Goal: Complete application form: Complete application form

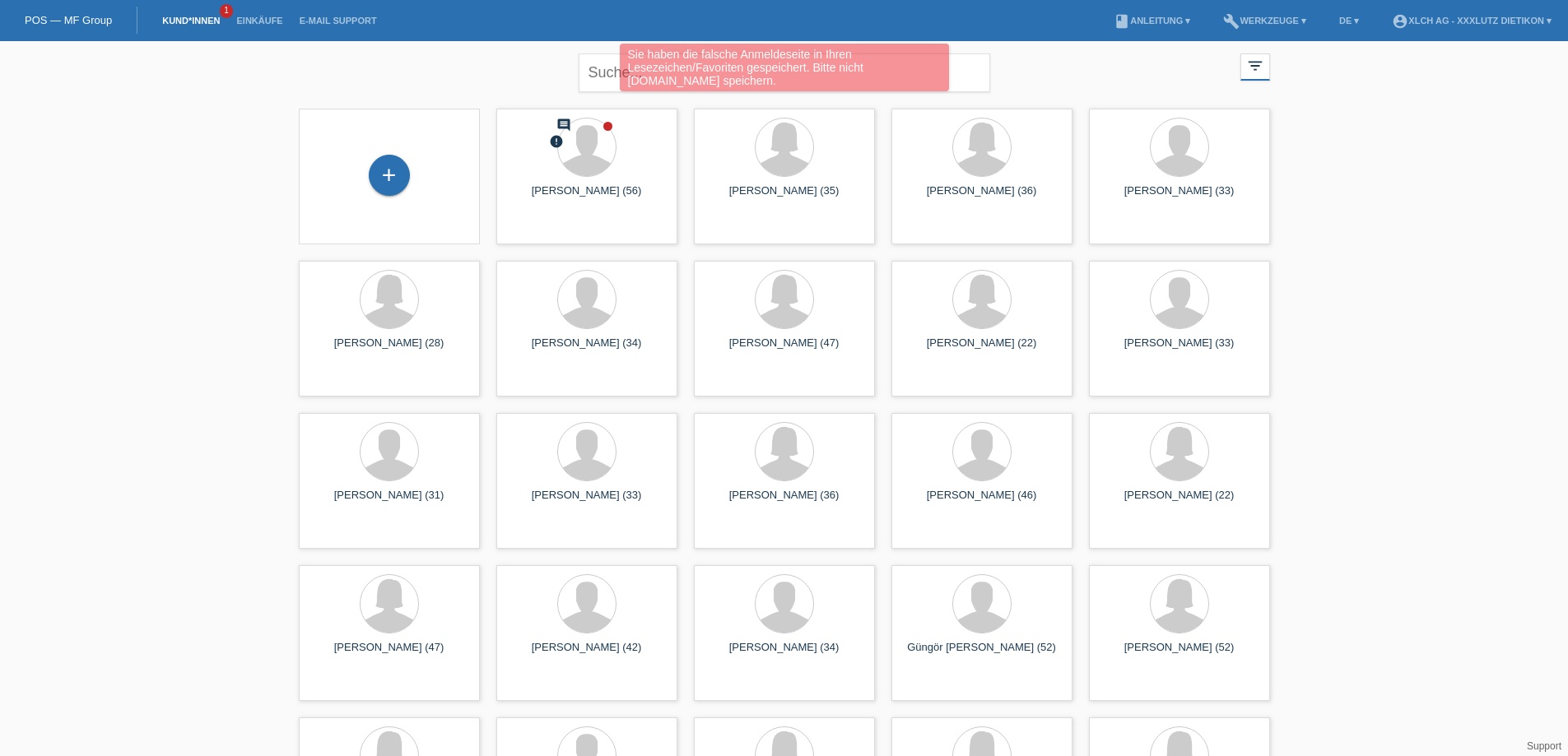
click at [410, 179] on div "+" at bounding box center [389, 176] width 155 height 44
click at [394, 176] on div "+" at bounding box center [390, 175] width 41 height 41
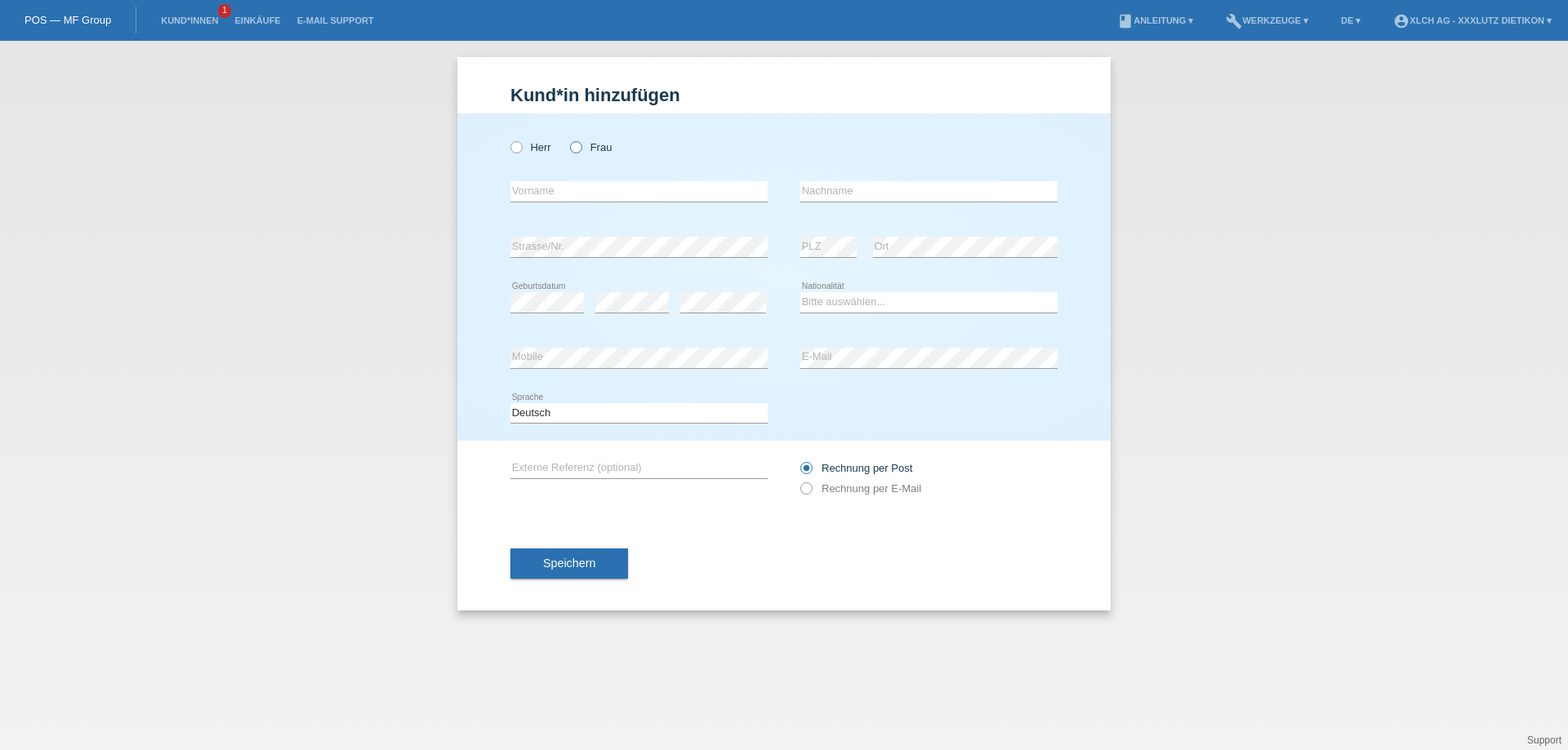
click at [568, 138] on icon at bounding box center [568, 138] width 0 height 0
click at [576, 148] on input "Frau" at bounding box center [574, 146] width 10 height 10
radio input "true"
click at [563, 191] on input "text" at bounding box center [639, 191] width 257 height 20
type input "Afrdita"
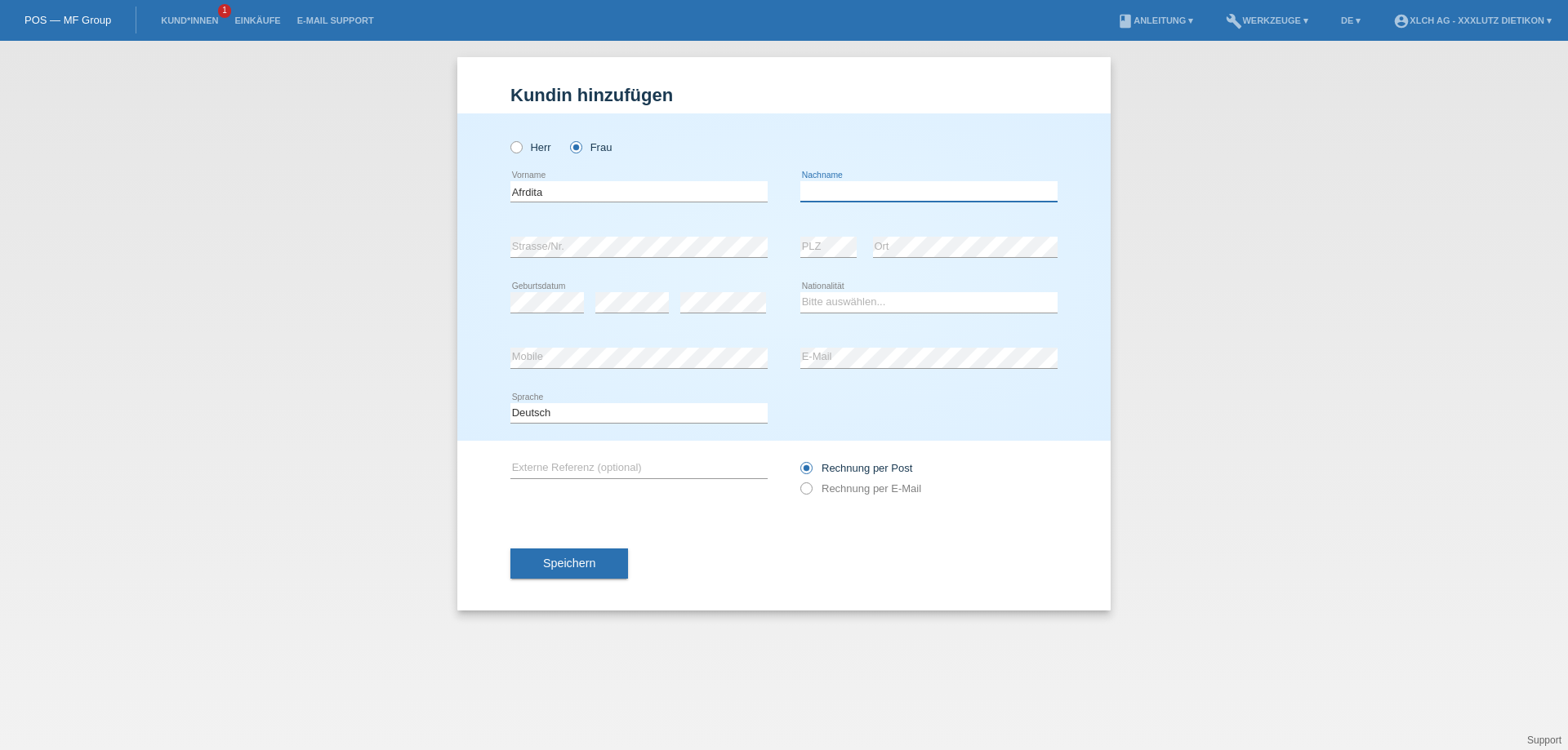
click at [820, 194] on input "text" at bounding box center [929, 191] width 257 height 20
type input "Jakupi"
click at [811, 300] on select "Bitte auswählen... Schweiz Deutschland Liechtenstein Österreich ------------ Af…" at bounding box center [929, 302] width 257 height 20
select select "CH"
click at [800, 293] on select "Bitte auswählen... Schweiz Deutschland Liechtenstein Österreich ------------ Af…" at bounding box center [929, 302] width 257 height 20
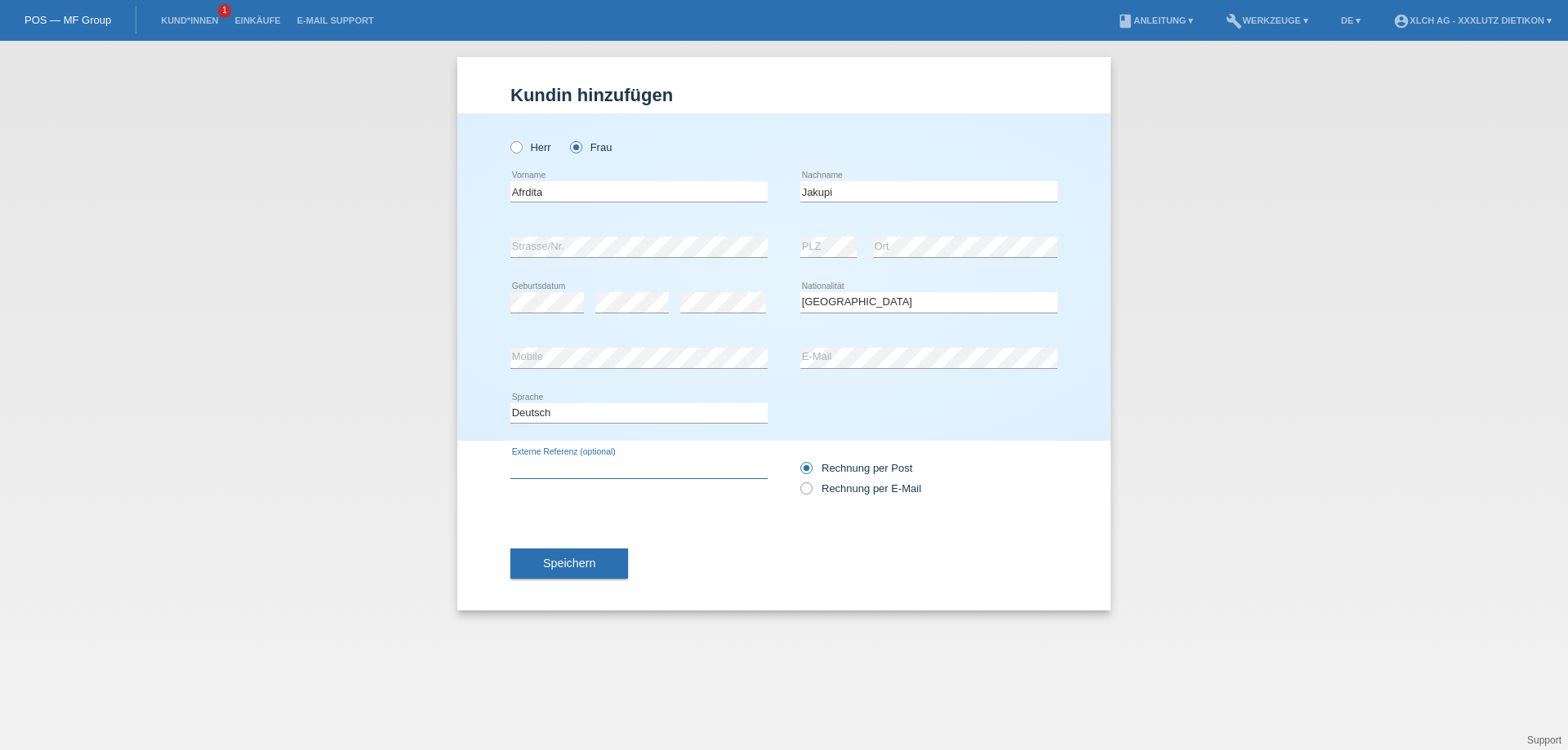
click at [563, 461] on input "text" at bounding box center [639, 468] width 257 height 20
type input "1PP6V7"
click at [812, 488] on label "Rechnung per E-Mail" at bounding box center [861, 488] width 121 height 12
click at [811, 488] on input "Rechnung per E-Mail" at bounding box center [805, 493] width 10 height 20
radio input "true"
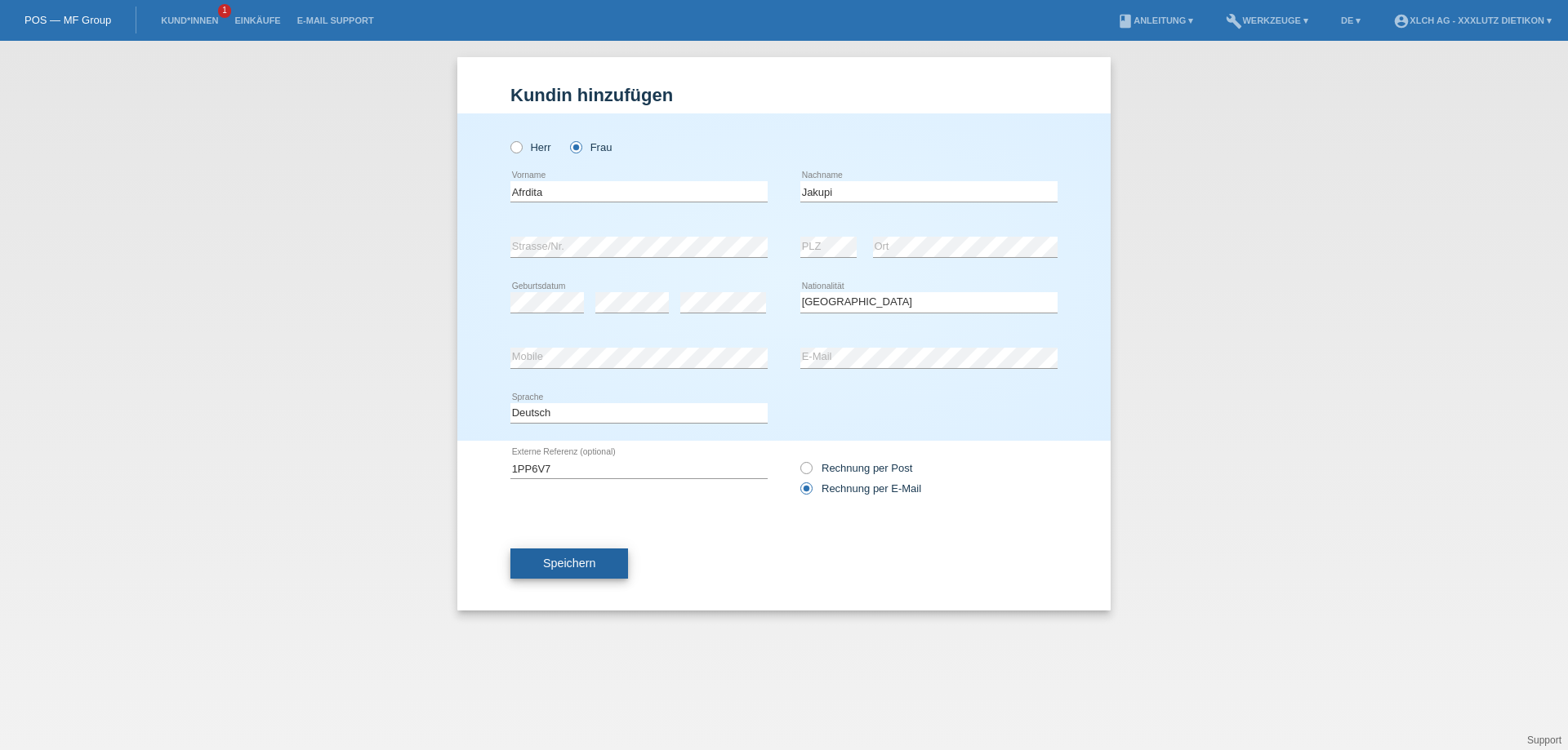
click at [563, 569] on span "Speichern" at bounding box center [569, 563] width 52 height 13
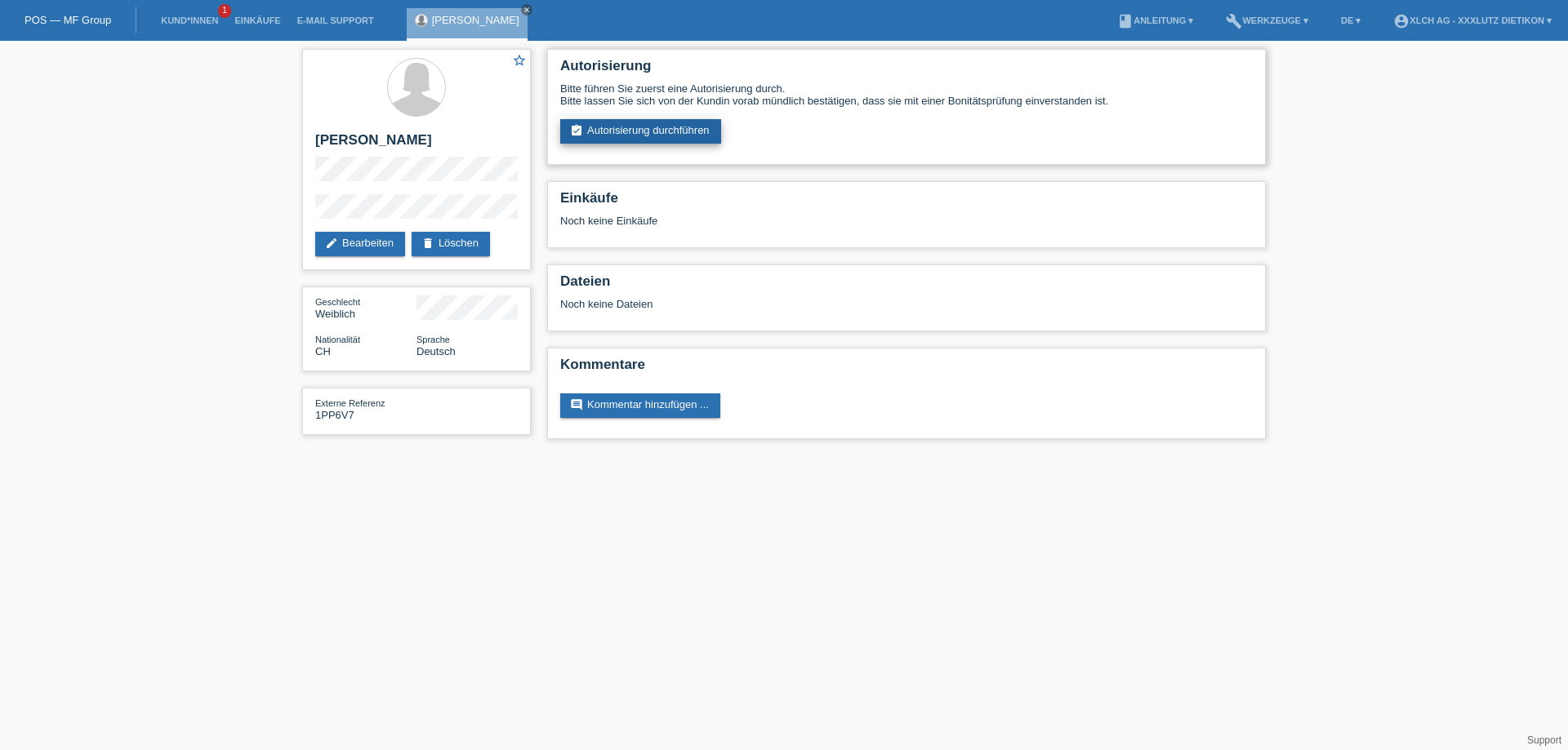
click at [636, 131] on link "assignment_turned_in Autorisierung durchführen" at bounding box center [640, 131] width 161 height 24
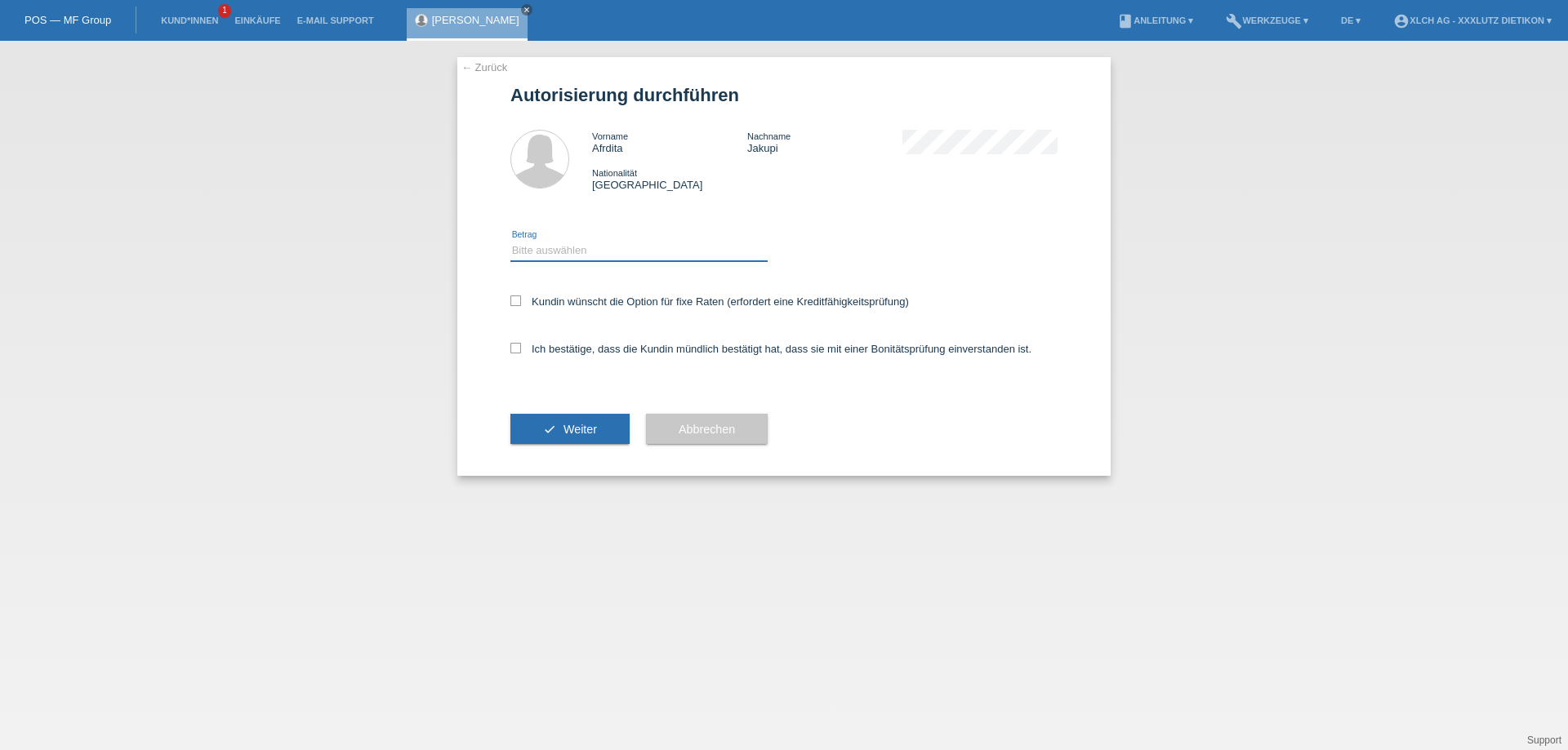
click at [542, 245] on select "Bitte auswählen CHF 1.00 - CHF 499.00 CHF 500.00 - CHF 1'999.00 CHF 2'000.00 - …" at bounding box center [639, 250] width 257 height 20
select select "2"
click at [510, 241] on select "Bitte auswählen CHF 1.00 - CHF 499.00 CHF 500.00 - CHF 1'999.00 CHF 2'000.00 - …" at bounding box center [639, 250] width 257 height 20
click at [512, 351] on icon at bounding box center [515, 348] width 10 height 10
click at [512, 351] on input "Ich bestätige, dass die Kundin mündlich bestätigt hat, dass sie mit einer Bonit…" at bounding box center [515, 348] width 10 height 10
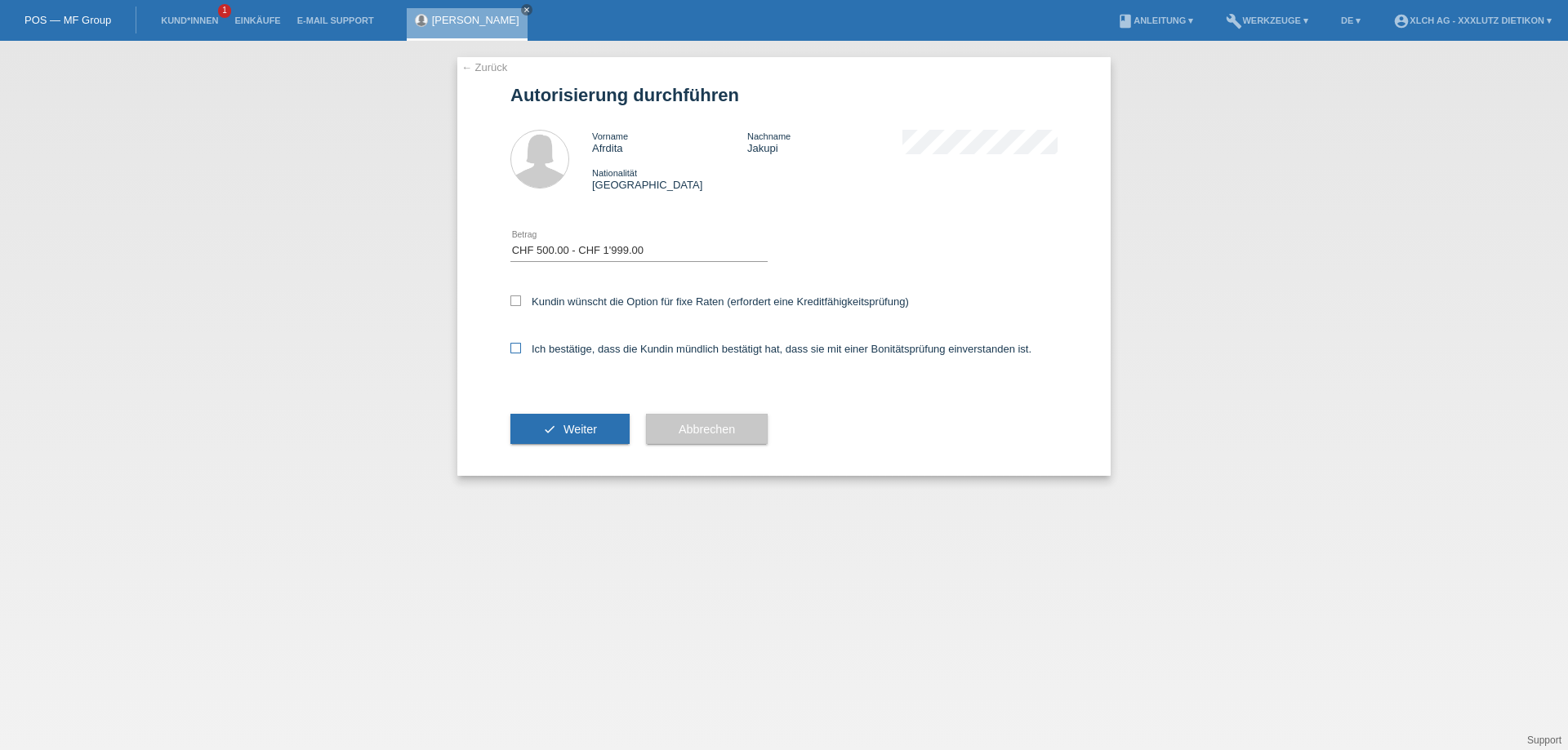
checkbox input "true"
click at [609, 425] on button "check Weiter" at bounding box center [570, 428] width 119 height 31
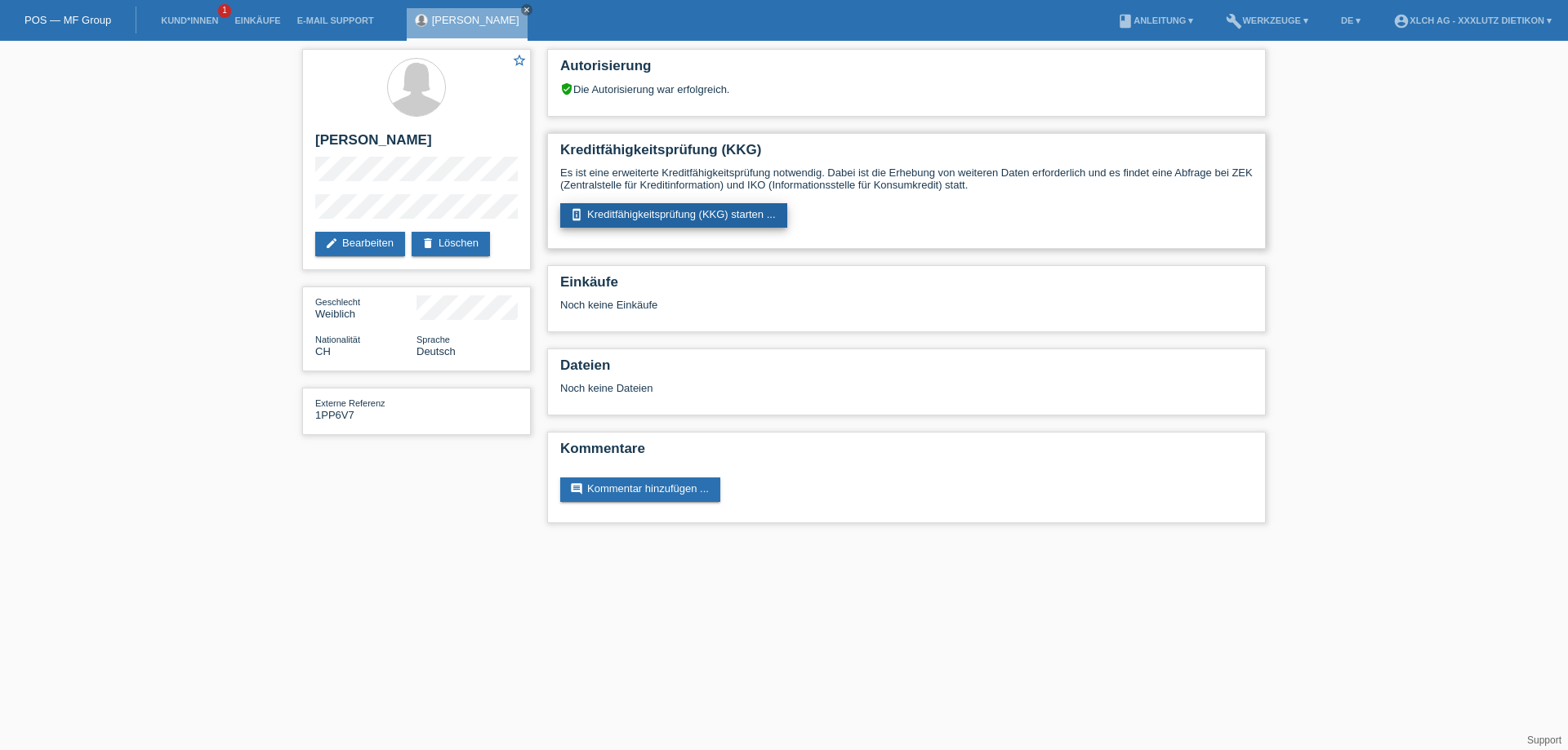
click at [661, 210] on link "perm_device_information Kreditfähigkeitsprüfung (KKG) starten ..." at bounding box center [674, 216] width 227 height 24
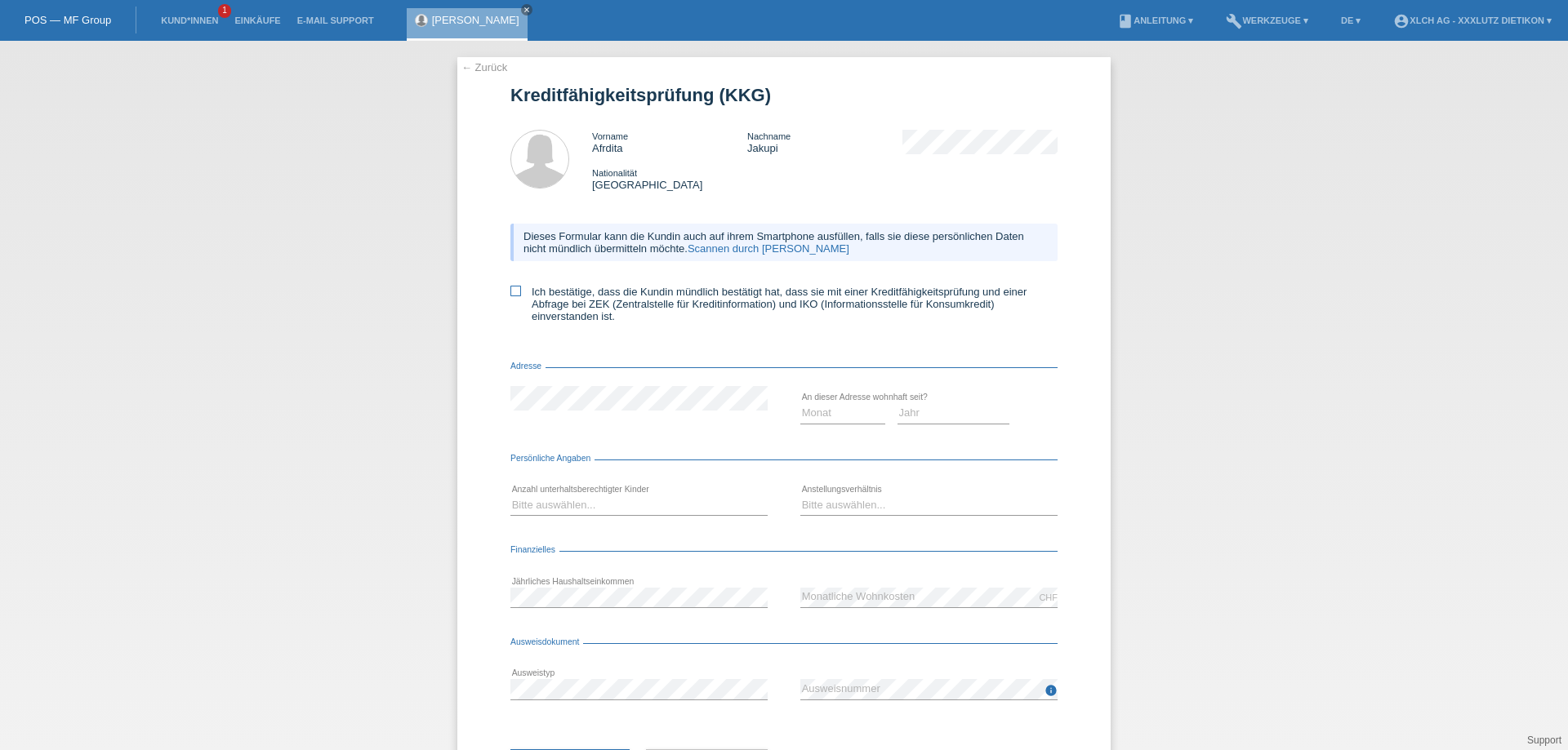
click at [510, 288] on icon at bounding box center [515, 291] width 10 height 10
click at [510, 288] on input "Ich bestätige, dass die Kundin mündlich bestätigt hat, dass sie mit einer Kredi…" at bounding box center [515, 291] width 10 height 10
checkbox input "true"
click at [800, 412] on select "Monat 01 02 03 04 05 06 07 08 09 10" at bounding box center [842, 413] width 85 height 20
select select "08"
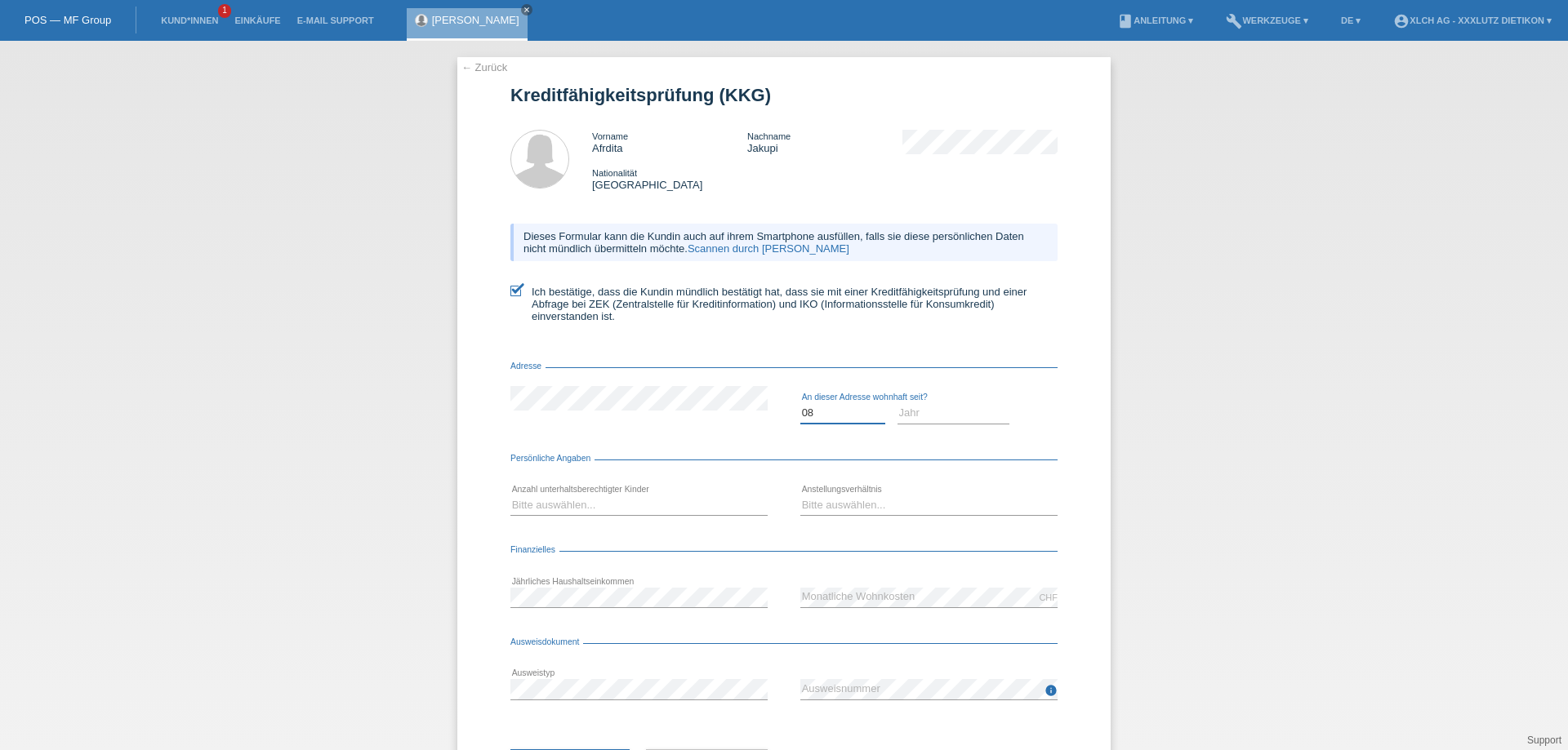
click at [800, 403] on select "Monat 01 02 03 04 05 06 07 08 09 10" at bounding box center [842, 413] width 85 height 20
click at [909, 407] on select "Jahr 2025 2024 2023 2022 2021 2020 2019 2018 2017 2016 2015 2014 2013 2012 2011…" at bounding box center [954, 413] width 112 height 20
select select "2024"
click at [898, 403] on select "Jahr 2025 2024 2023 2022 2021 2020 2019 2018 2017 2016 2015 2014 2013 2012 2011…" at bounding box center [954, 413] width 112 height 20
click at [554, 497] on select "Bitte auswählen... 0 1 2 3 4 5 6 7 8 9" at bounding box center [639, 505] width 257 height 20
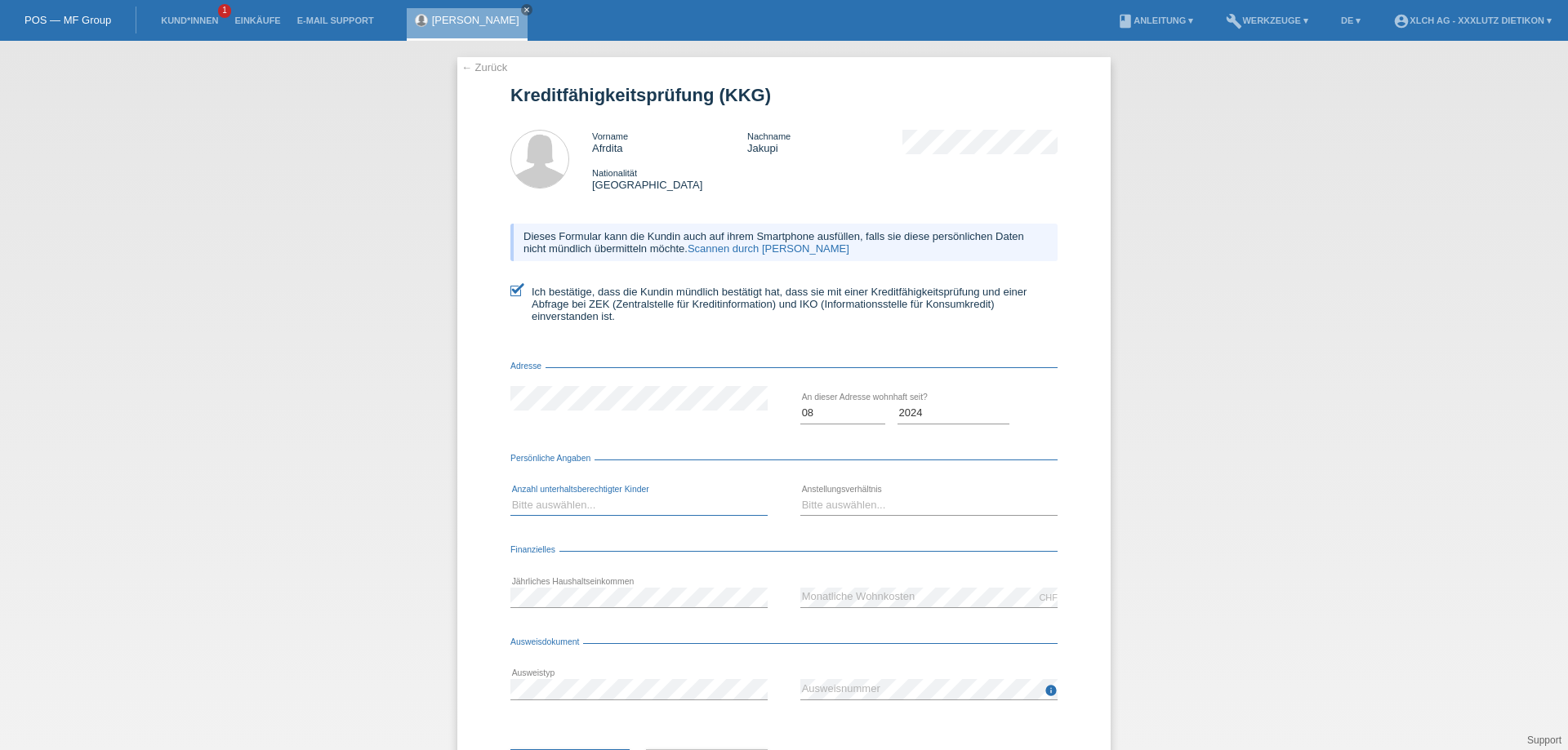
select select "1"
click at [510, 495] on select "Bitte auswählen... 0 1 2 3 4 5 6 7 8 9" at bounding box center [639, 505] width 257 height 20
click at [813, 502] on select "Bitte auswählen... Unbefristet Befristet Lehrling/Student Pensioniert Nicht arb…" at bounding box center [929, 505] width 257 height 20
select select "UNLIMITED"
click at [800, 495] on select "Bitte auswählen... Unbefristet Befristet Lehrling/Student Pensioniert Nicht arb…" at bounding box center [929, 505] width 257 height 20
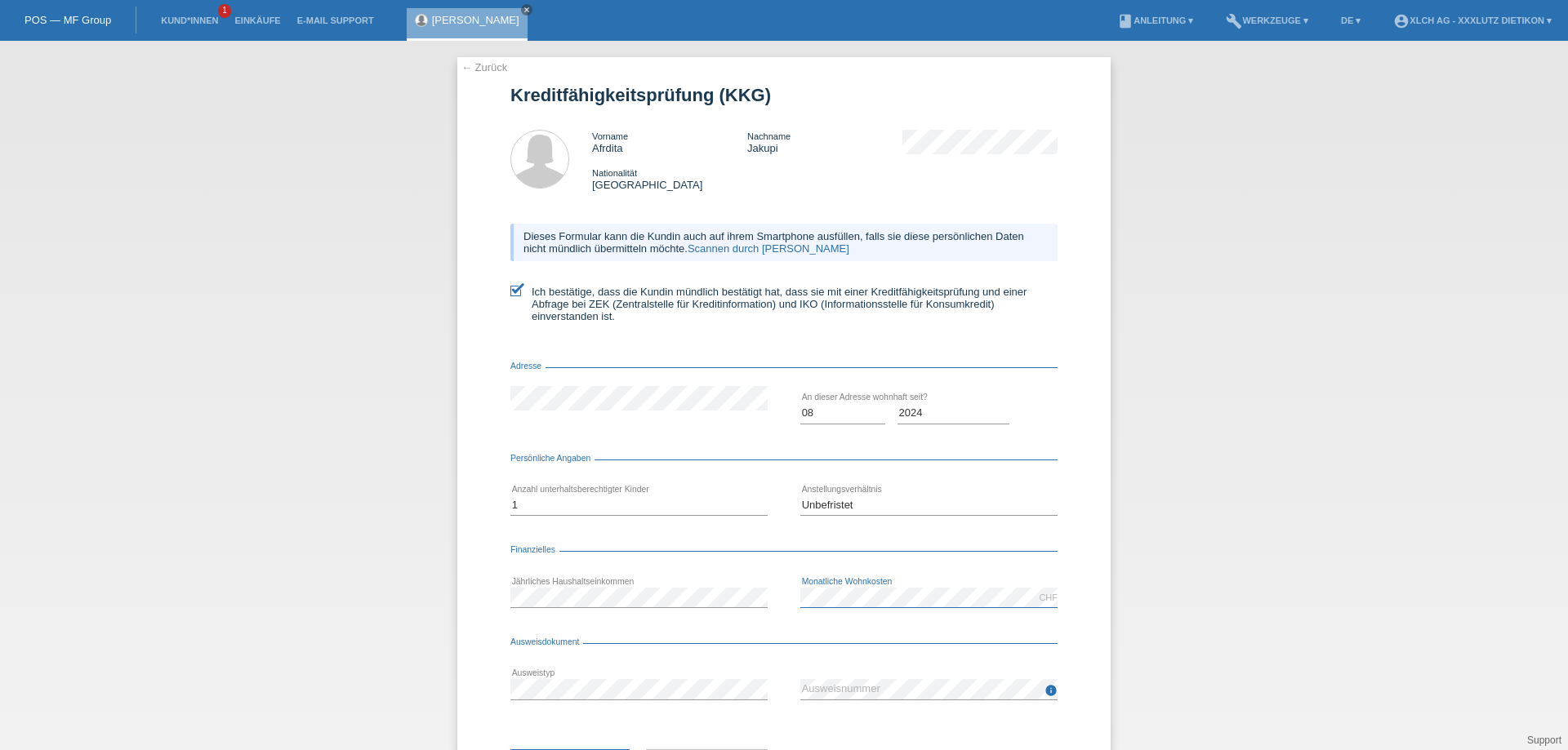
scroll to position [78, 0]
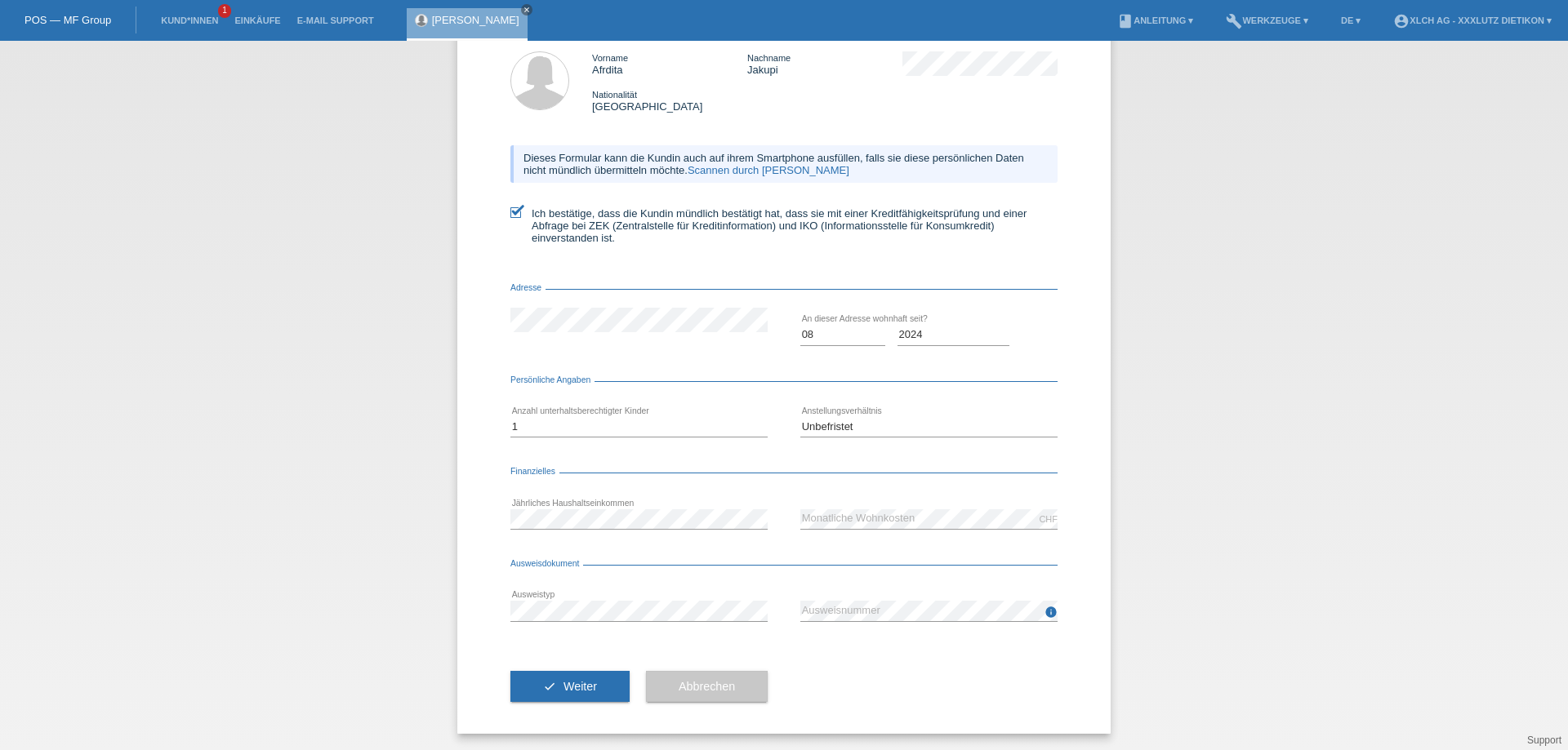
click at [582, 685] on span "Weiter" at bounding box center [580, 687] width 33 height 13
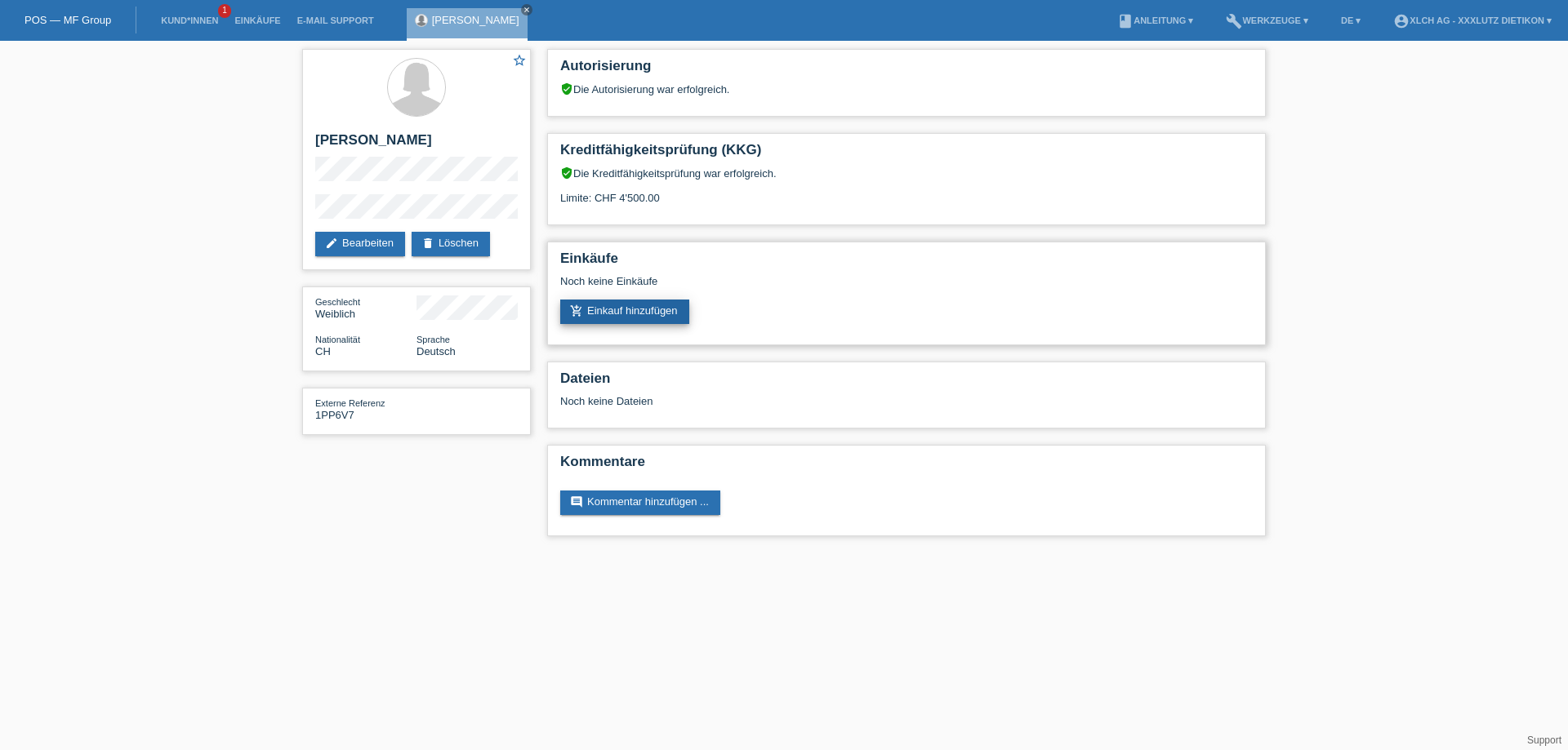
click at [637, 309] on link "add_shopping_cart Einkauf hinzufügen" at bounding box center [625, 311] width 129 height 24
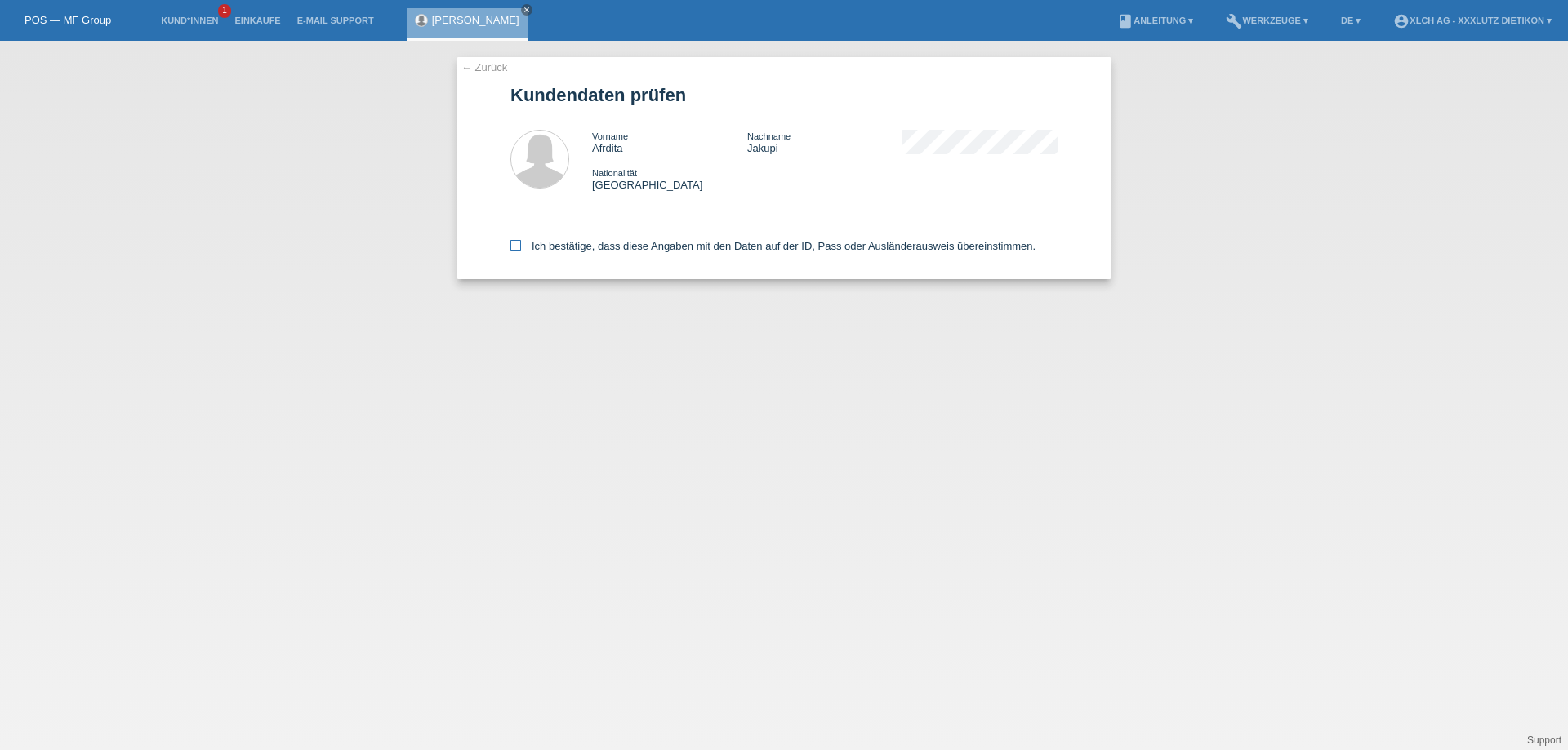
click at [520, 245] on icon at bounding box center [515, 244] width 10 height 10
click at [520, 245] on input "Ich bestätige, dass diese Angaben mit den Daten auf der ID, Pass oder Ausländer…" at bounding box center [515, 244] width 10 height 10
checkbox input "true"
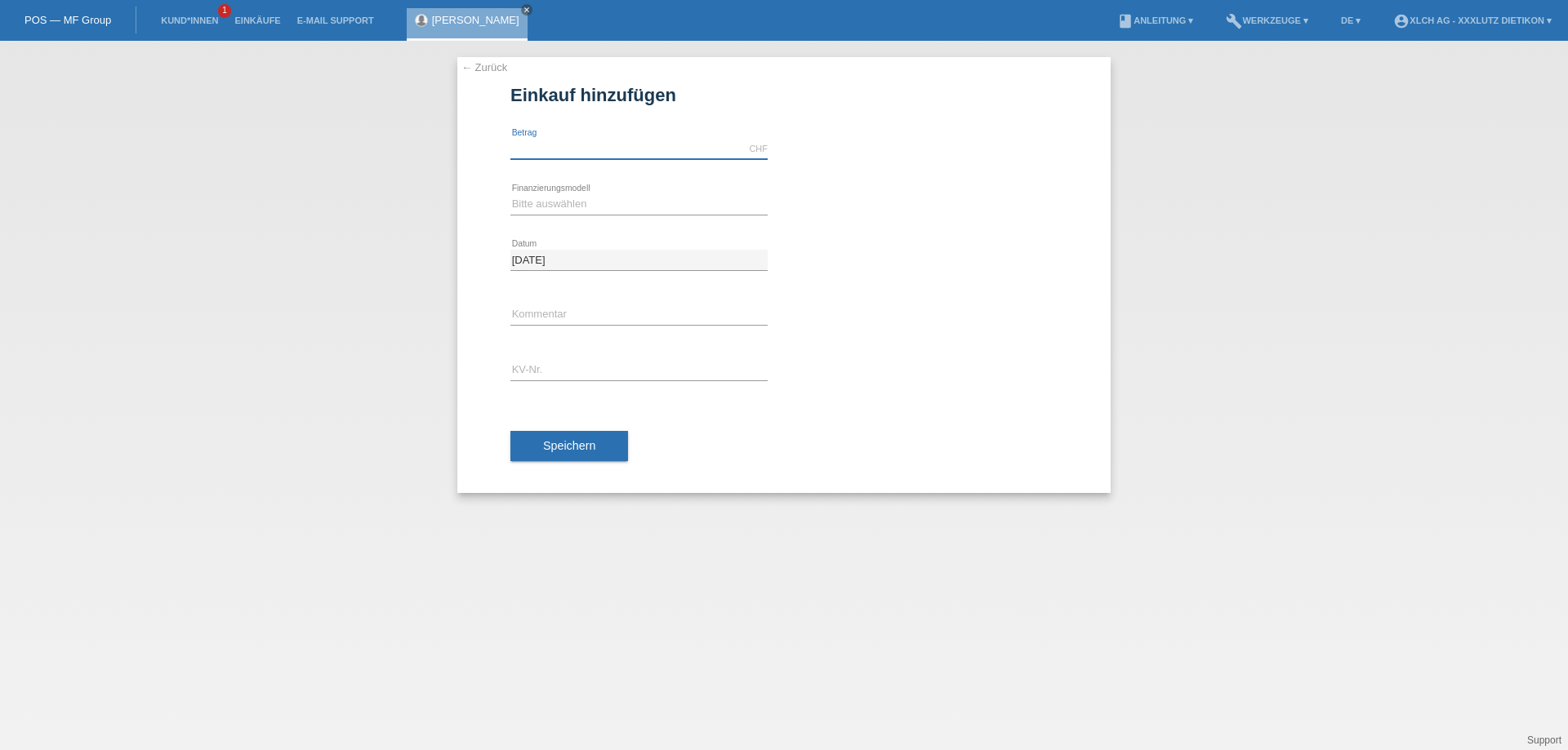
click at [538, 145] on input "text" at bounding box center [639, 149] width 257 height 20
type input "1649.25"
click at [530, 203] on select "Bitte auswählen Kauf auf Rechnung mit Teilzahlungsoption Fixe Raten - Zinsübern…" at bounding box center [639, 204] width 257 height 20
select select "109"
click at [510, 194] on select "Bitte auswählen Kauf auf Rechnung mit Teilzahlungsoption Fixe Raten - Zinsübern…" at bounding box center [639, 204] width 257 height 20
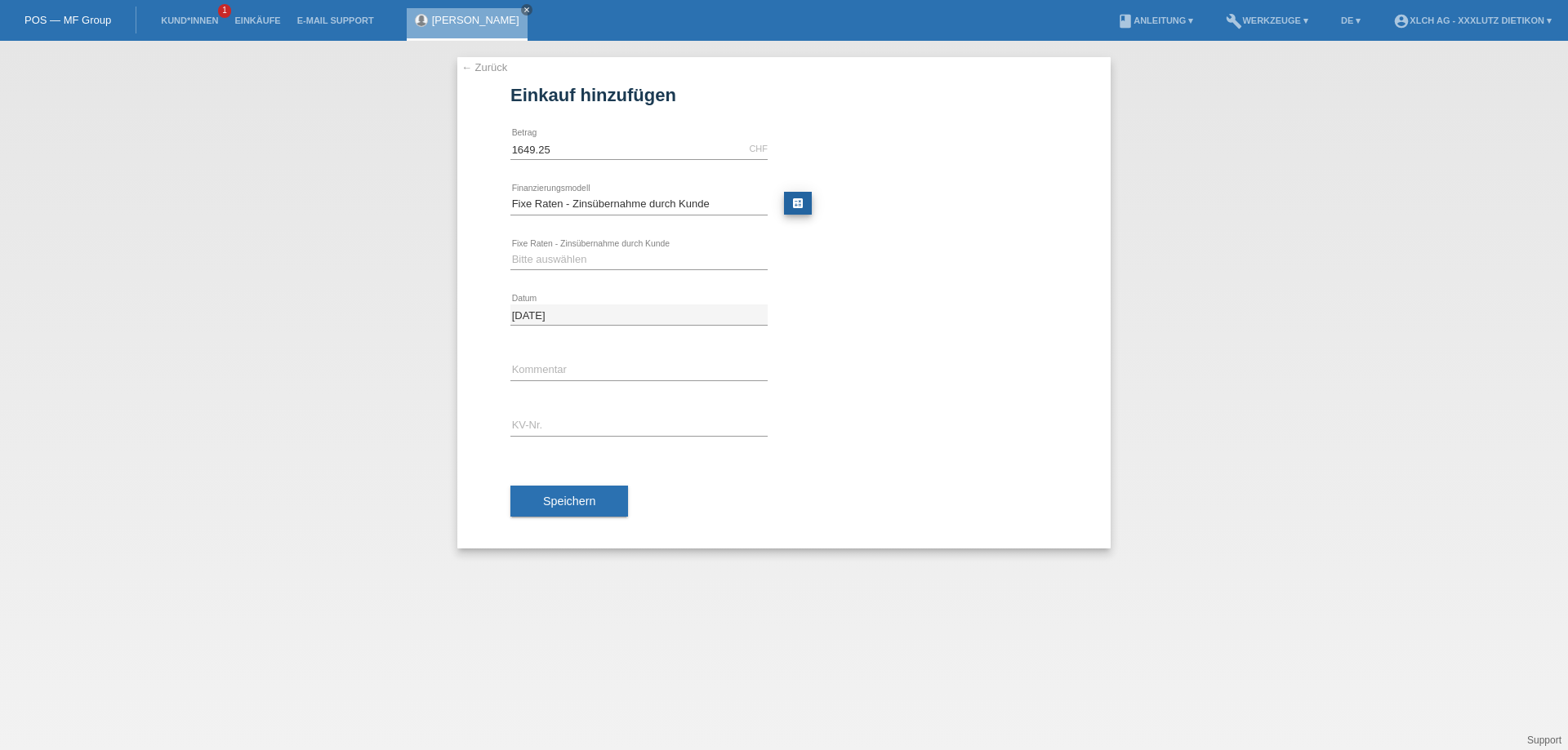
click at [797, 203] on link "calculate" at bounding box center [798, 203] width 28 height 23
type input "1649.25"
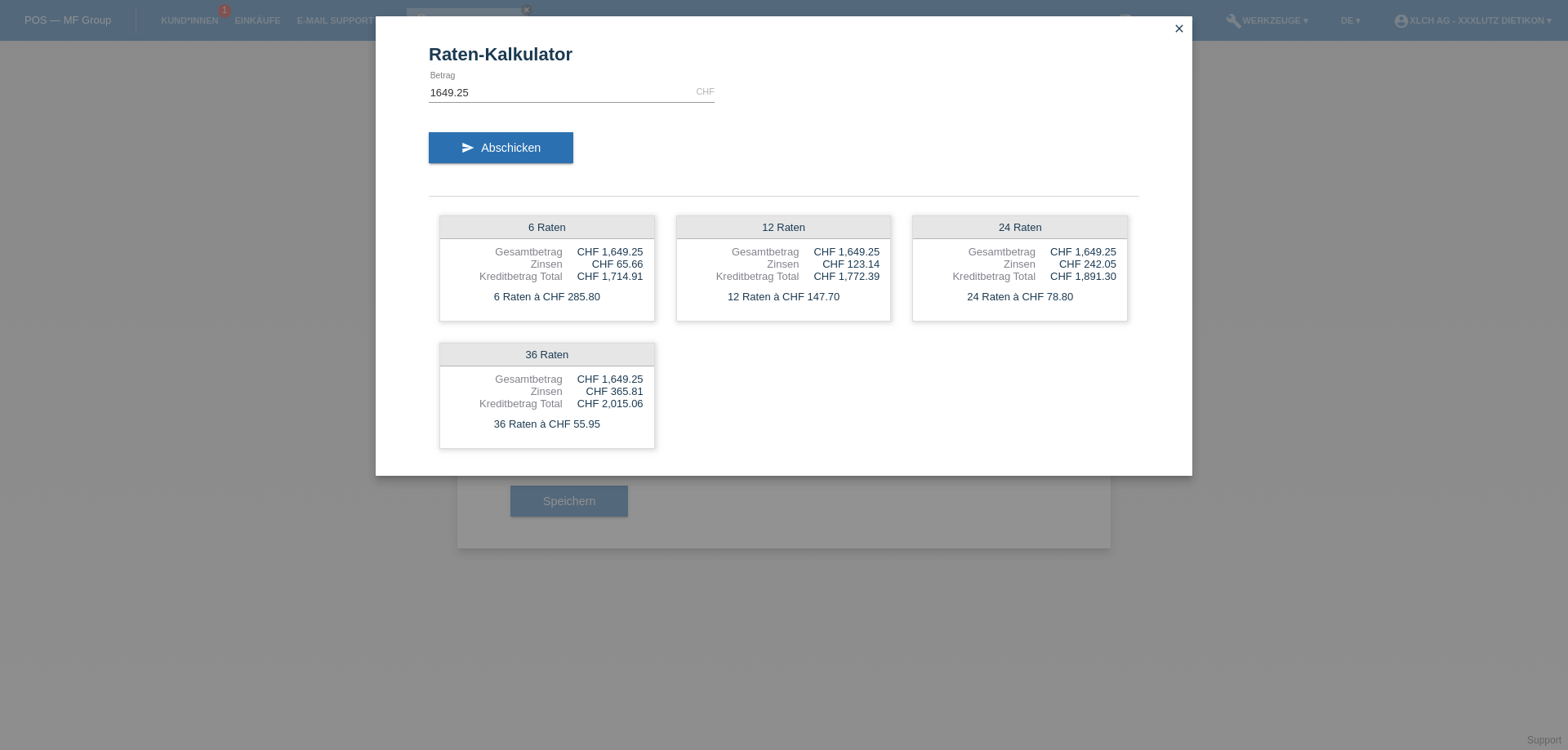
click at [1175, 22] on icon "close" at bounding box center [1179, 29] width 13 height 13
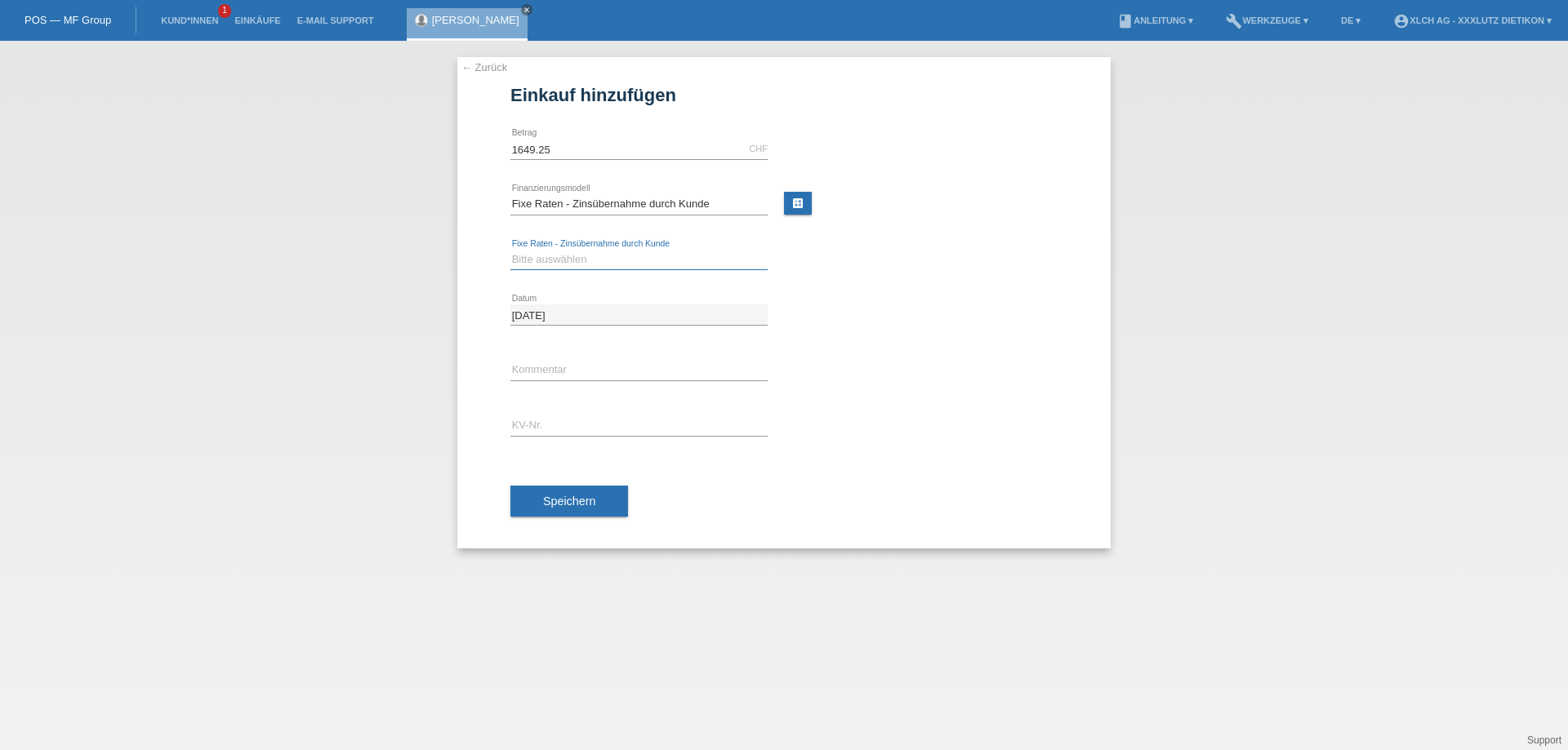
click at [586, 264] on select "Bitte auswählen 6 Raten 12 Raten 24 Raten 36 Raten" at bounding box center [639, 259] width 257 height 20
select select "315"
click at [510, 250] on select "Bitte auswählen 6 Raten 12 Raten 24 Raten 36 Raten" at bounding box center [639, 259] width 257 height 20
click at [547, 367] on input "text" at bounding box center [639, 370] width 257 height 20
type input "3p8h"
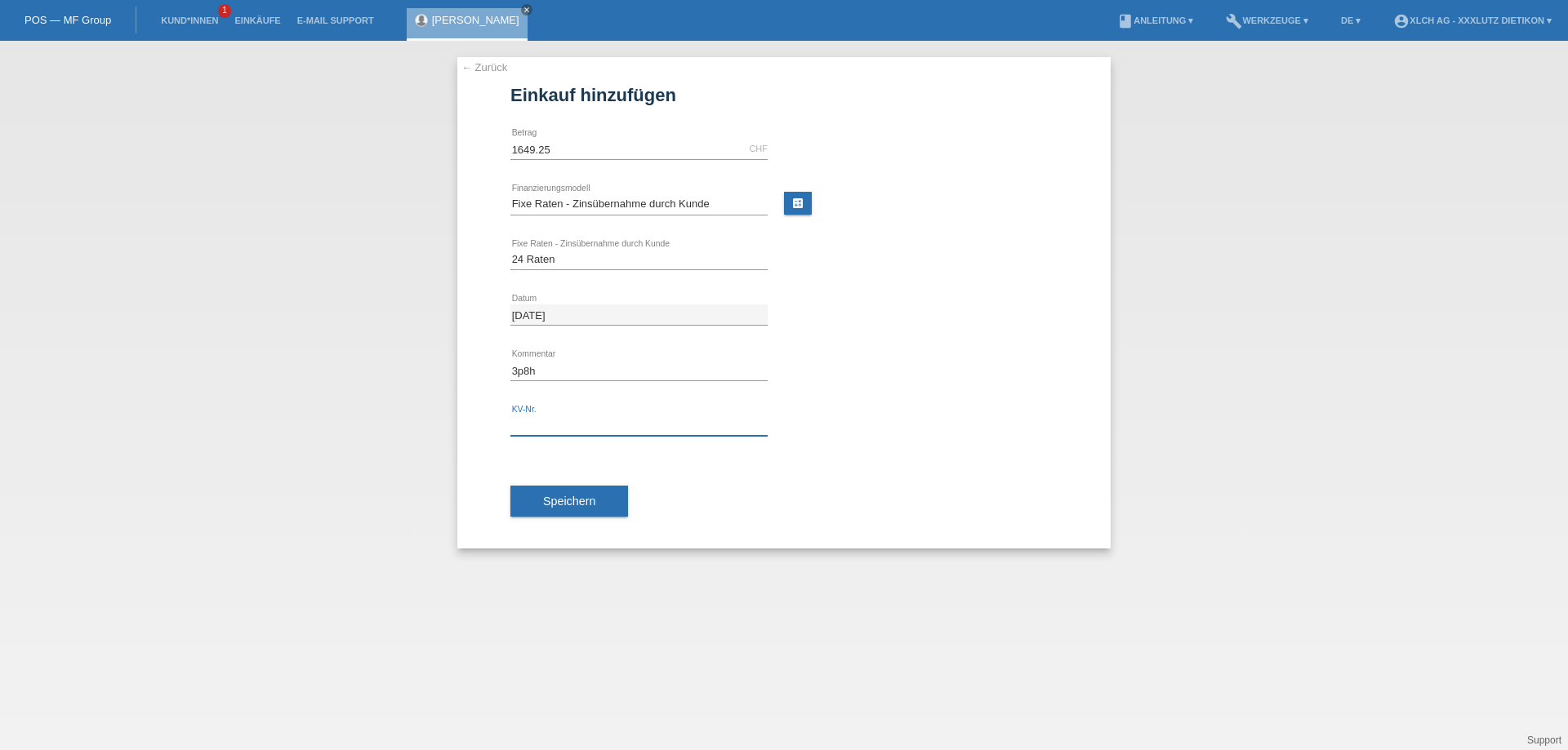
click at [534, 416] on input "text" at bounding box center [639, 426] width 257 height 20
type input "1PP6V7"
click at [546, 498] on span "Speichern" at bounding box center [569, 501] width 52 height 13
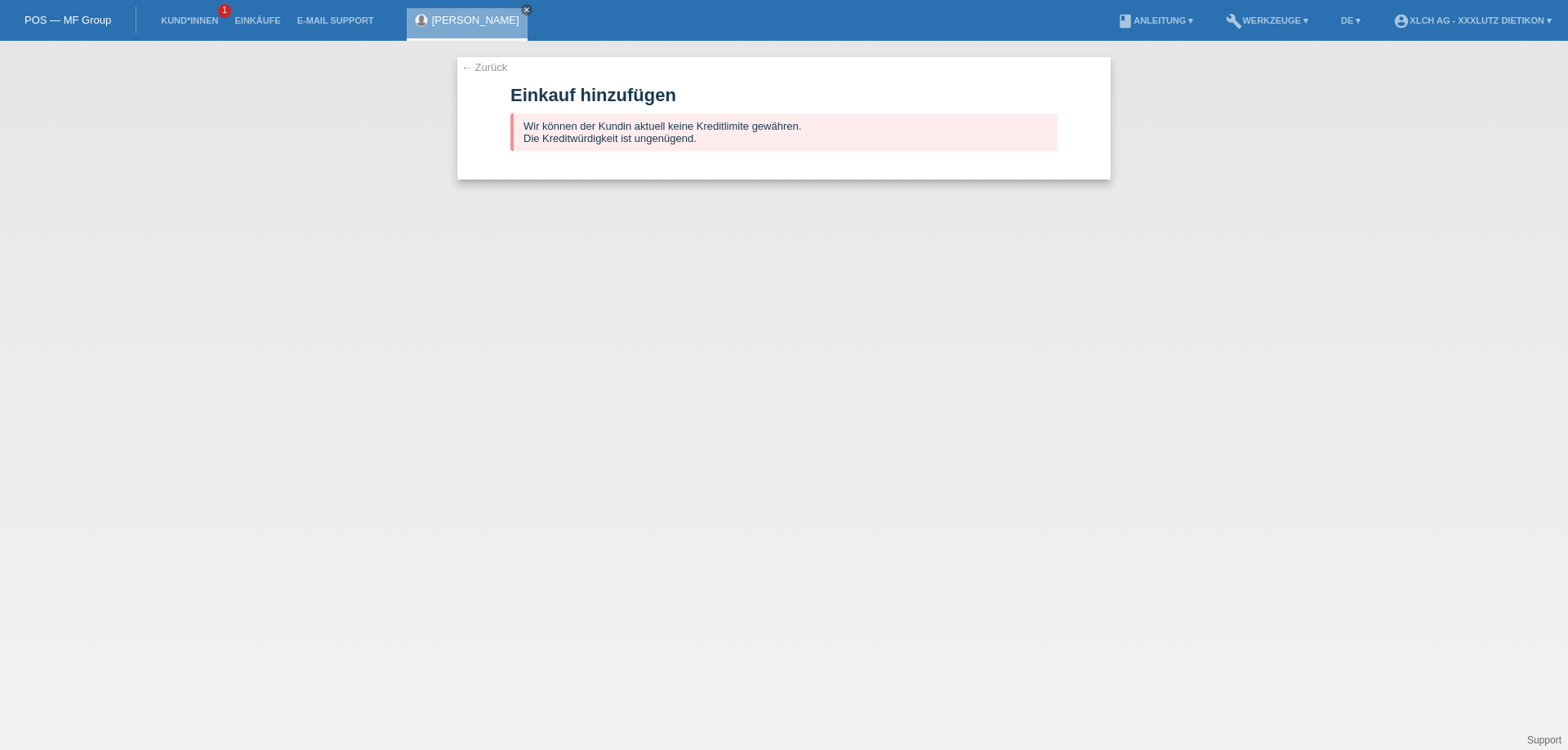
click at [494, 65] on link "← Zurück" at bounding box center [483, 67] width 46 height 12
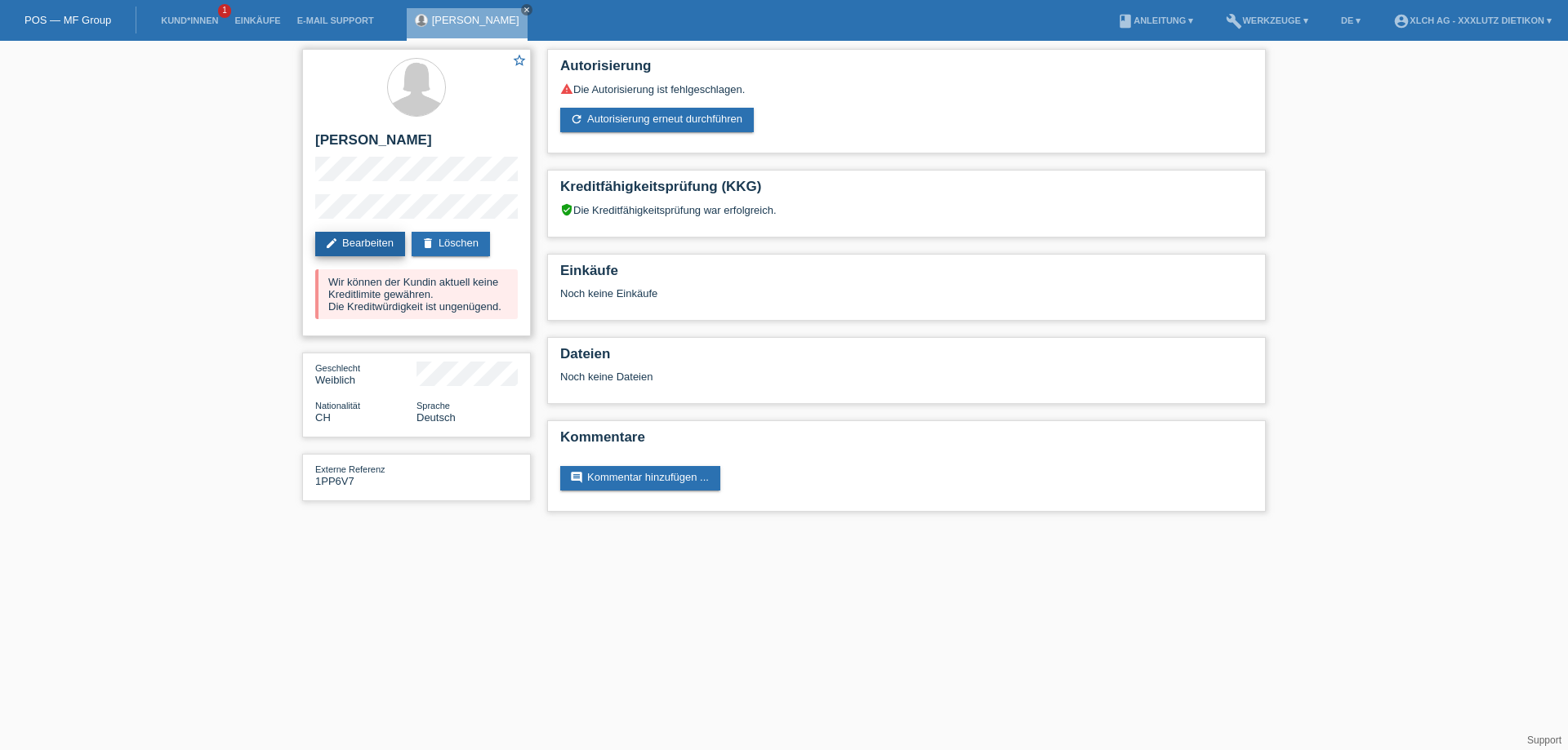
click at [363, 243] on link "edit Bearbeiten" at bounding box center [360, 244] width 90 height 24
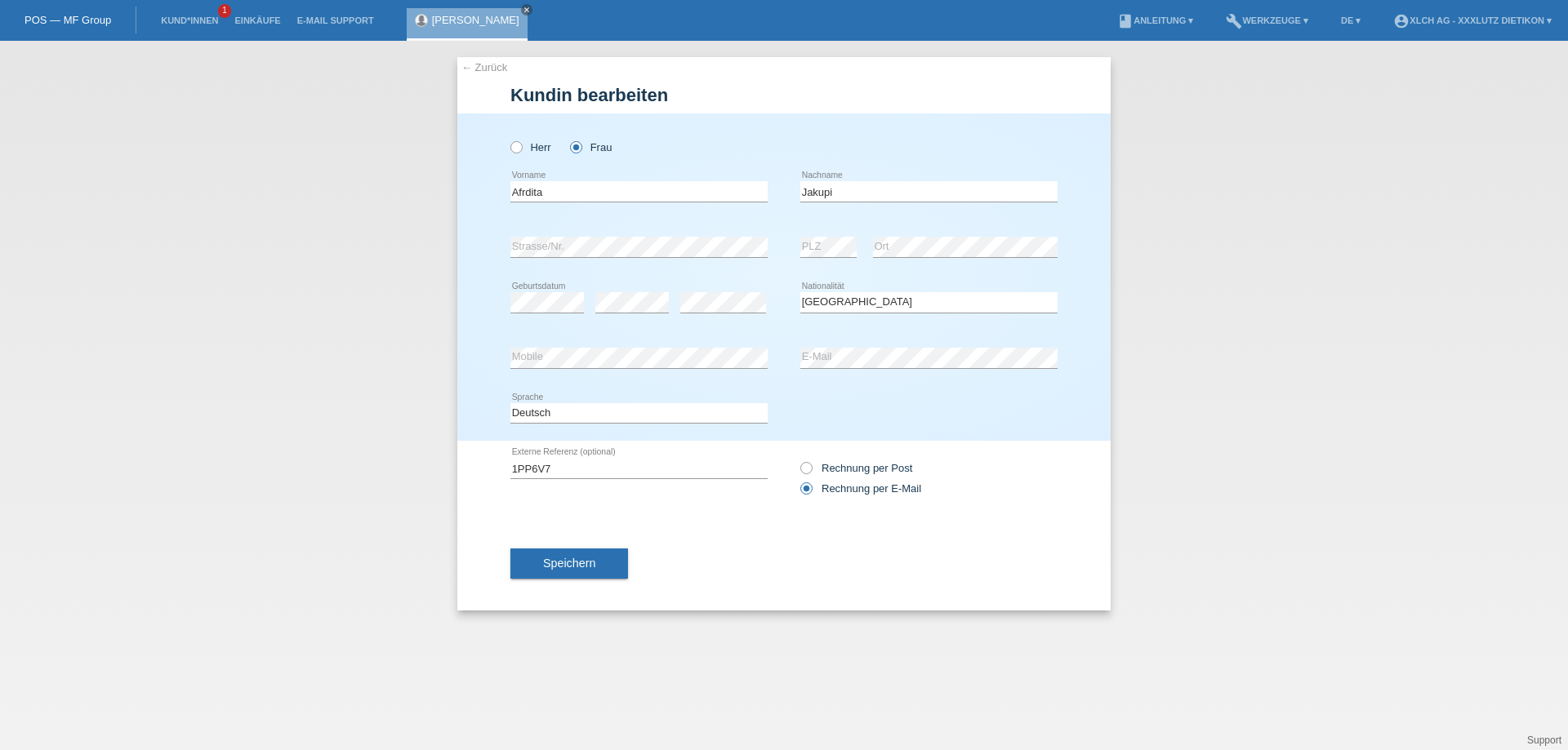
select select "CH"
click at [567, 572] on button "Speichern" at bounding box center [569, 563] width 118 height 31
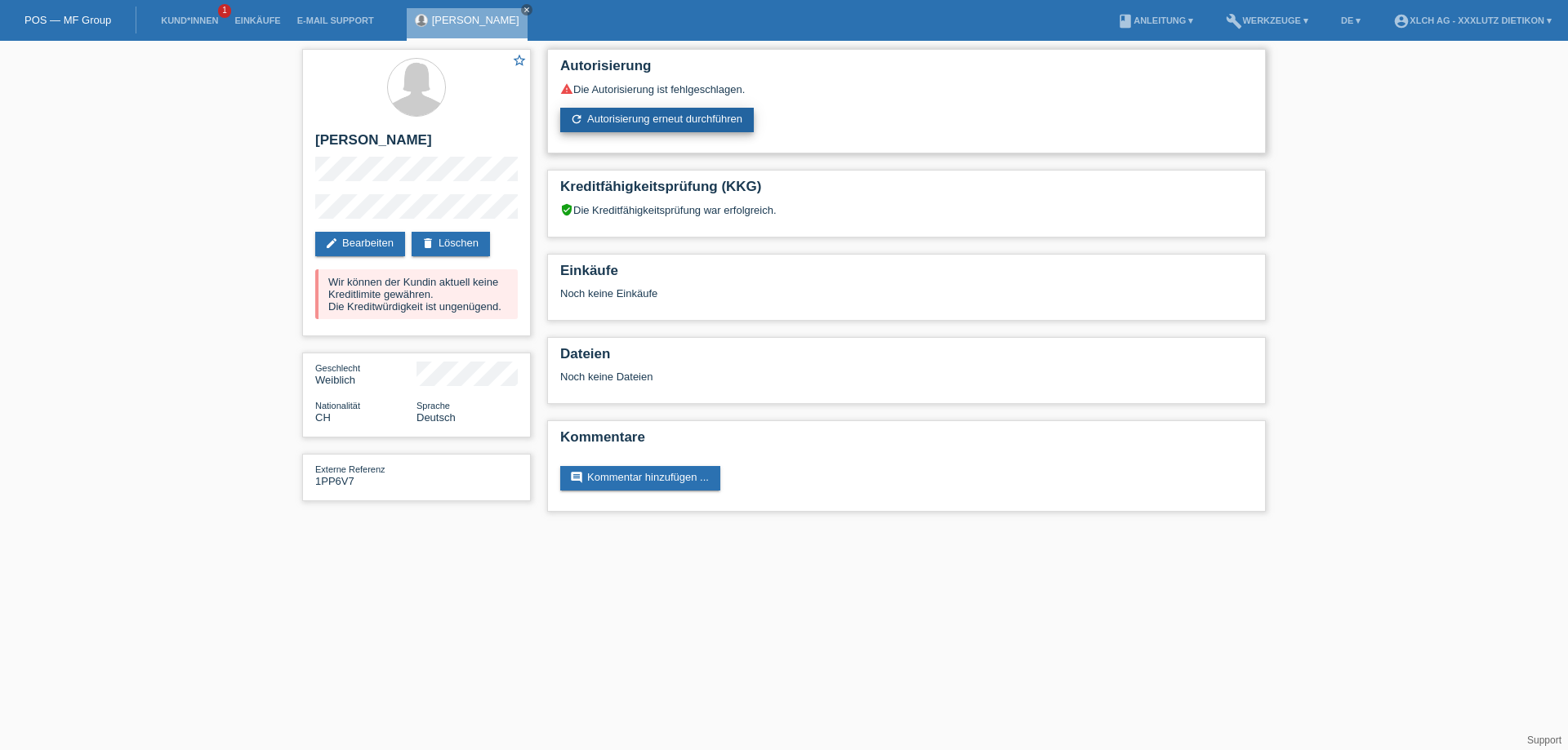
click at [629, 117] on link "refresh Autorisierung erneut durchführen" at bounding box center [657, 120] width 193 height 24
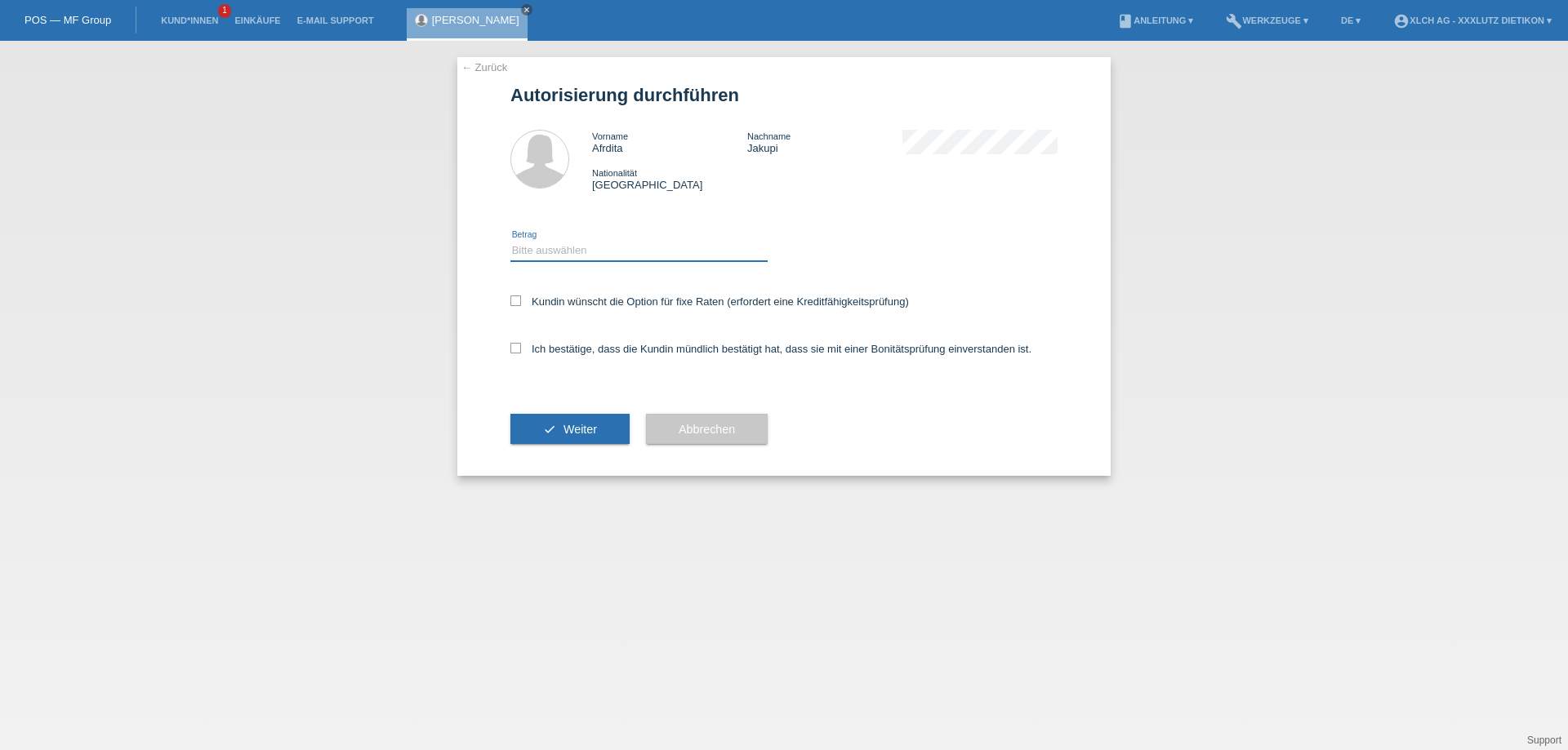
click at [622, 255] on select "Bitte auswählen CHF 1.00 - CHF 499.00 CHF 500.00 - CHF 1'999.00 CHF 2'000.00 - …" at bounding box center [639, 250] width 257 height 20
select select "3"
click at [510, 241] on select "Bitte auswählen CHF 1.00 - CHF 499.00 CHF 500.00 - CHF 1'999.00 CHF 2'000.00 - …" at bounding box center [639, 250] width 257 height 20
click at [520, 339] on div "Ich bestätige, dass die Kundin mündlich bestätigt hat, dass sie mit einer Bonit…" at bounding box center [784, 354] width 547 height 56
click at [520, 349] on icon at bounding box center [515, 348] width 10 height 10
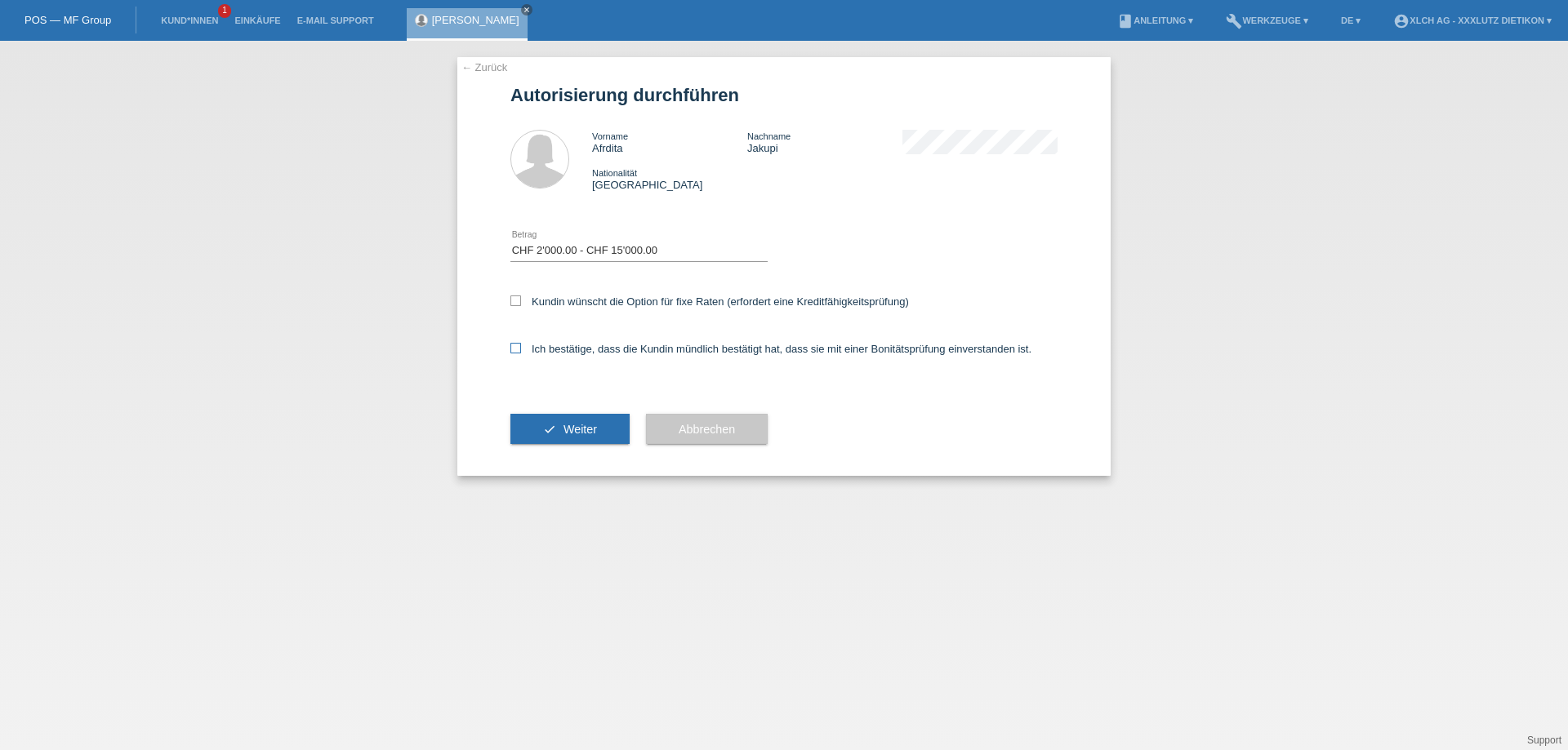
click at [520, 349] on input "Ich bestätige, dass die Kundin mündlich bestätigt hat, dass sie mit einer Bonit…" at bounding box center [515, 348] width 10 height 10
checkbox input "true"
click at [547, 430] on button "check Weiter" at bounding box center [570, 428] width 119 height 31
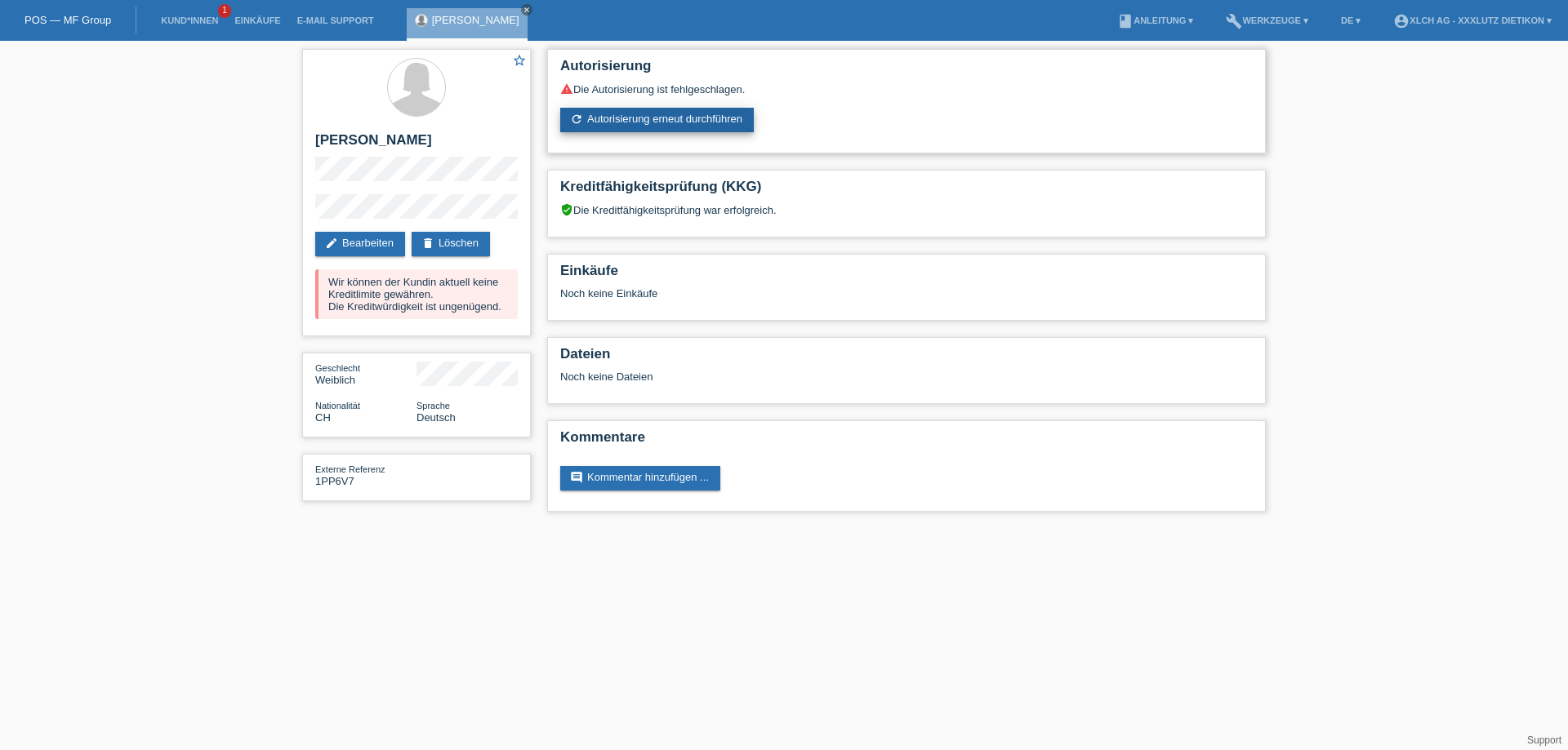
click at [677, 117] on link "refresh Autorisierung erneut durchführen" at bounding box center [657, 120] width 193 height 24
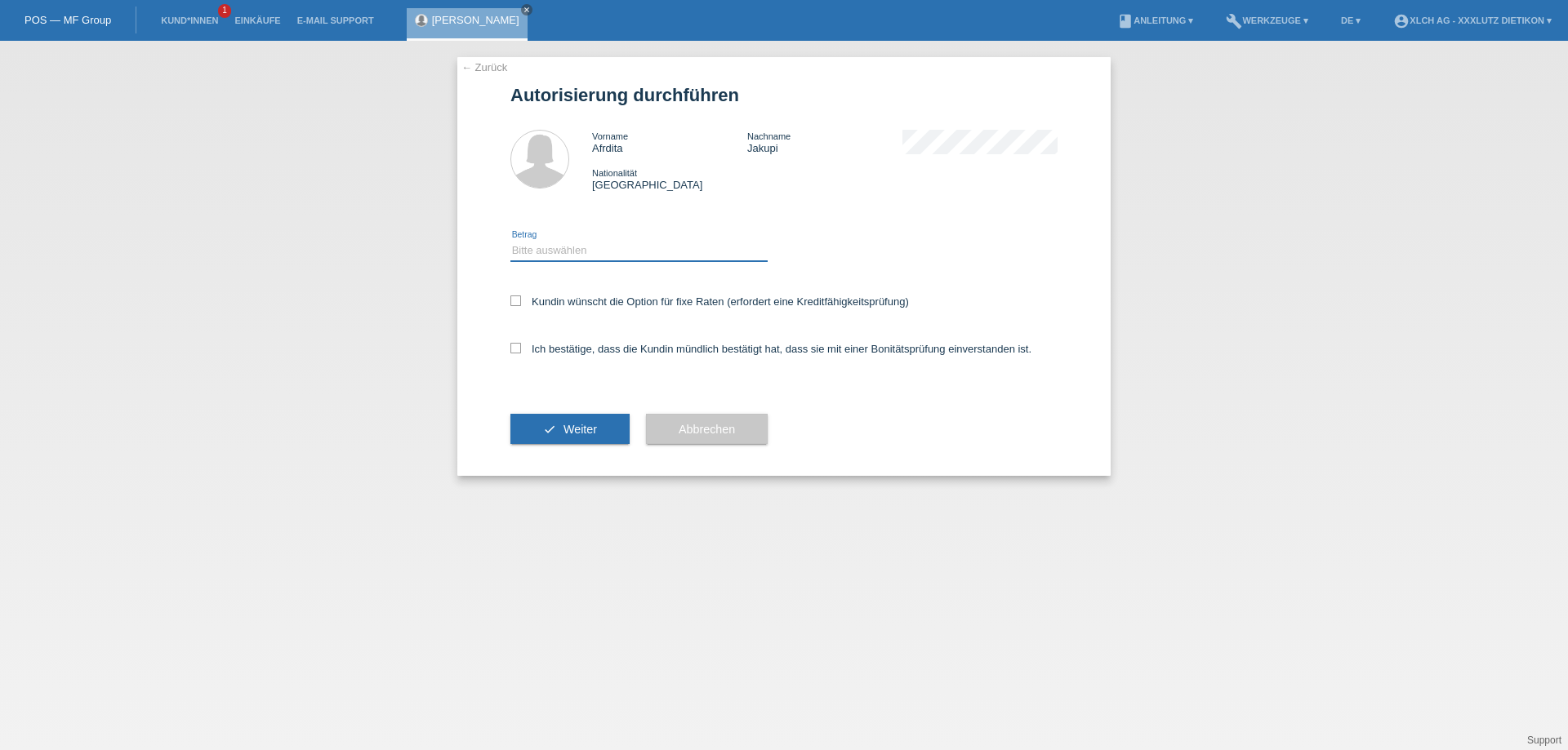
click at [663, 249] on select "Bitte auswählen CHF 1.00 - CHF 499.00 CHF 500.00 - CHF 1'999.00 CHF 2'000.00 - …" at bounding box center [639, 250] width 257 height 20
select select "2"
click at [510, 241] on select "Bitte auswählen CHF 1.00 - CHF 499.00 CHF 500.00 - CHF 1'999.00 CHF 2'000.00 - …" at bounding box center [639, 250] width 257 height 20
click at [520, 349] on icon at bounding box center [515, 348] width 10 height 10
click at [520, 349] on input "Ich bestätige, dass die Kundin mündlich bestätigt hat, dass sie mit einer Bonit…" at bounding box center [515, 348] width 10 height 10
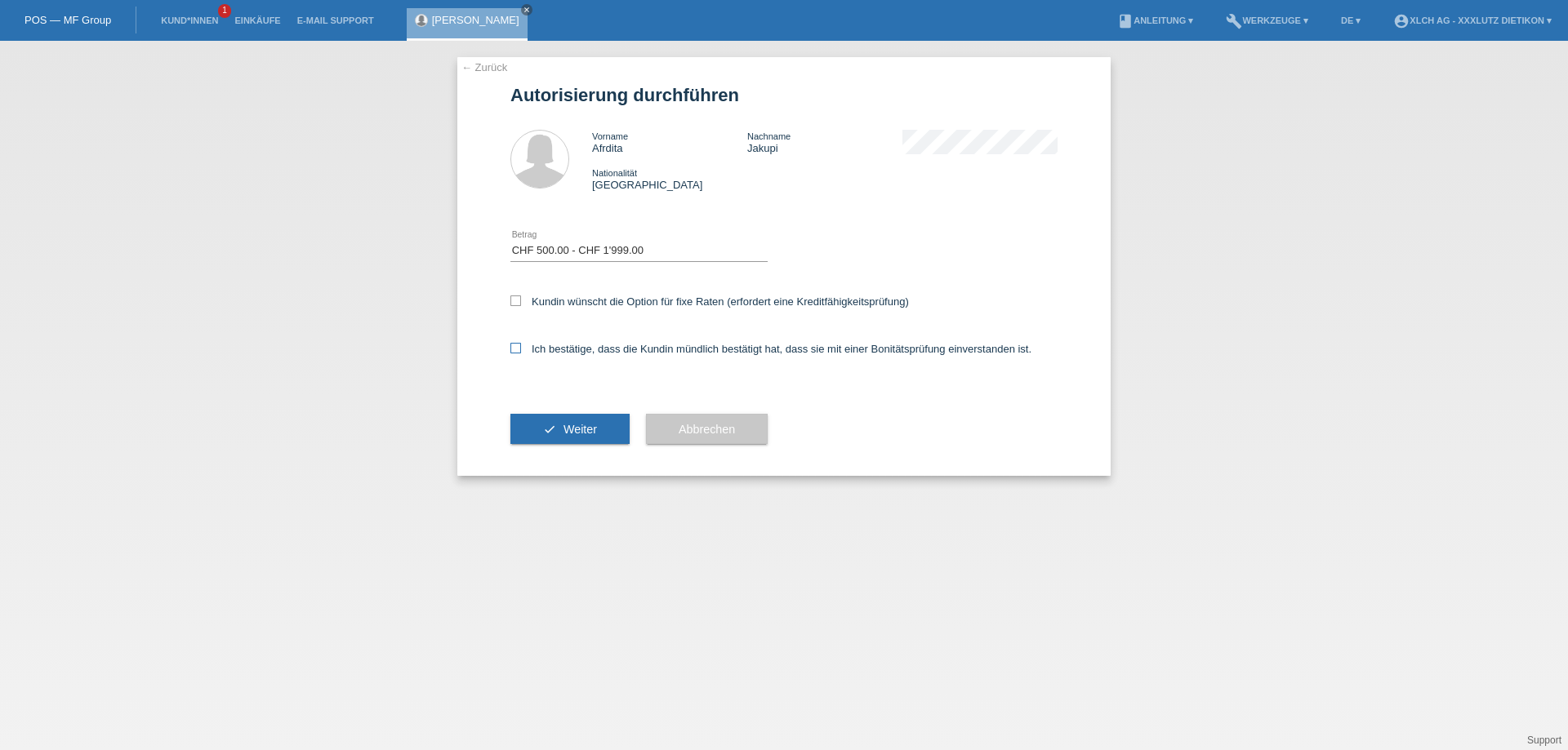
checkbox input "true"
click at [514, 299] on icon at bounding box center [515, 300] width 10 height 10
click at [514, 299] on input "Kundin wünscht die Option für fixe Raten (erfordert eine Kreditfähigkeitsprüfun…" at bounding box center [515, 300] width 10 height 10
checkbox input "true"
click at [576, 428] on span "Weiter" at bounding box center [580, 429] width 33 height 13
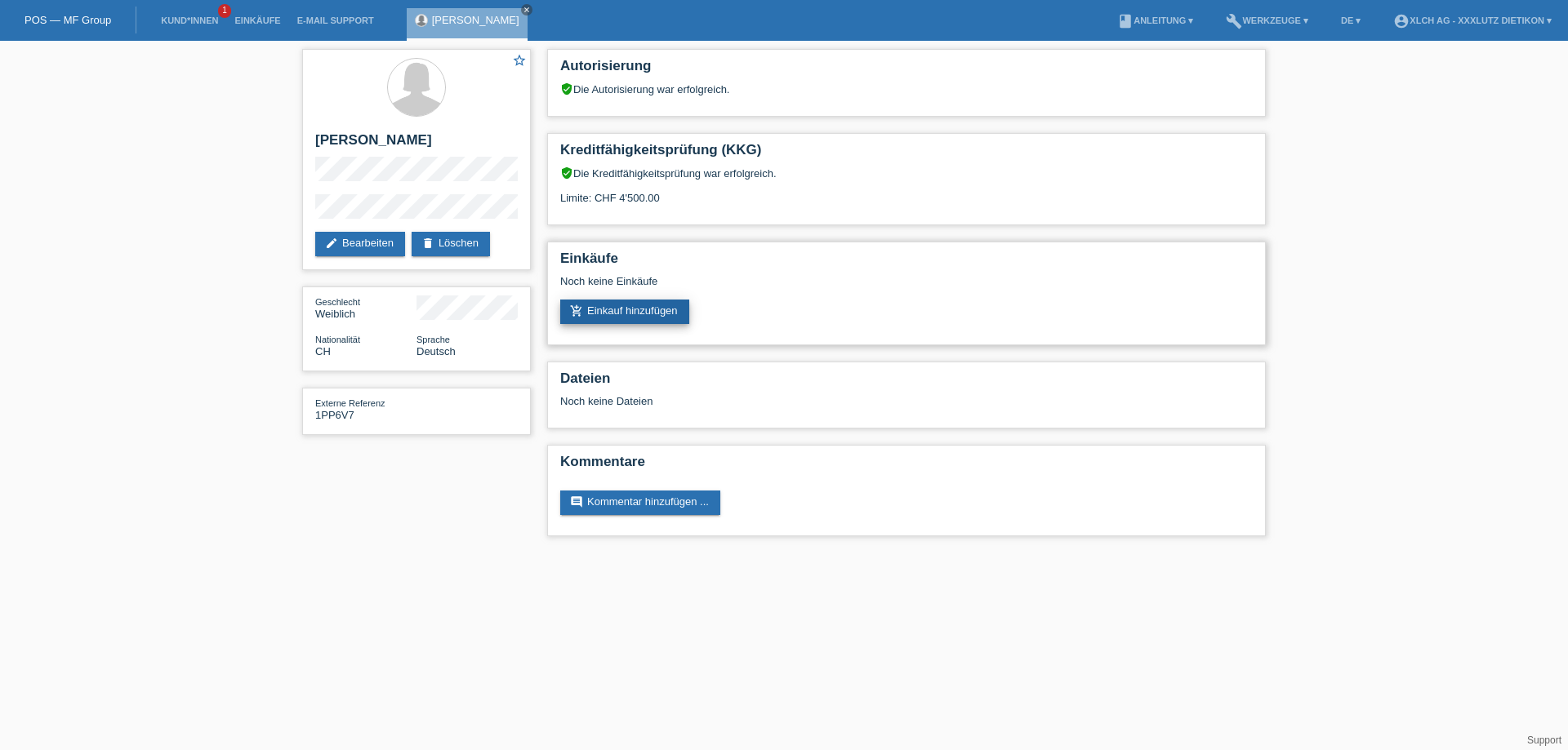
click at [650, 312] on link "add_shopping_cart Einkauf hinzufügen" at bounding box center [625, 311] width 129 height 24
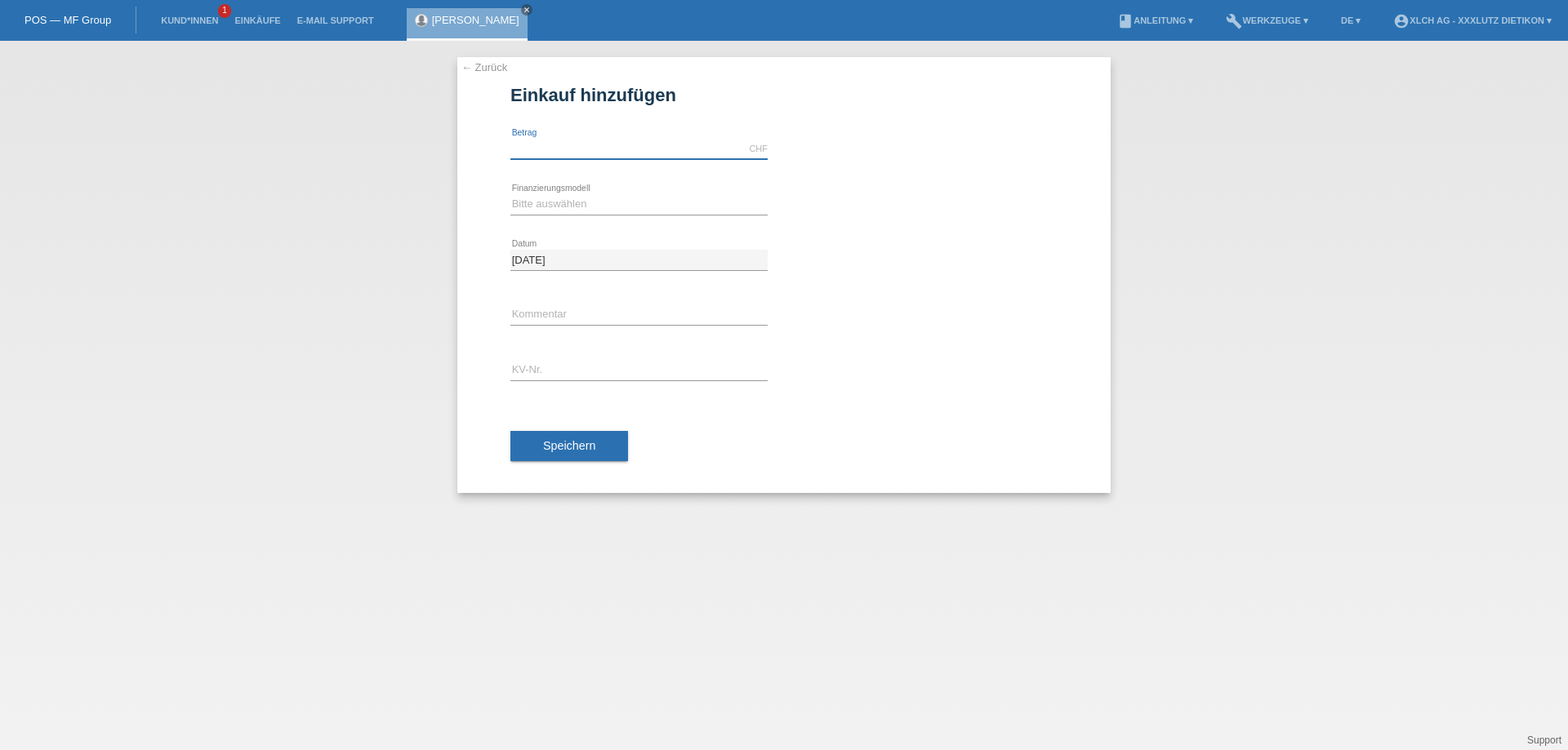
click at [604, 146] on input "text" at bounding box center [639, 149] width 257 height 20
type input "1649.25"
click at [577, 196] on select "Bitte auswählen Kauf auf Rechnung mit Teilzahlungsoption Fixe Raten - Zinsübern…" at bounding box center [639, 204] width 257 height 20
select select "109"
click at [510, 194] on select "Bitte auswählen Kauf auf Rechnung mit Teilzahlungsoption Fixe Raten - Zinsübern…" at bounding box center [639, 204] width 257 height 20
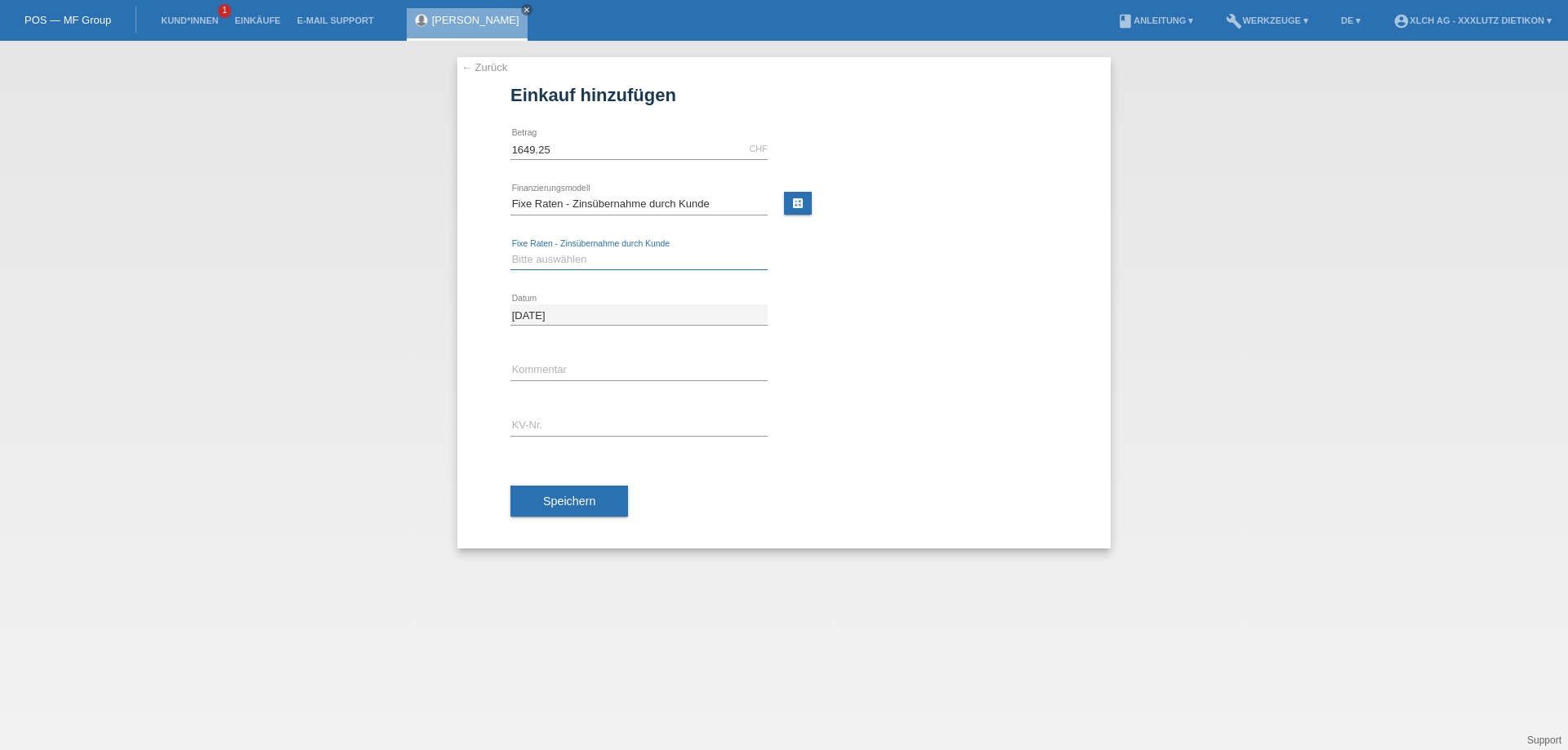
click at [586, 260] on select "Bitte auswählen 6 Raten 12 Raten 24 Raten 36 Raten" at bounding box center [639, 259] width 257 height 20
select select "315"
click at [510, 250] on select "Bitte auswählen 6 Raten 12 Raten 24 Raten 36 Raten" at bounding box center [639, 259] width 257 height 20
click at [540, 365] on input "text" at bounding box center [639, 370] width 257 height 20
type input "3p8h"
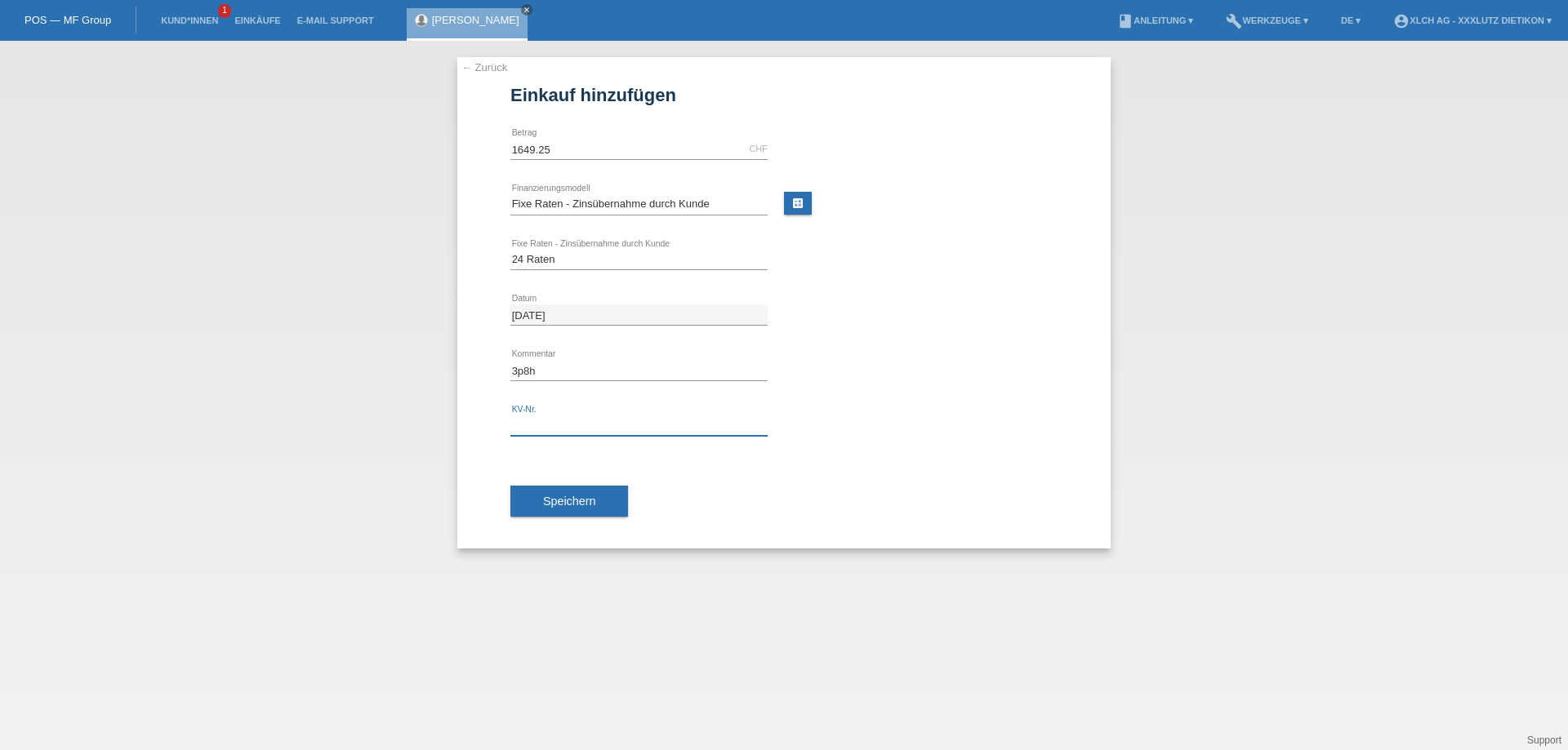
click at [584, 418] on input "text" at bounding box center [639, 426] width 257 height 20
type input "1PP6V7"
click at [563, 493] on button "Speichern" at bounding box center [569, 501] width 118 height 31
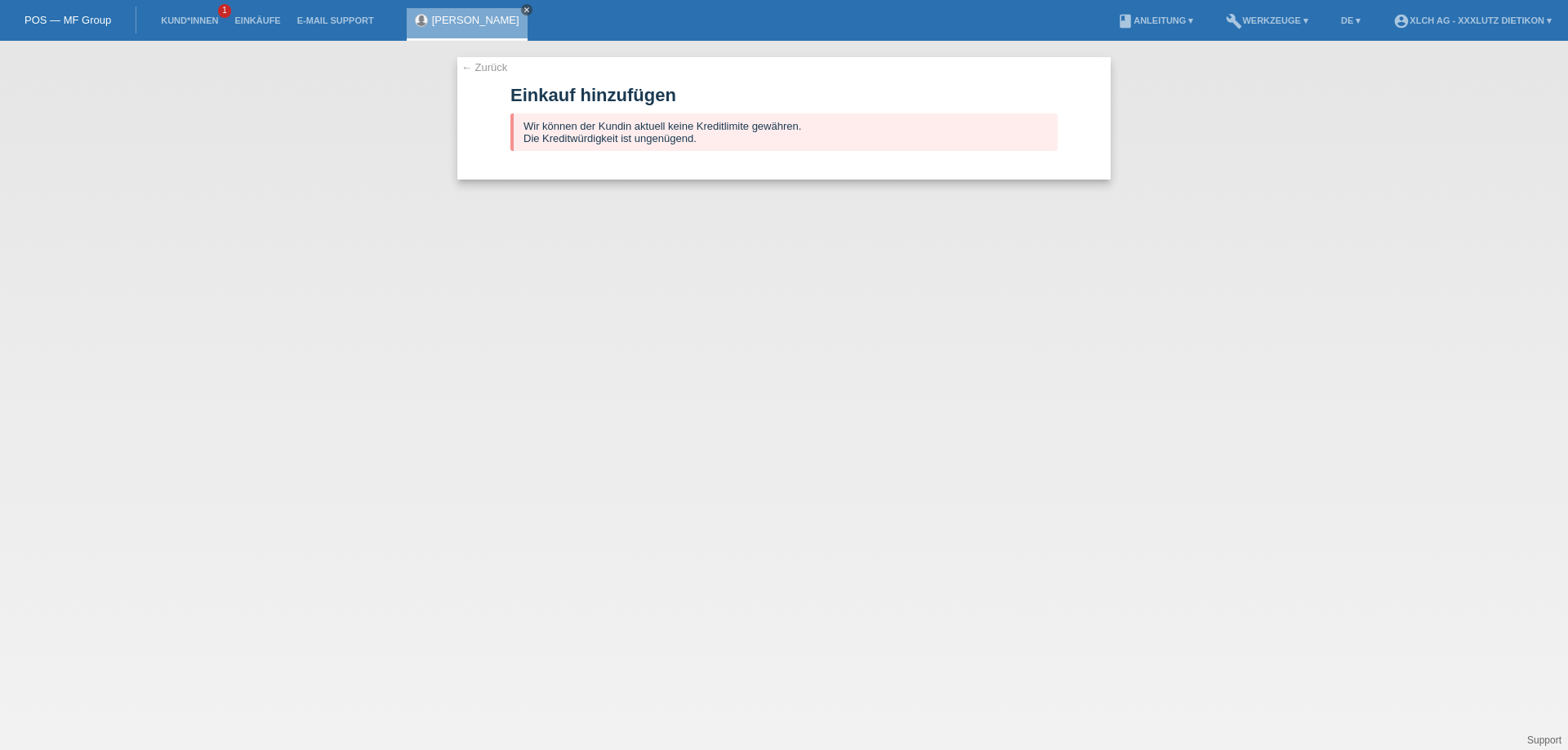
click at [521, 4] on link "close" at bounding box center [527, 9] width 11 height 11
click at [191, 18] on link "Kund*innen" at bounding box center [189, 20] width 73 height 10
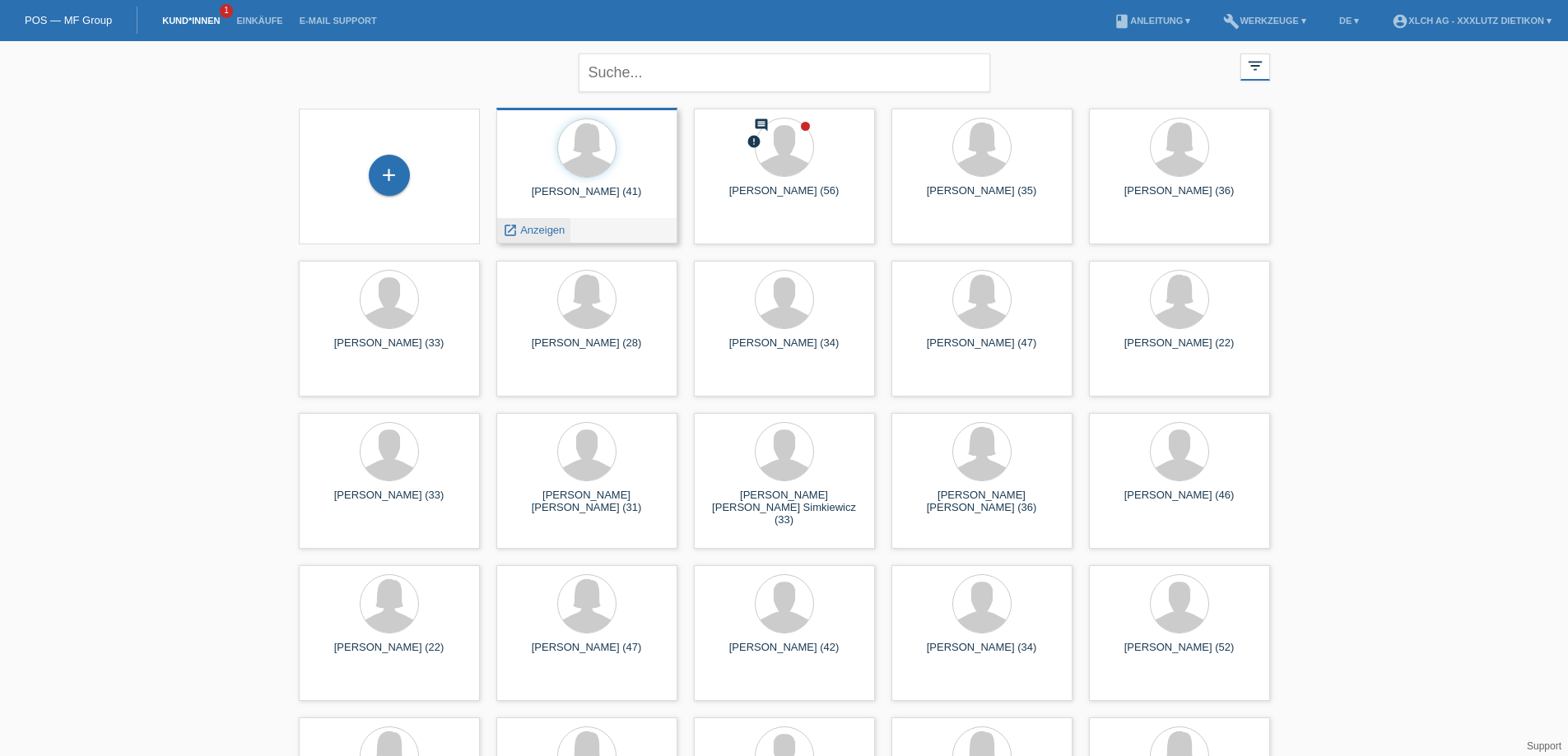
click at [538, 228] on span "Anzeigen" at bounding box center [541, 230] width 44 height 12
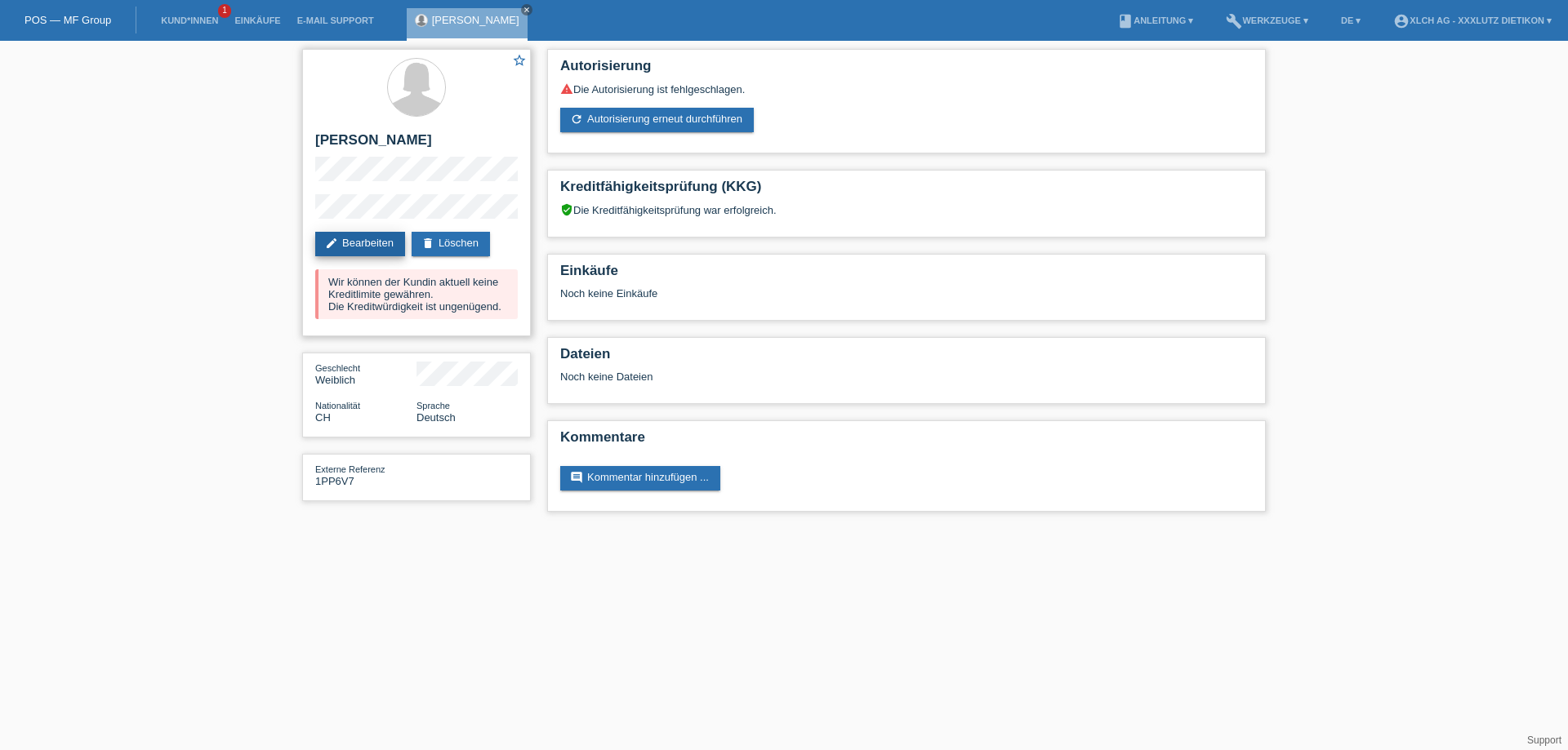
click at [378, 245] on link "edit Bearbeiten" at bounding box center [360, 244] width 90 height 24
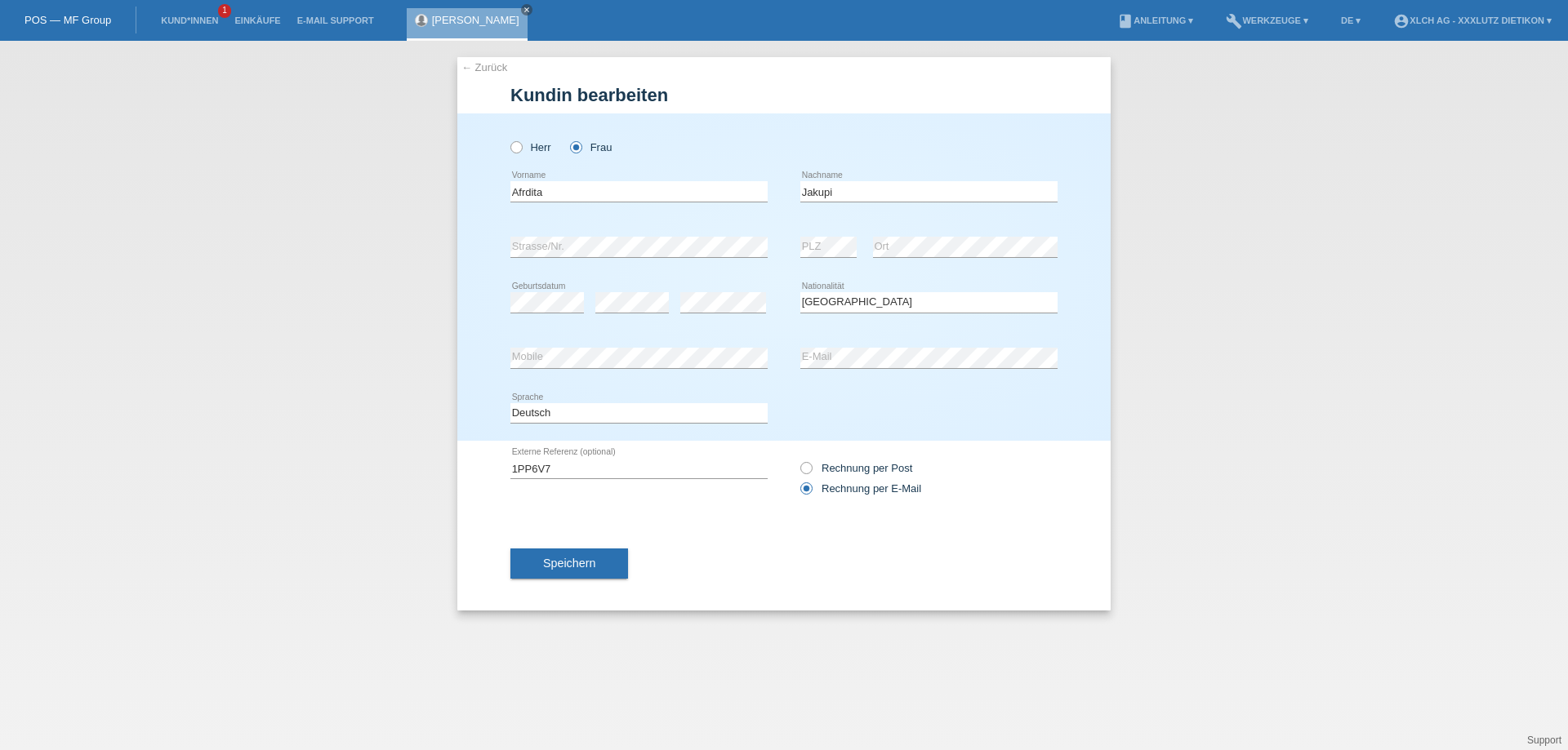
select select "CH"
click at [579, 560] on span "Speichern" at bounding box center [569, 563] width 52 height 13
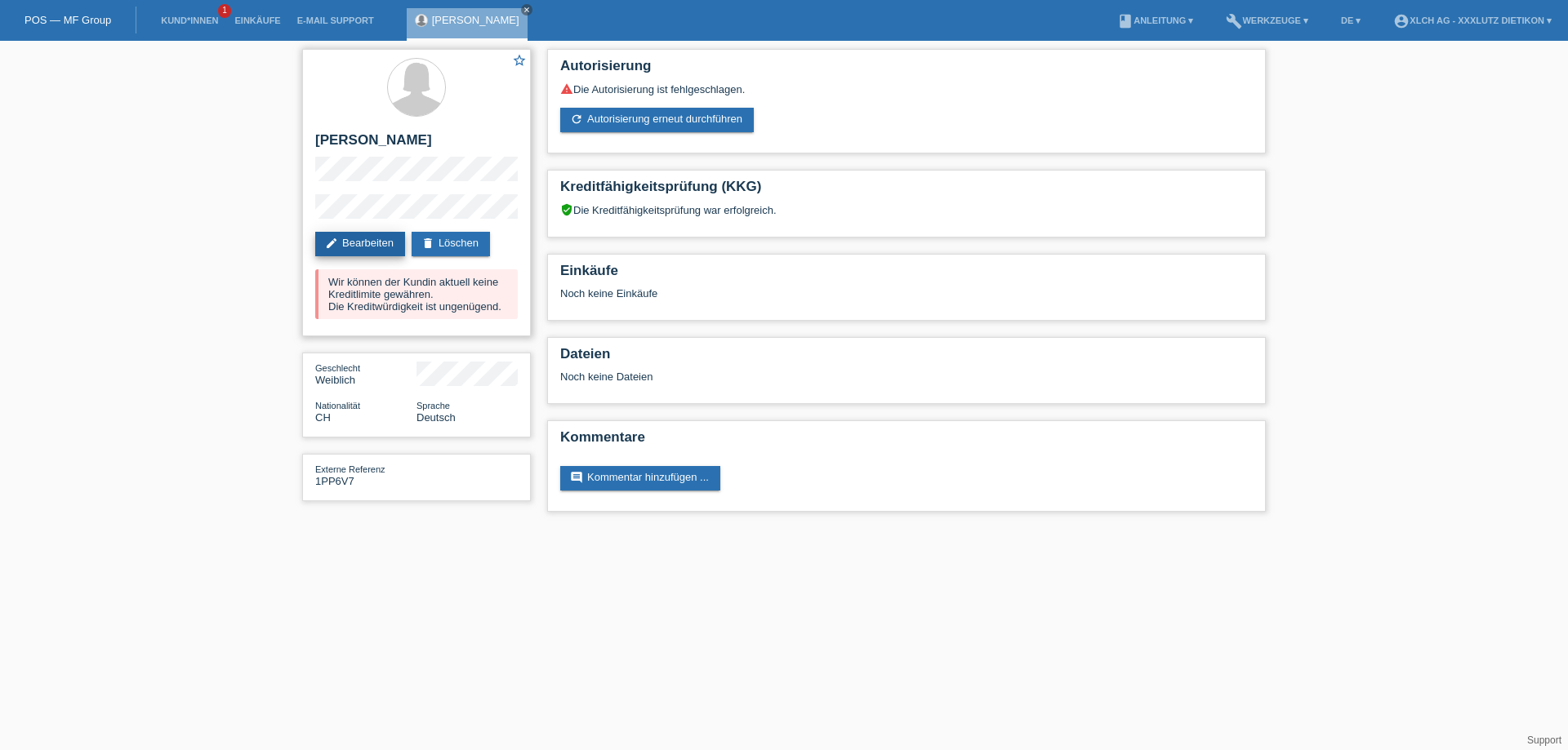
click at [375, 243] on link "edit Bearbeiten" at bounding box center [360, 244] width 90 height 24
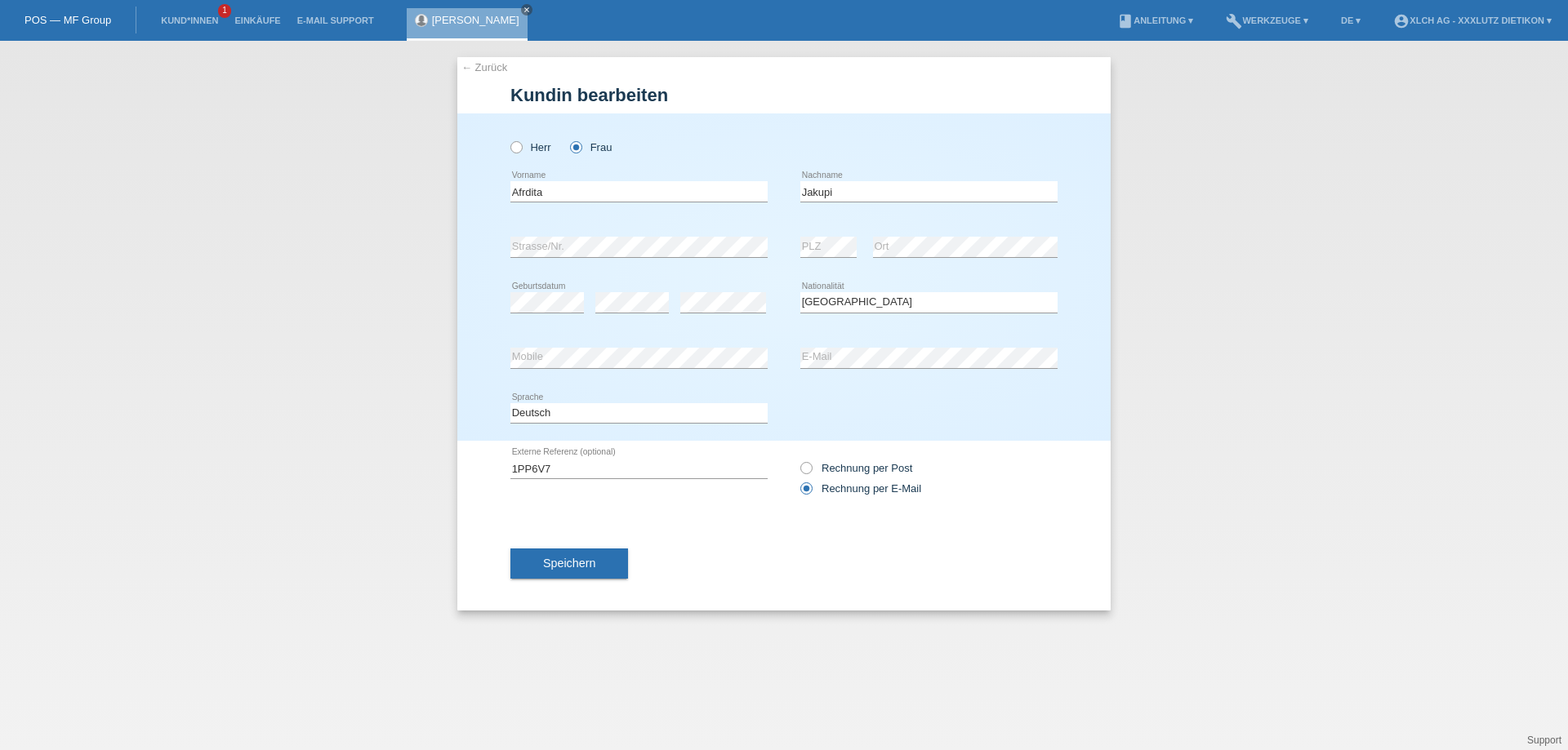
select select "CH"
click at [892, 308] on select "Bitte auswählen... Schweiz Deutschland Liechtenstein Österreich ------------ Af…" at bounding box center [929, 302] width 257 height 20
click at [889, 307] on select "Bitte auswählen... Schweiz Deutschland Liechtenstein Österreich ------------ Af…" at bounding box center [929, 302] width 257 height 20
click at [585, 555] on button "Speichern" at bounding box center [569, 563] width 118 height 31
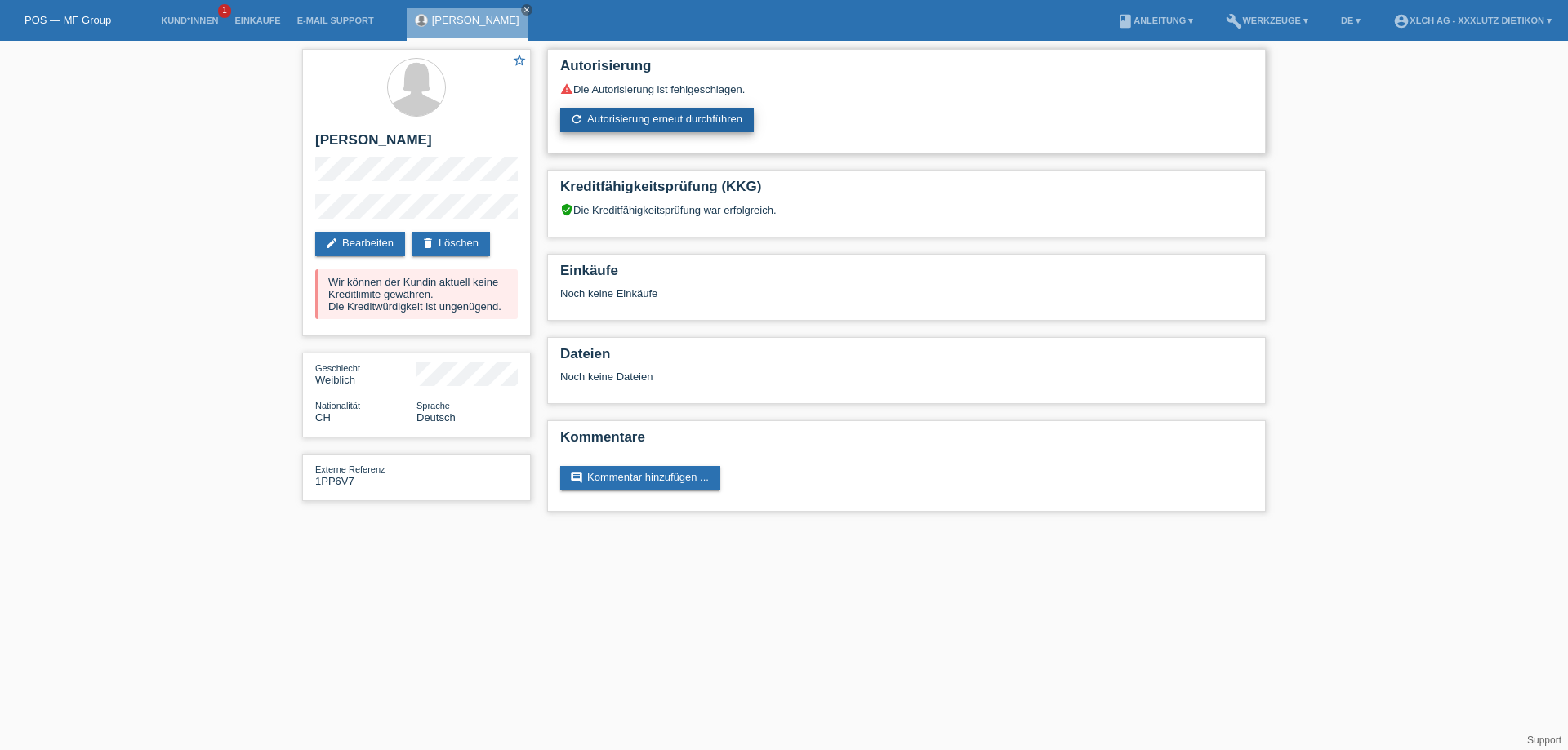
click at [653, 120] on link "refresh Autorisierung erneut durchführen" at bounding box center [657, 120] width 193 height 24
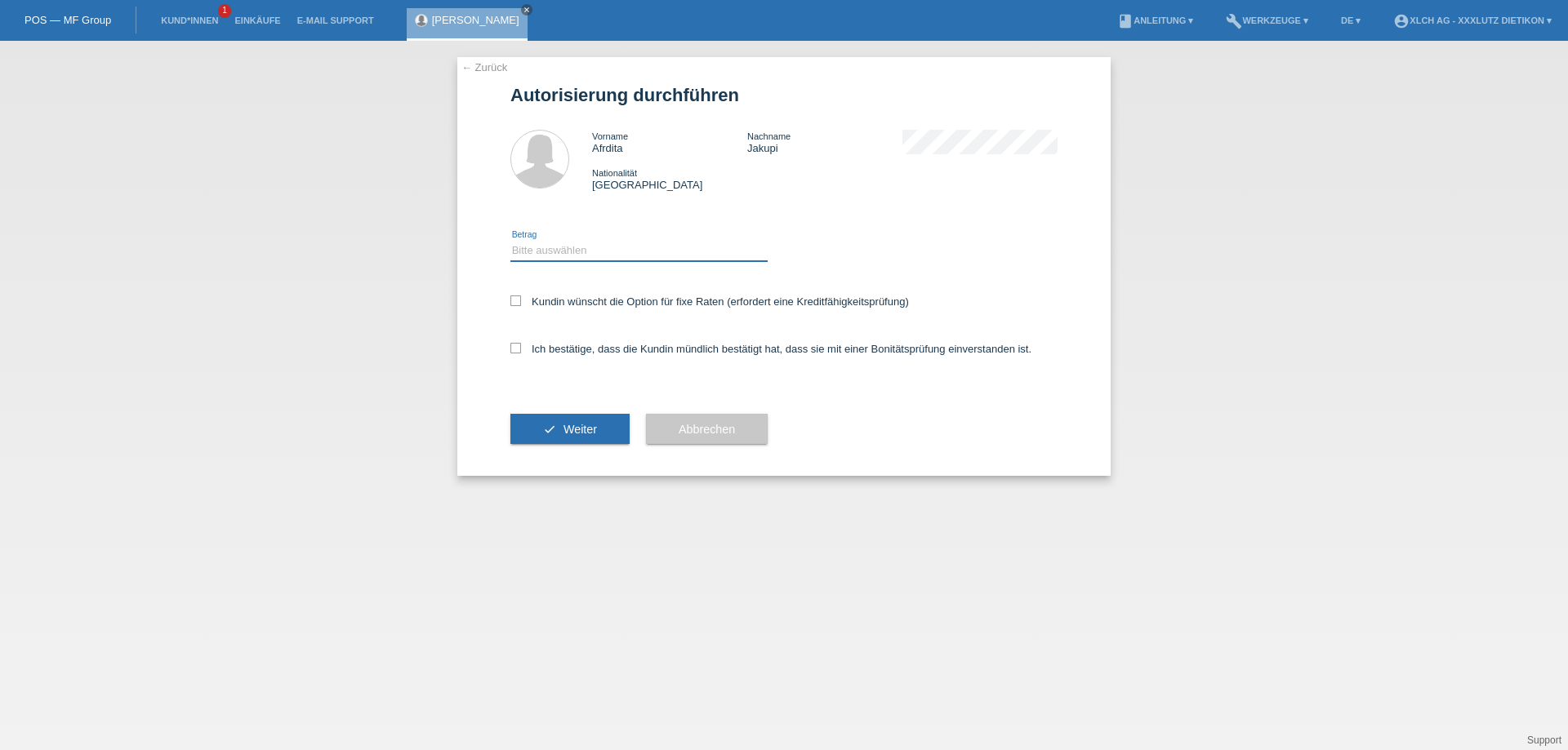
click at [589, 246] on select "Bitte auswählen CHF 1.00 - CHF 499.00 CHF 500.00 - CHF 1'999.00 CHF 2'000.00 - …" at bounding box center [639, 250] width 257 height 20
select select "3"
click at [510, 241] on select "Bitte auswählen CHF 1.00 - CHF 499.00 CHF 500.00 - CHF 1'999.00 CHF 2'000.00 - …" at bounding box center [639, 250] width 257 height 20
click at [508, 347] on div "← Zurück Autorisierung durchführen Vorname Afrdita Nachname Jakupi Nationalität…" at bounding box center [784, 267] width 653 height 419
click at [520, 347] on icon at bounding box center [515, 348] width 10 height 10
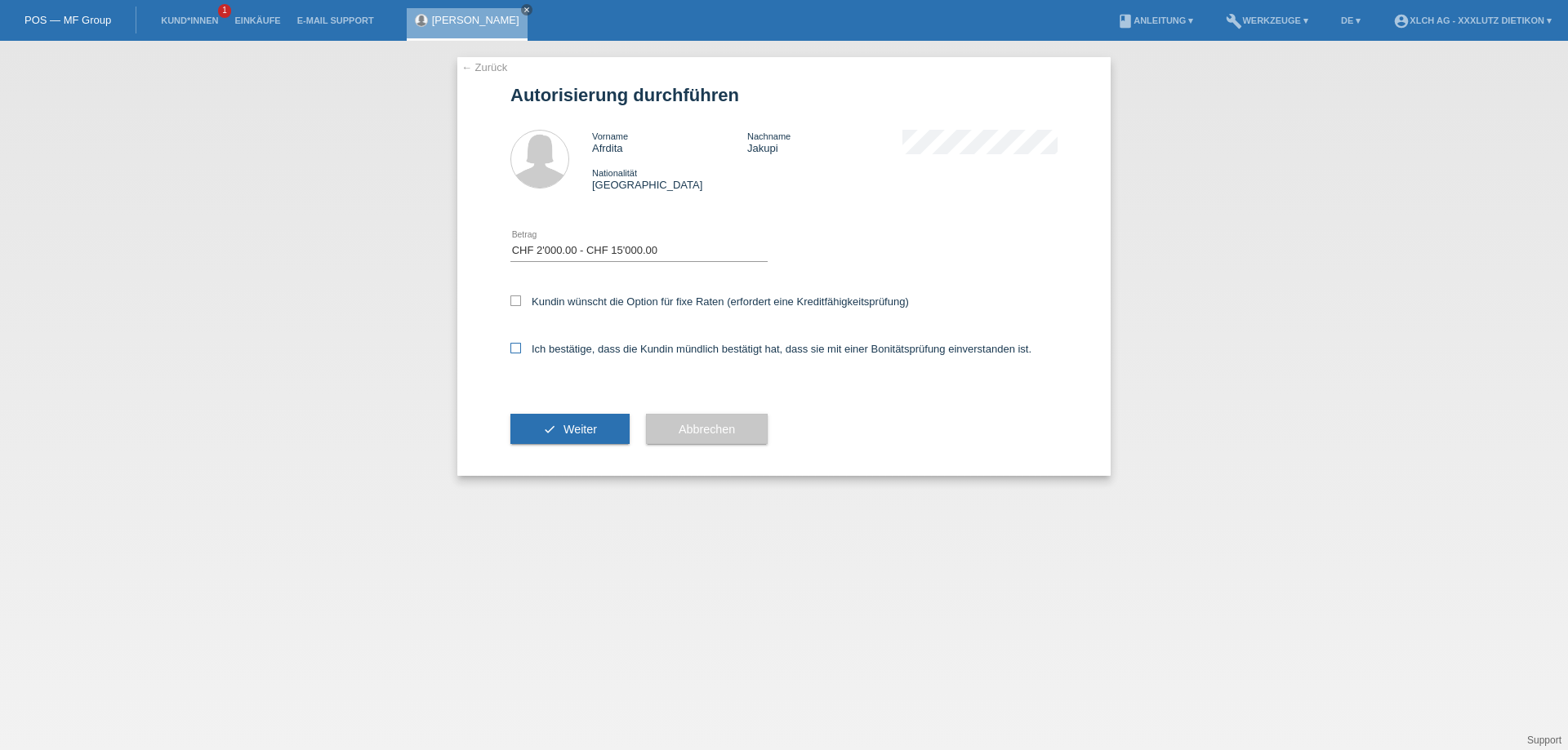
click at [520, 347] on input "Ich bestätige, dass die Kundin mündlich bestätigt hat, dass sie mit einer Bonit…" at bounding box center [515, 348] width 10 height 10
checkbox input "true"
click at [552, 421] on button "check Weiter" at bounding box center [570, 428] width 119 height 31
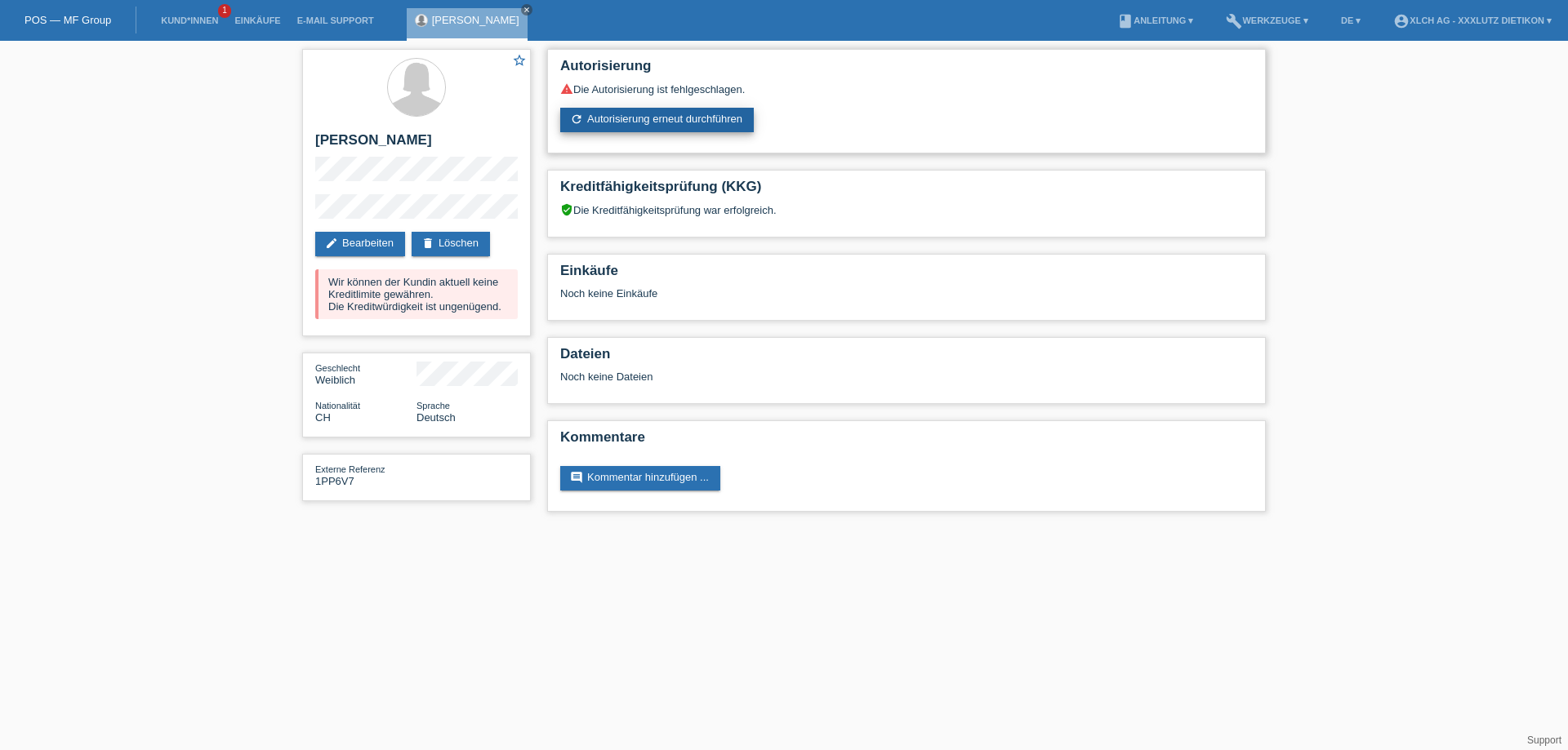
click at [597, 112] on link "refresh Autorisierung erneut durchführen" at bounding box center [657, 120] width 193 height 24
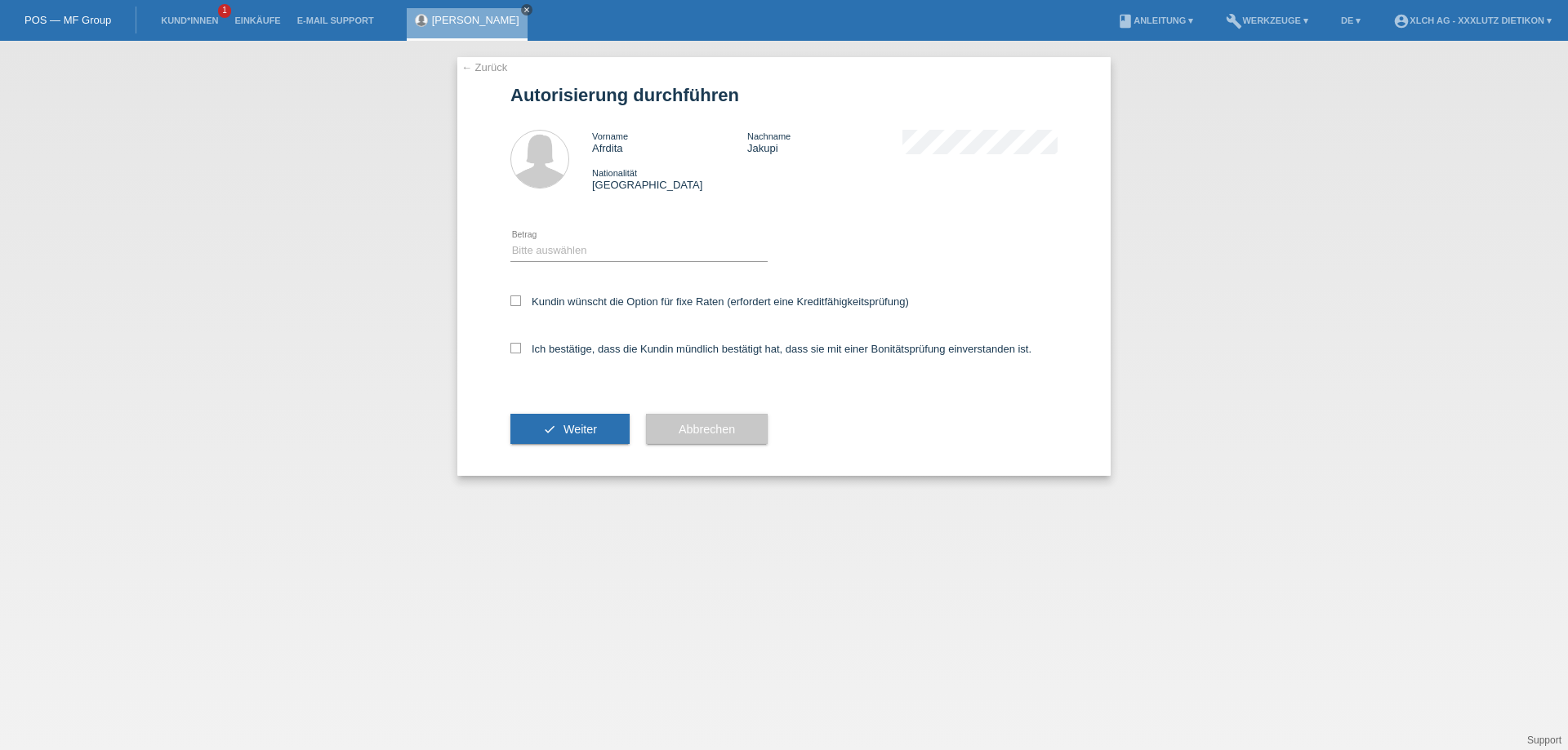
click at [522, 10] on icon "close" at bounding box center [526, 9] width 8 height 8
click at [172, 18] on link "Kund*innen" at bounding box center [189, 20] width 73 height 10
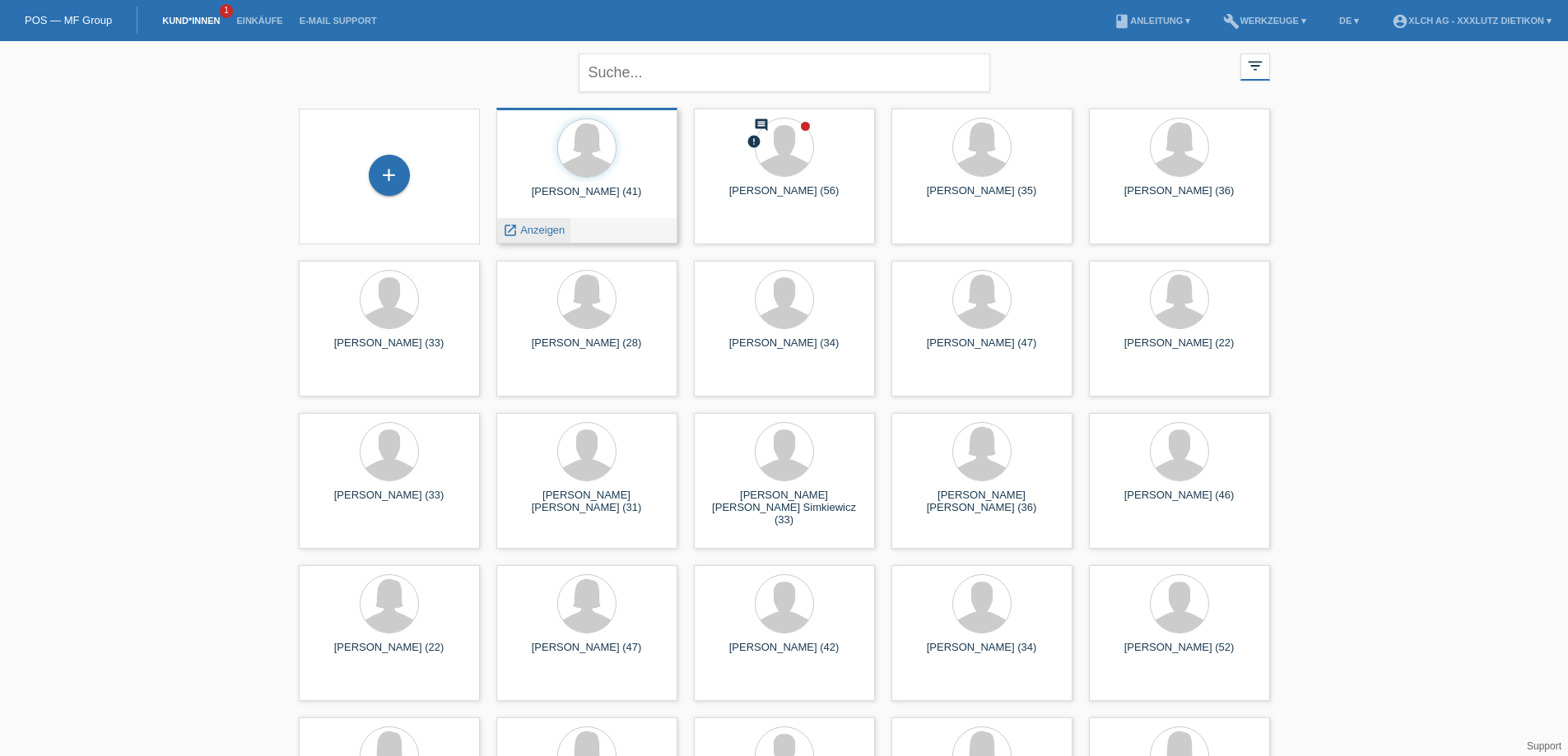
drag, startPoint x: 614, startPoint y: 221, endPoint x: 539, endPoint y: 231, distance: 75.7
click at [539, 231] on span "Anzeigen" at bounding box center [541, 230] width 44 height 12
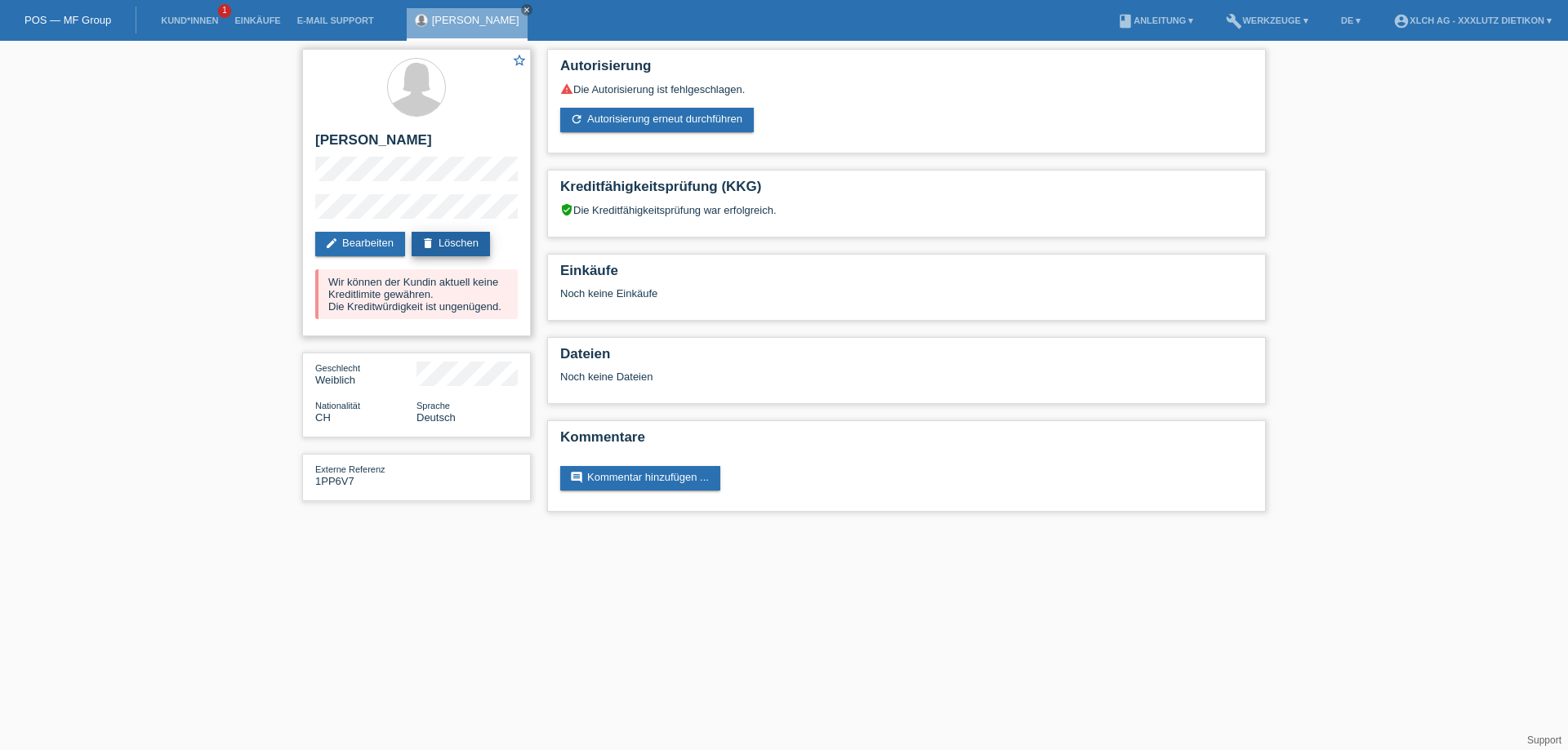
click at [455, 245] on link "delete Löschen" at bounding box center [451, 244] width 78 height 24
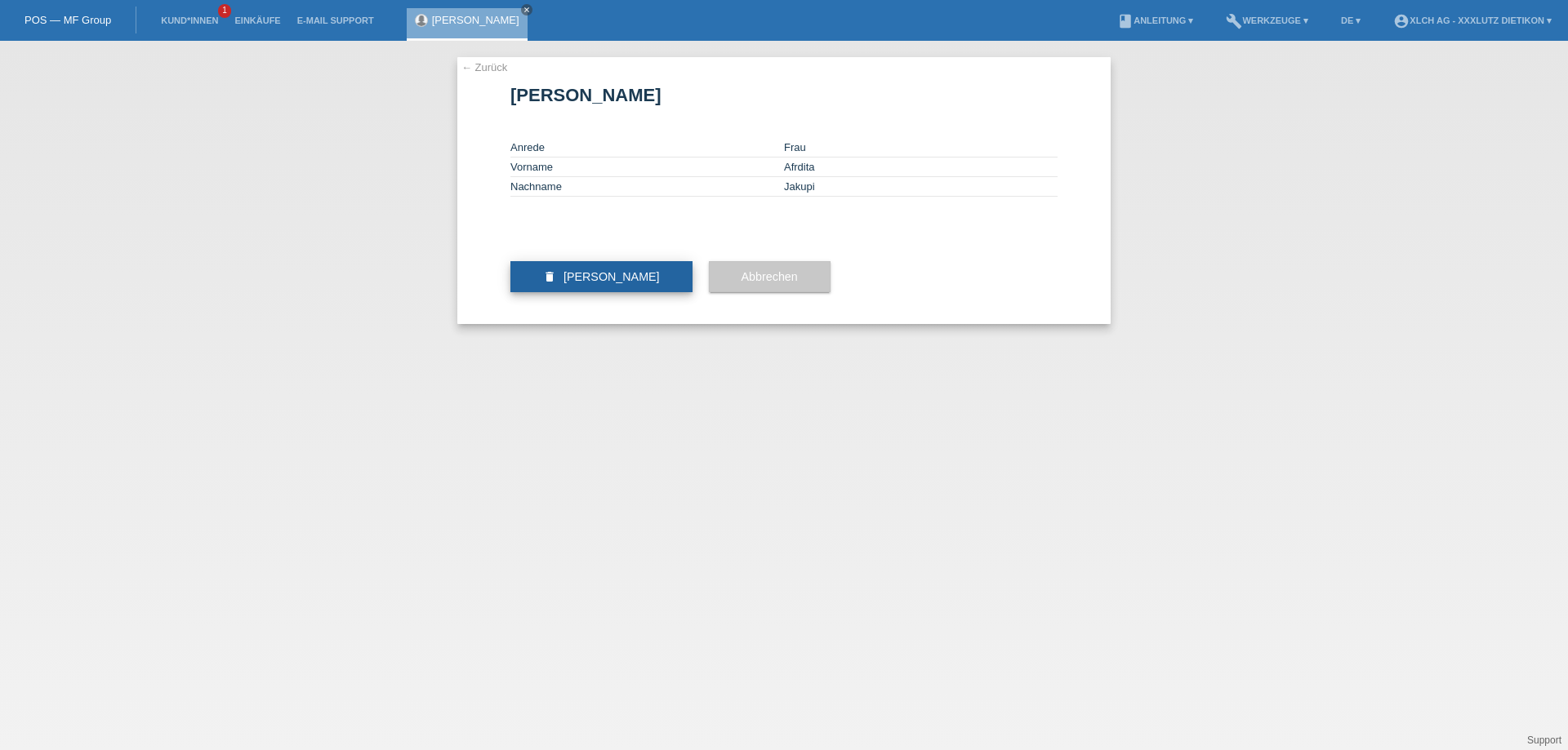
click at [601, 283] on span "Kundin löschen" at bounding box center [612, 277] width 97 height 13
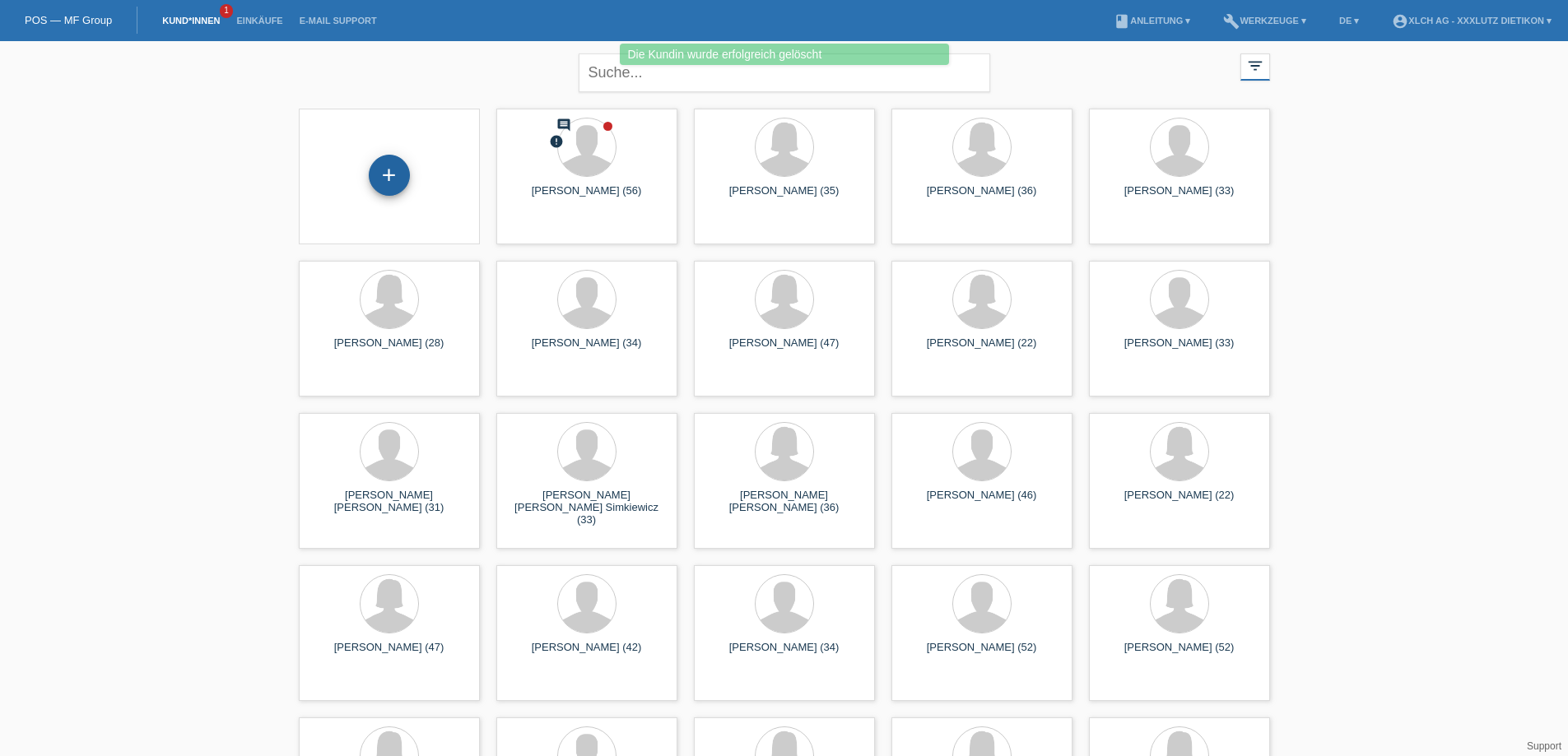
click at [390, 179] on div "+" at bounding box center [390, 175] width 41 height 41
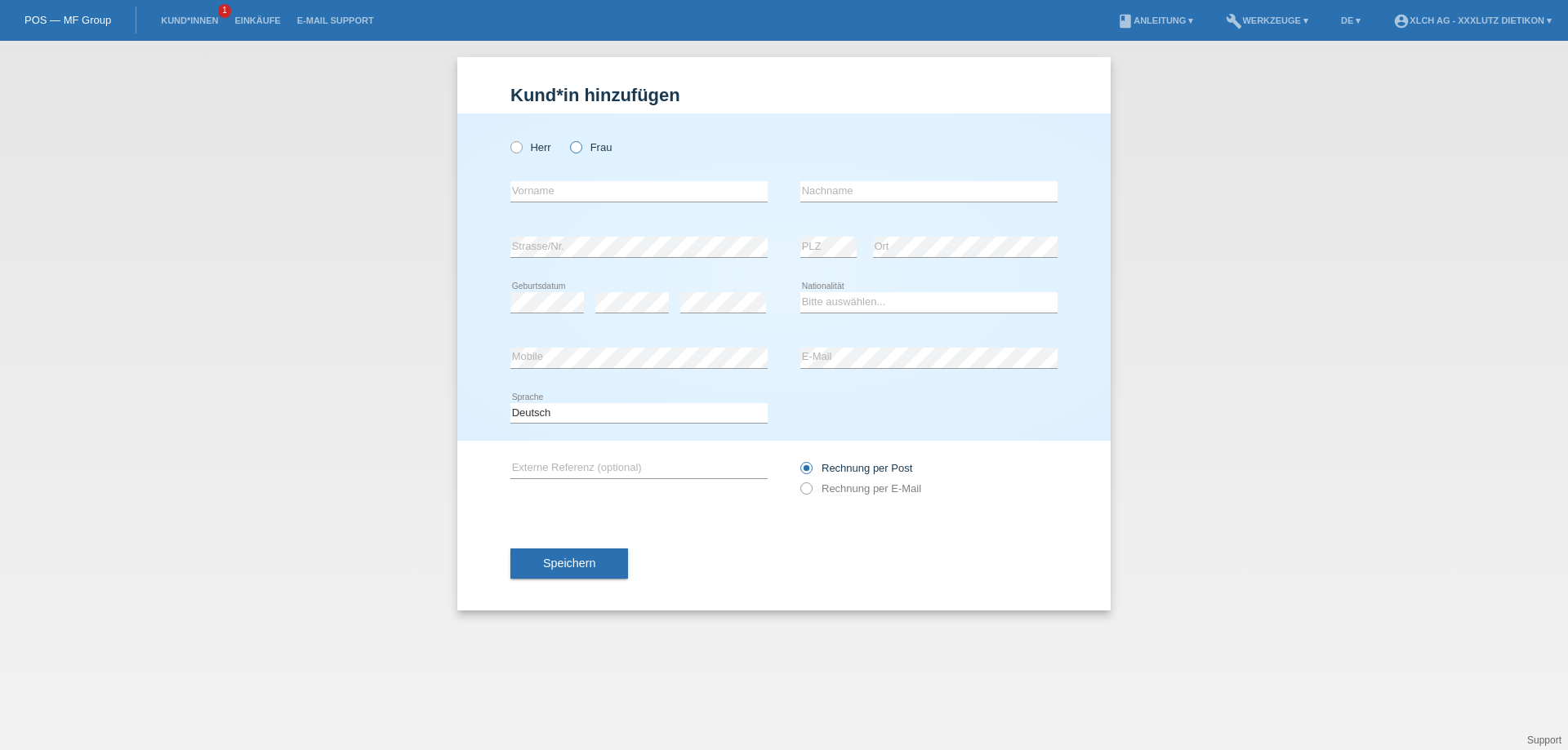
click at [568, 138] on icon at bounding box center [568, 138] width 0 height 0
click at [581, 151] on input "Frau" at bounding box center [574, 146] width 10 height 10
radio input "true"
click at [557, 193] on input "text" at bounding box center [639, 191] width 257 height 20
type input "Afrdita"
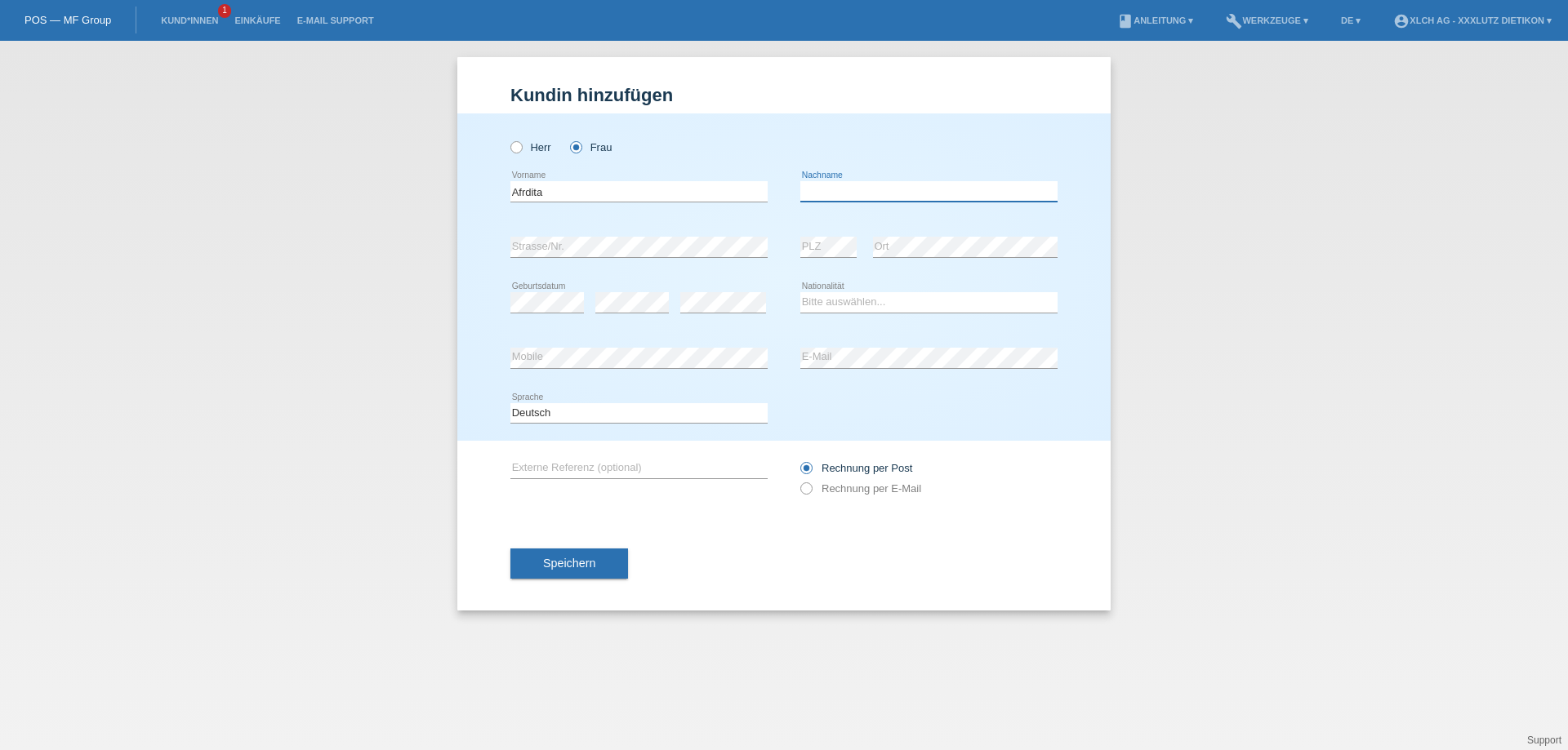
type input "Jakupi"
select select "AT"
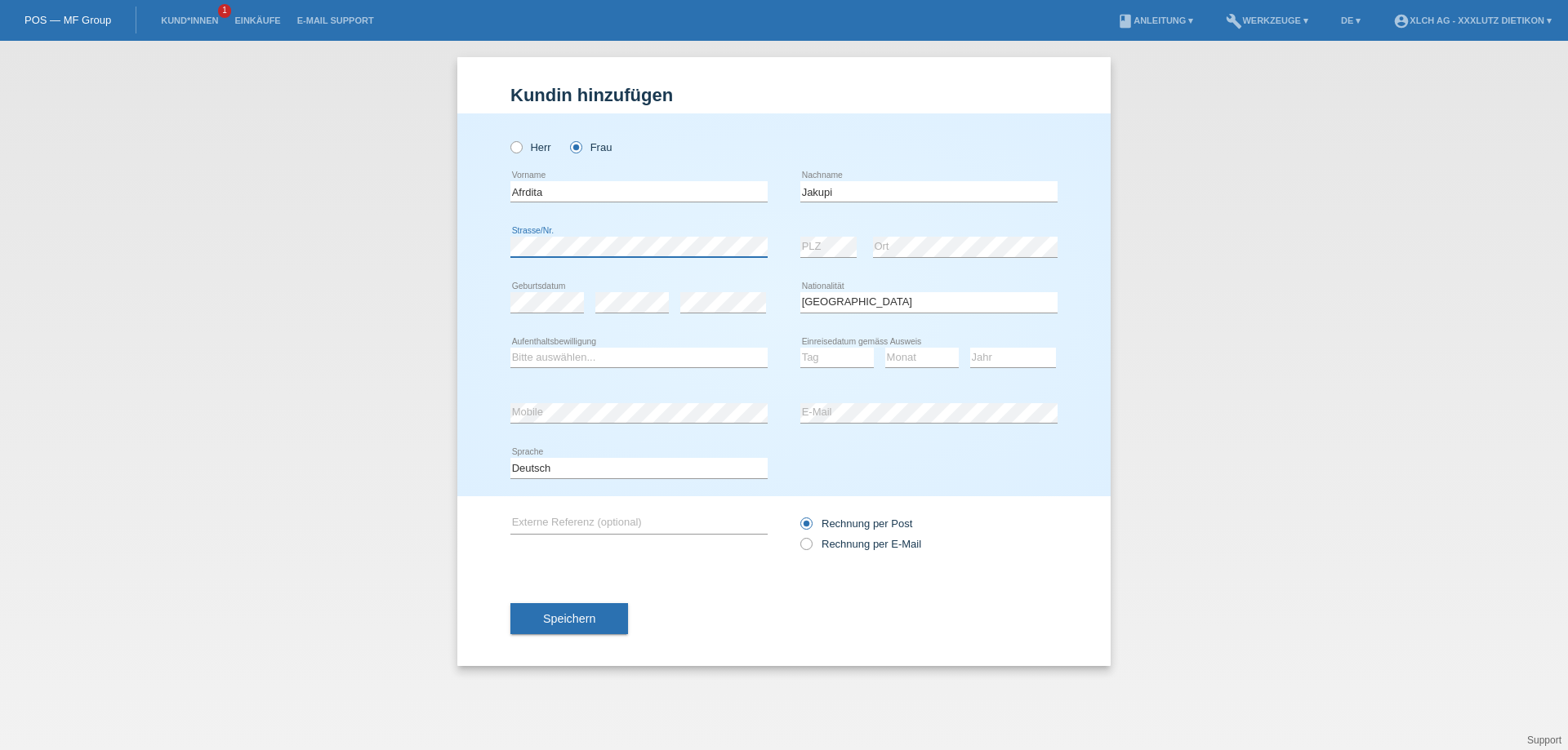
click at [497, 252] on div "Herr Frau Afrdita error Vorname C" at bounding box center [784, 305] width 653 height 383
click at [569, 523] on input "text" at bounding box center [639, 524] width 257 height 20
type input "1PP6V7"
click at [797, 535] on icon at bounding box center [797, 535] width 0 height 0
click at [806, 548] on input "Rechnung per E-Mail" at bounding box center [805, 548] width 10 height 20
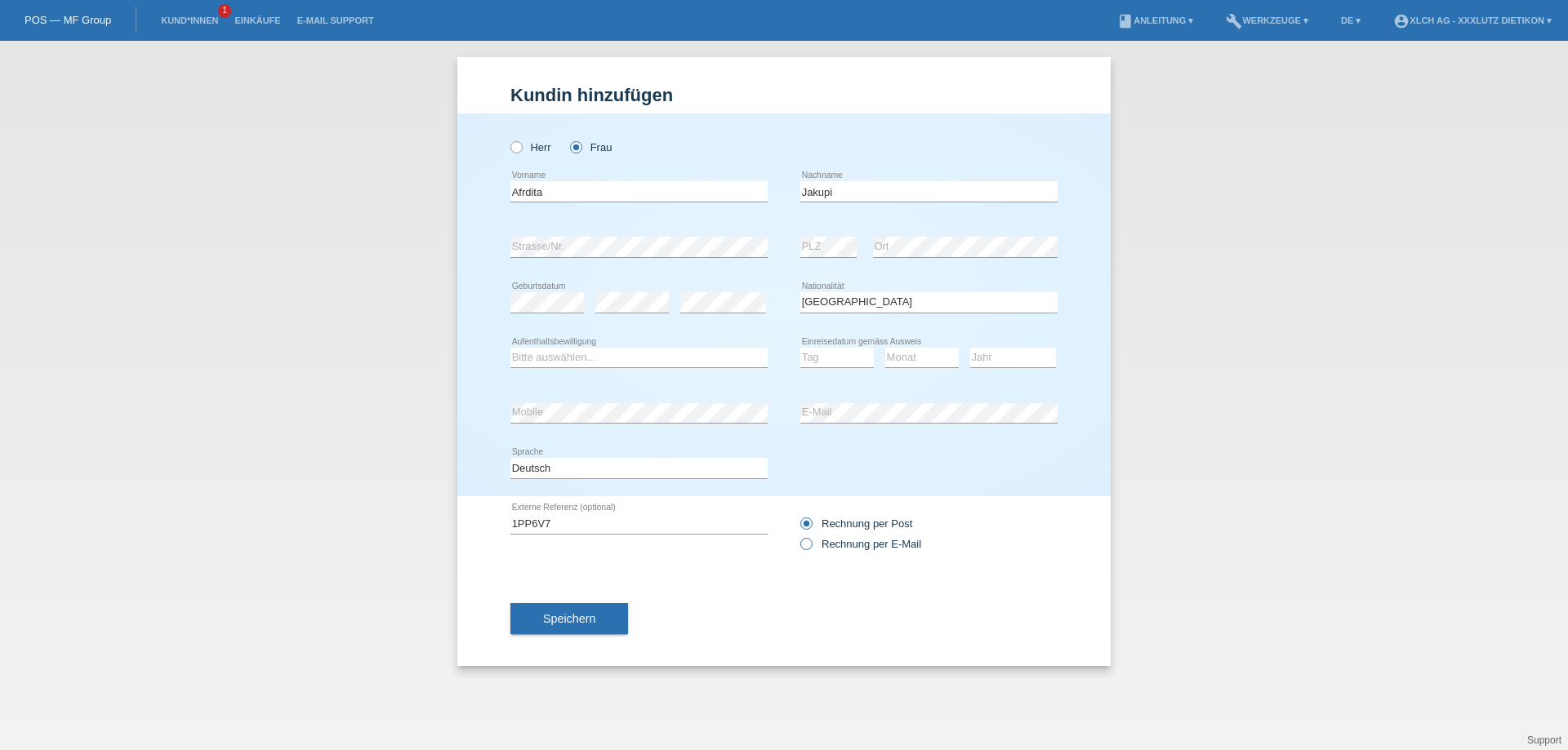
radio input "true"
click at [547, 357] on select "Bitte auswählen... C B B - Flüchtlingsstatus Andere" at bounding box center [639, 357] width 257 height 20
click at [865, 308] on select "Bitte auswählen... Schweiz Deutschland Liechtenstein Österreich ------------ Af…" at bounding box center [929, 302] width 257 height 20
select select "CH"
click at [800, 293] on select "Bitte auswählen... Schweiz Deutschland Liechtenstein Österreich ------------ Af…" at bounding box center [929, 302] width 257 height 20
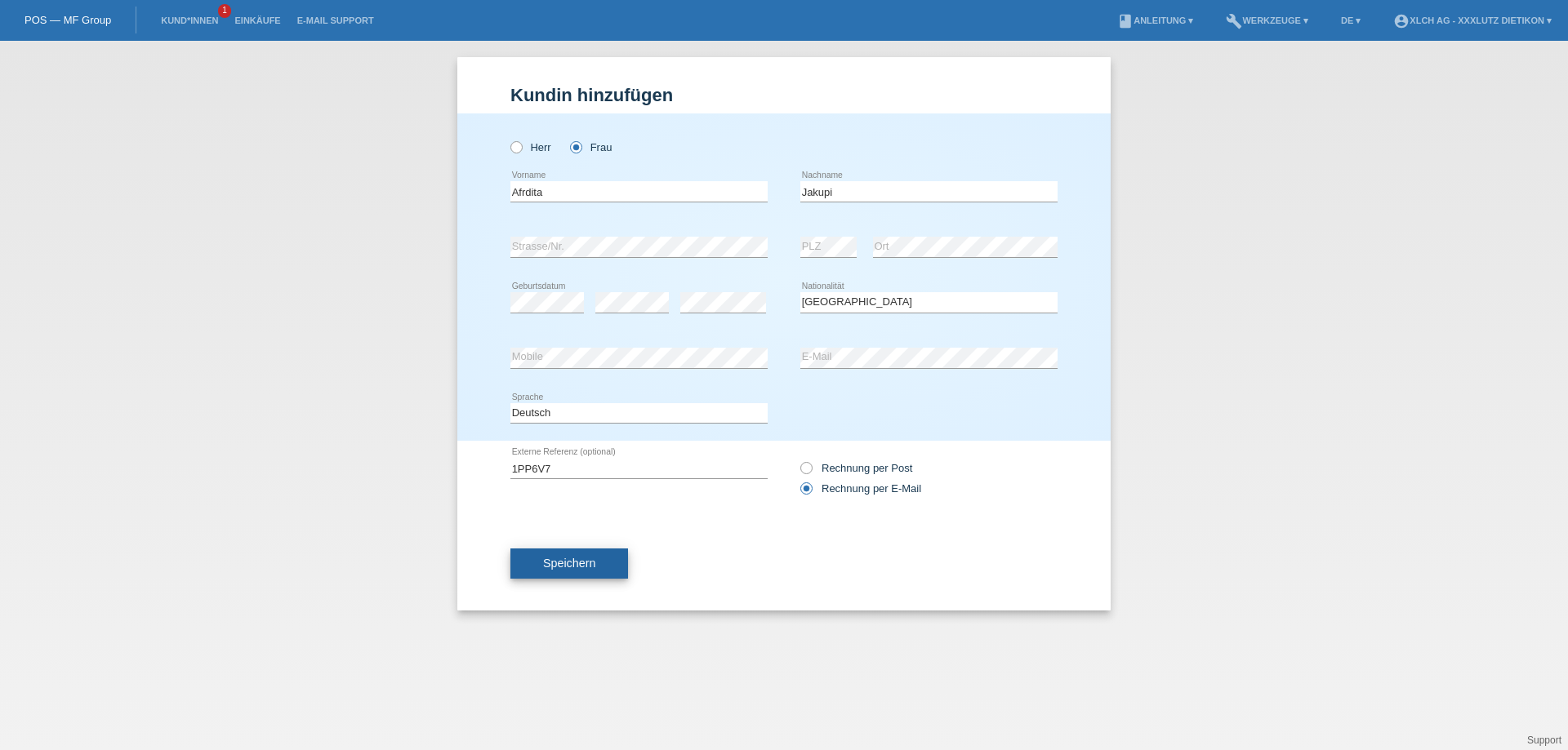
click at [569, 569] on span "Speichern" at bounding box center [569, 563] width 52 height 13
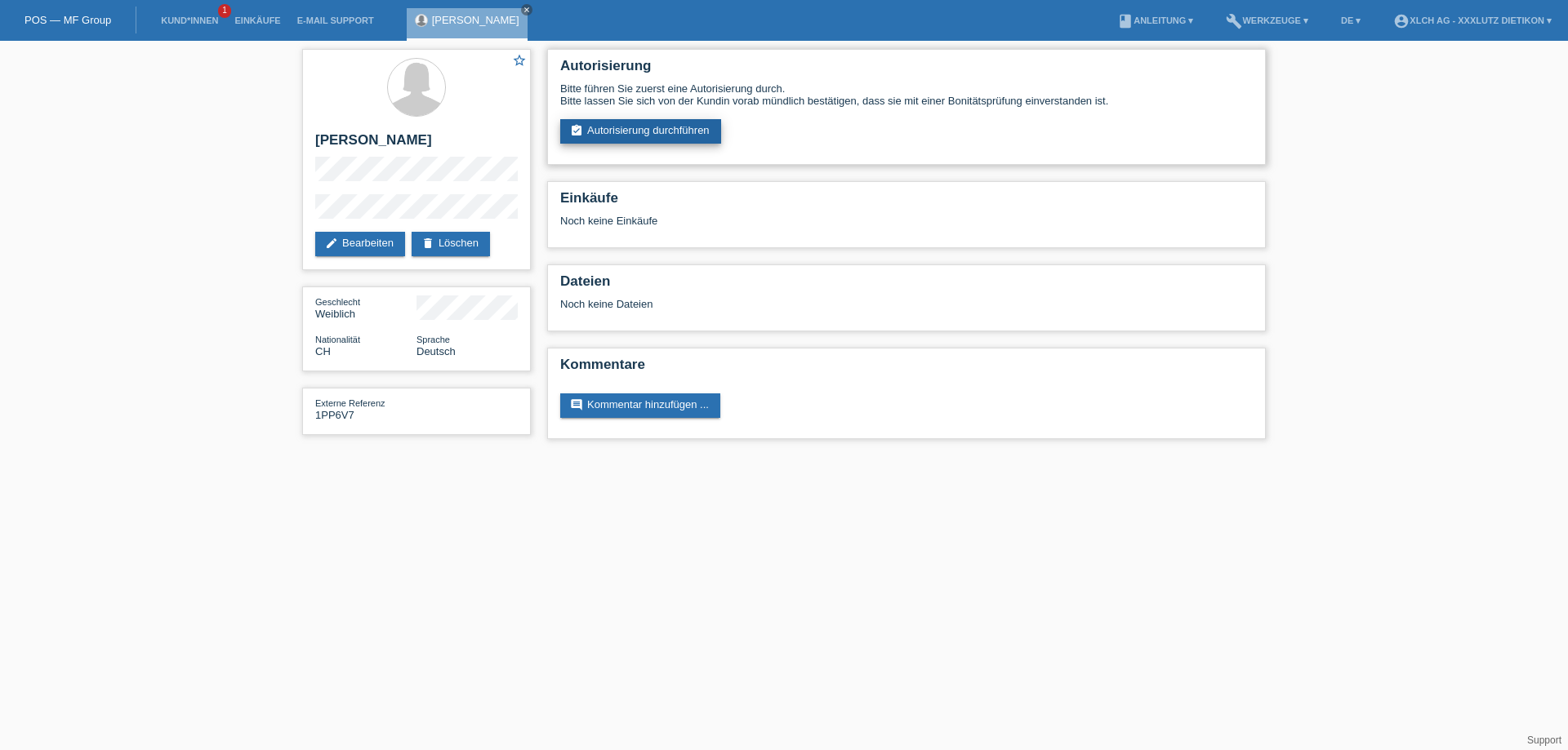
click at [681, 127] on link "assignment_turned_in Autorisierung durchführen" at bounding box center [640, 131] width 161 height 24
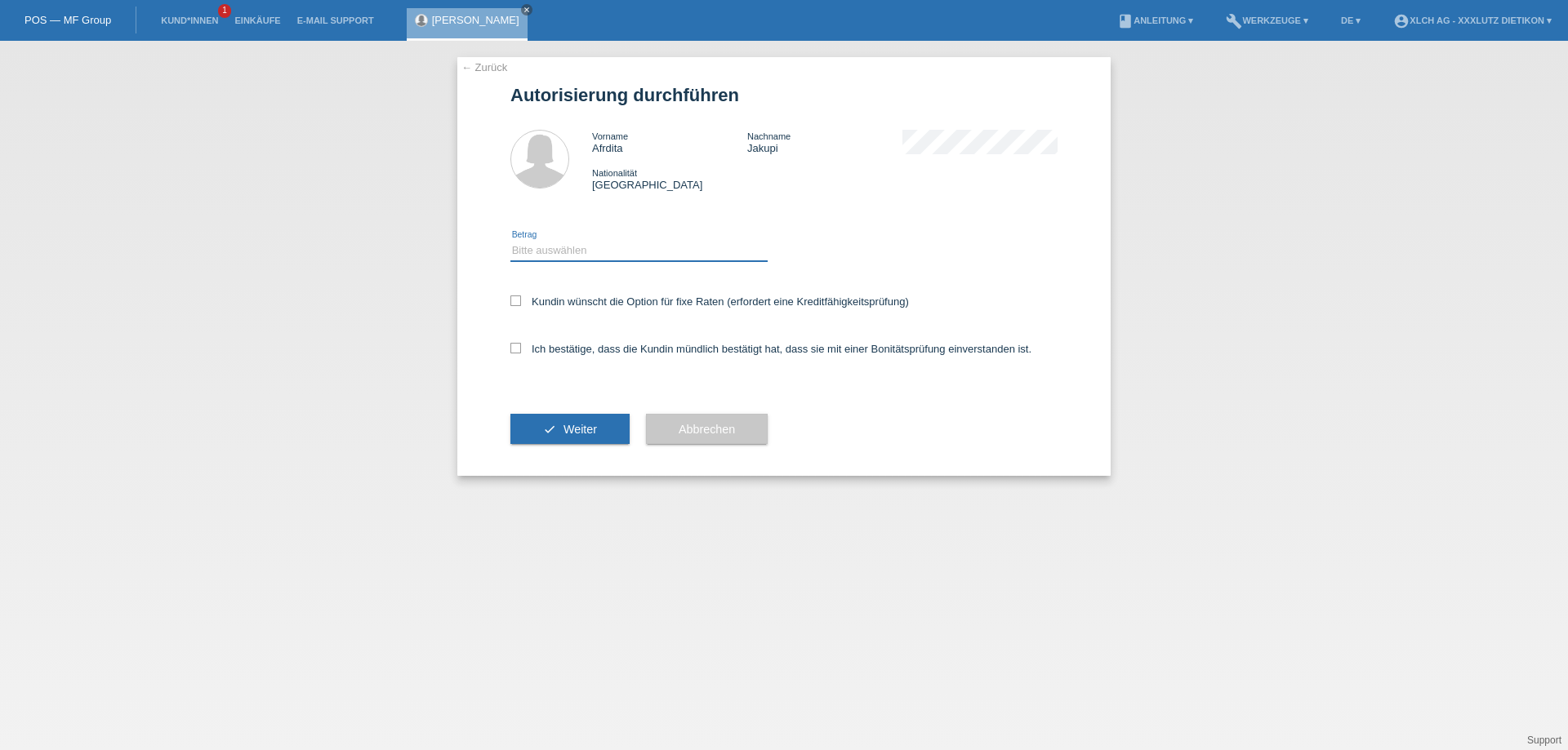
click at [532, 245] on select "Bitte auswählen CHF 1.00 - CHF 499.00 CHF 500.00 - CHF 1'999.00 CHF 2'000.00 - …" at bounding box center [639, 250] width 257 height 20
select select "3"
click at [510, 241] on select "Bitte auswählen CHF 1.00 - CHF 499.00 CHF 500.00 - CHF 1'999.00 CHF 2'000.00 - …" at bounding box center [639, 250] width 257 height 20
click at [517, 345] on icon at bounding box center [515, 348] width 10 height 10
click at [517, 345] on input "Ich bestätige, dass die Kundin mündlich bestätigt hat, dass sie mit einer Bonit…" at bounding box center [515, 348] width 10 height 10
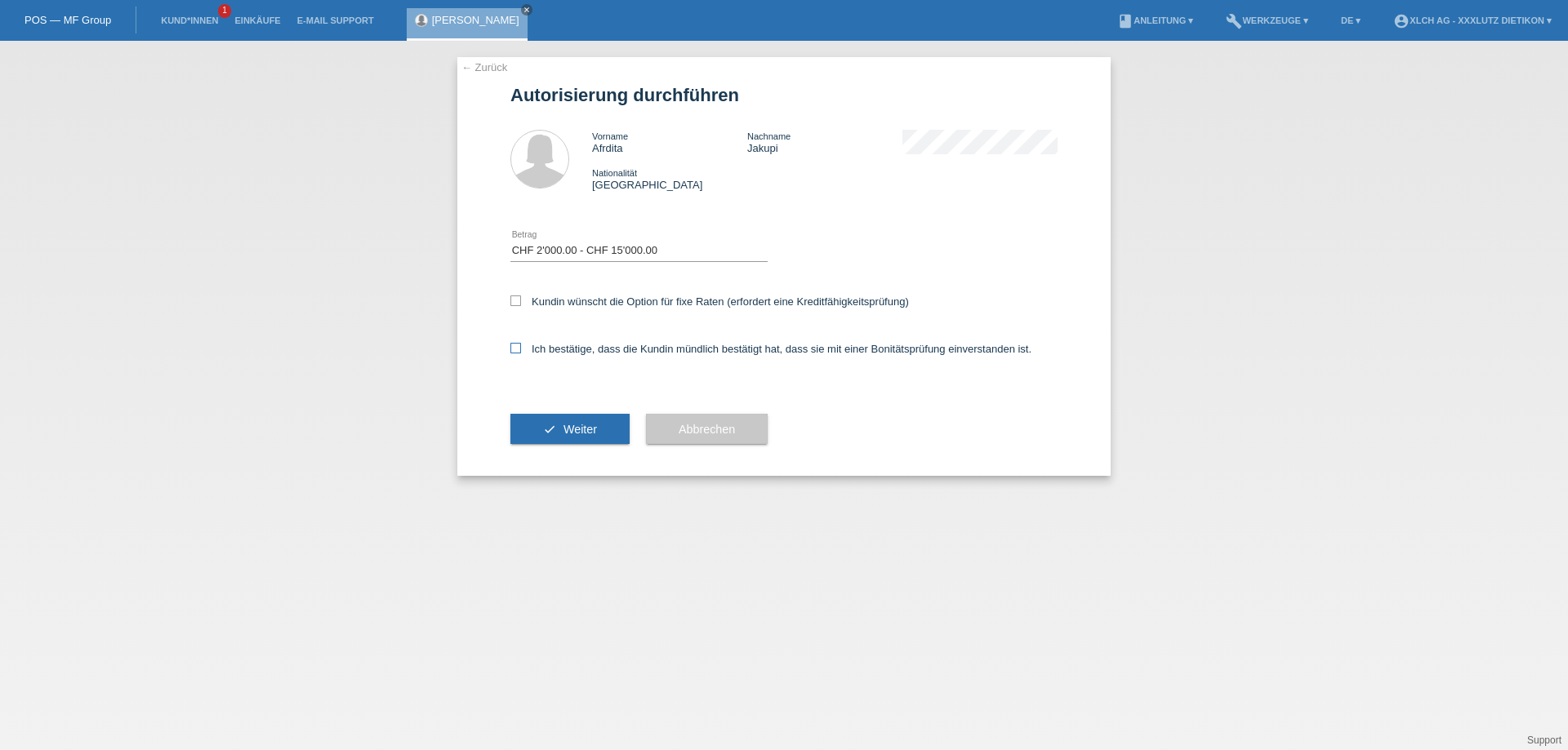
checkbox input "true"
click at [565, 426] on span "Weiter" at bounding box center [580, 429] width 33 height 13
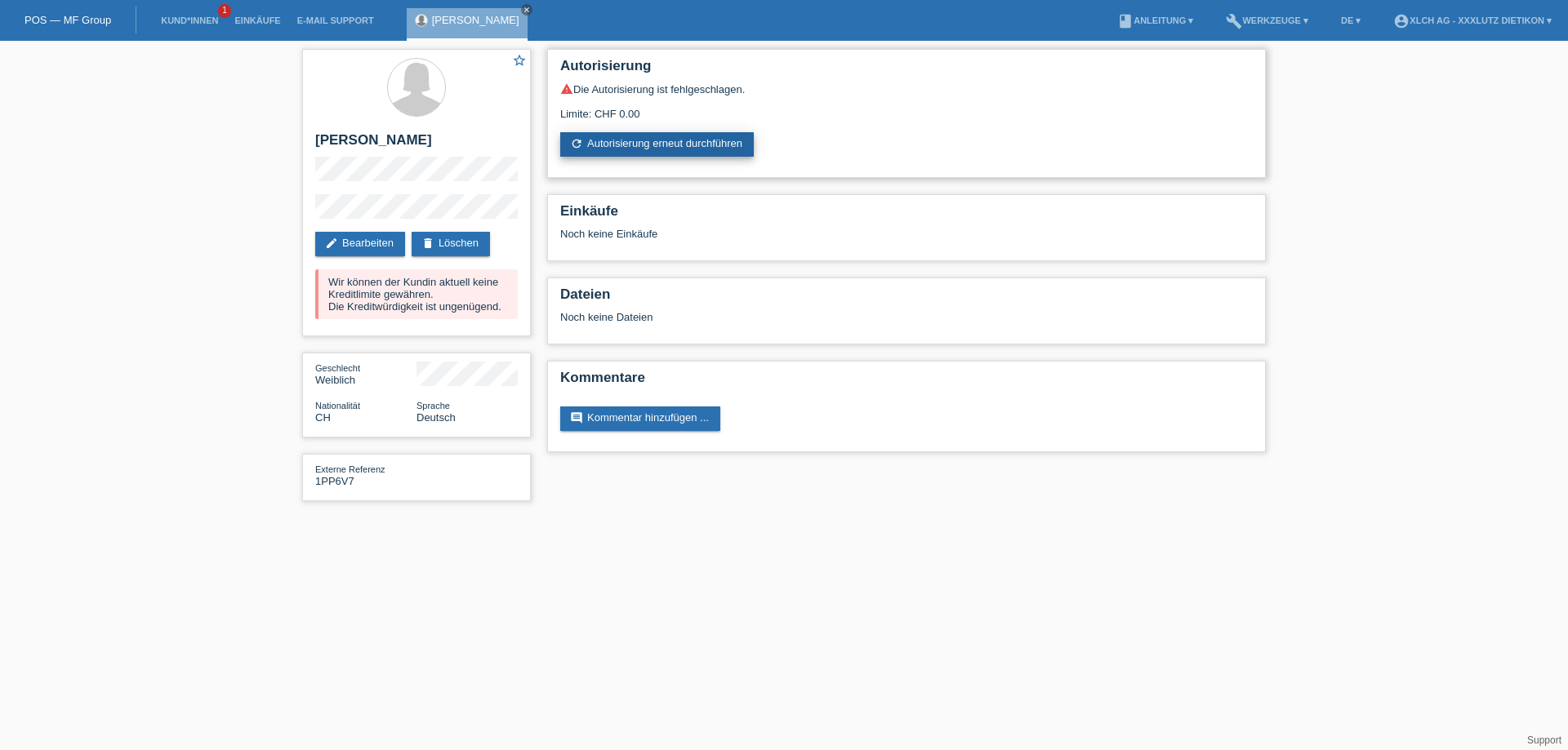
click at [687, 140] on link "refresh Autorisierung erneut durchführen" at bounding box center [657, 144] width 193 height 24
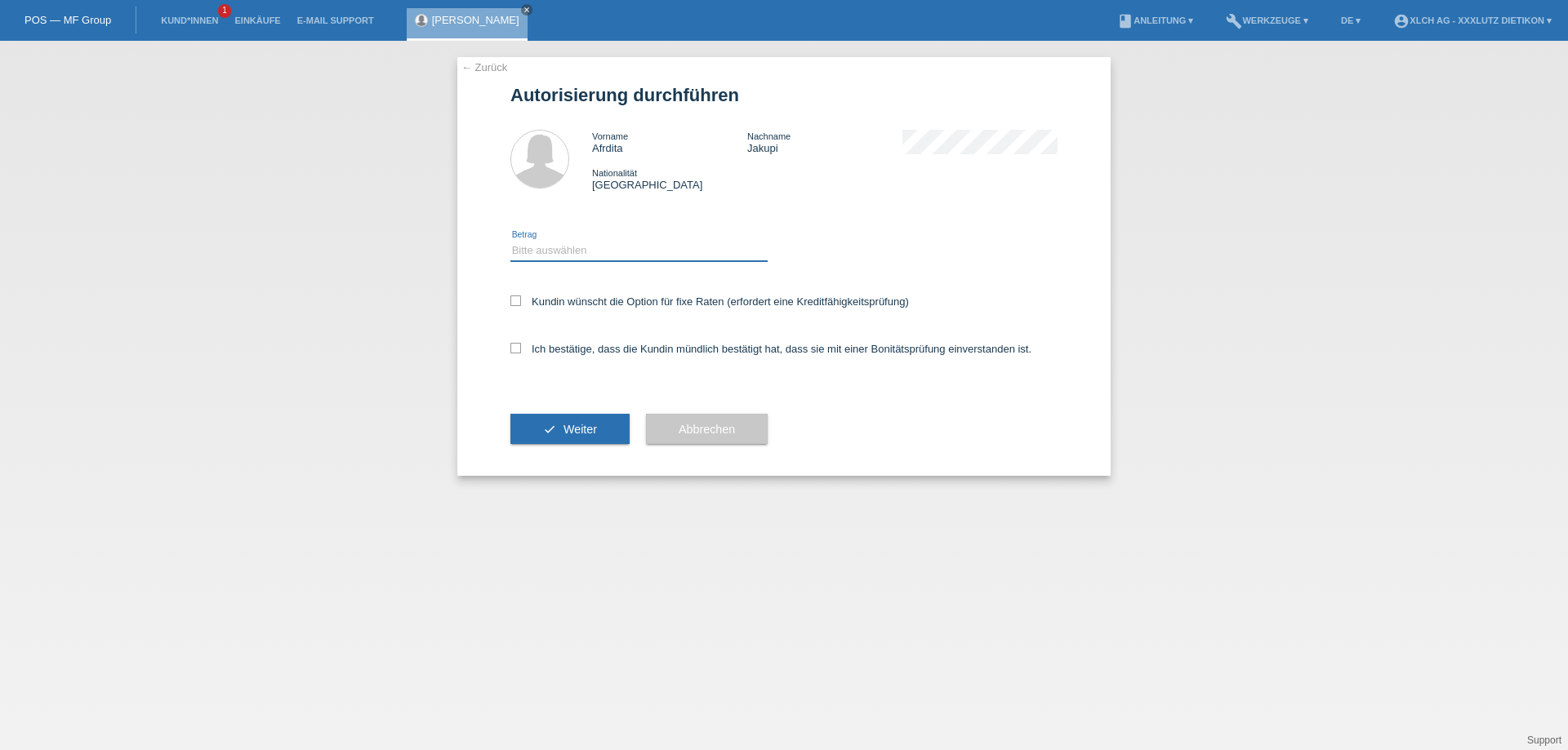
click at [575, 255] on select "Bitte auswählen CHF 1.00 - CHF 499.00 CHF 500.00 - CHF 1'999.00 CHF 2'000.00 - …" at bounding box center [639, 250] width 257 height 20
select select "2"
click at [510, 241] on select "Bitte auswählen CHF 1.00 - CHF 499.00 CHF 500.00 - CHF 1'999.00 CHF 2'000.00 - …" at bounding box center [639, 250] width 257 height 20
click at [522, 307] on label "Kundin wünscht die Option für fixe Raten (erfordert eine Kreditfähigkeitsprüfun…" at bounding box center [709, 301] width 399 height 12
click at [521, 306] on input "Kundin wünscht die Option für fixe Raten (erfordert eine Kreditfähigkeitsprüfun…" at bounding box center [515, 300] width 10 height 10
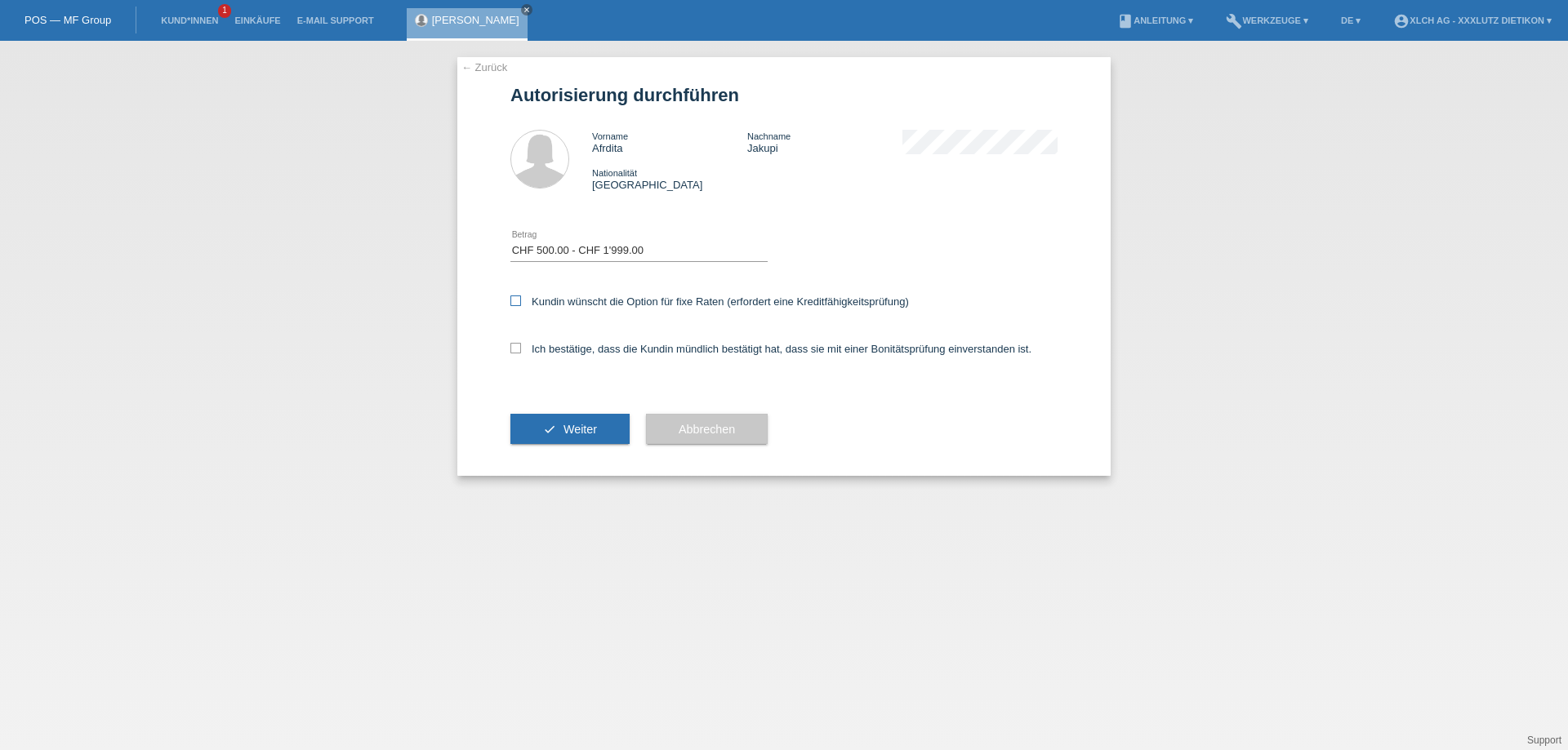
checkbox input "true"
click at [520, 343] on icon at bounding box center [515, 348] width 10 height 10
click at [520, 343] on input "Ich bestätige, dass die Kundin mündlich bestätigt hat, dass sie mit einer Bonit…" at bounding box center [515, 348] width 10 height 10
checkbox input "true"
click at [609, 451] on div "check Weiter" at bounding box center [570, 429] width 119 height 95
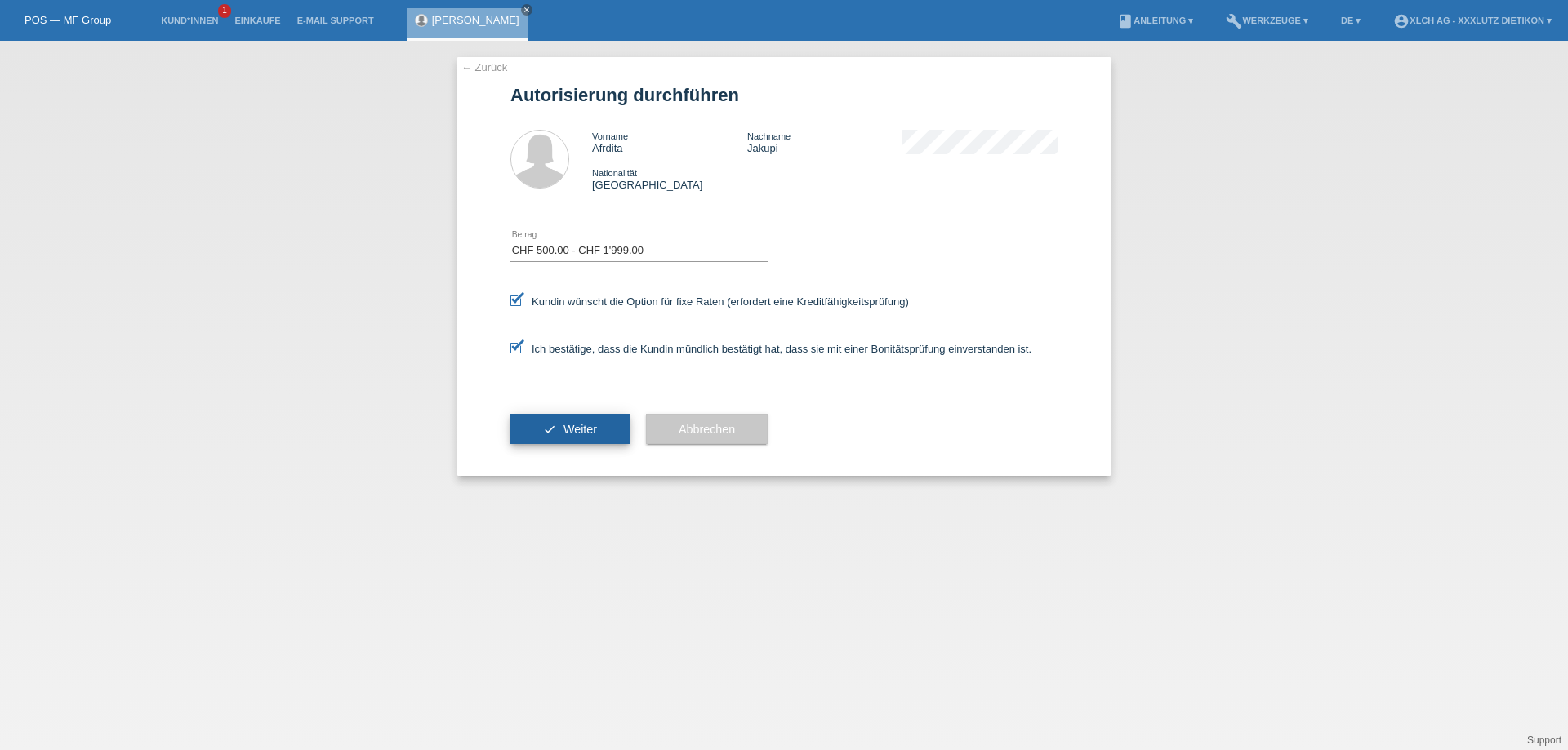
click at [601, 440] on button "check Weiter" at bounding box center [570, 428] width 119 height 31
